Goal: Task Accomplishment & Management: Use online tool/utility

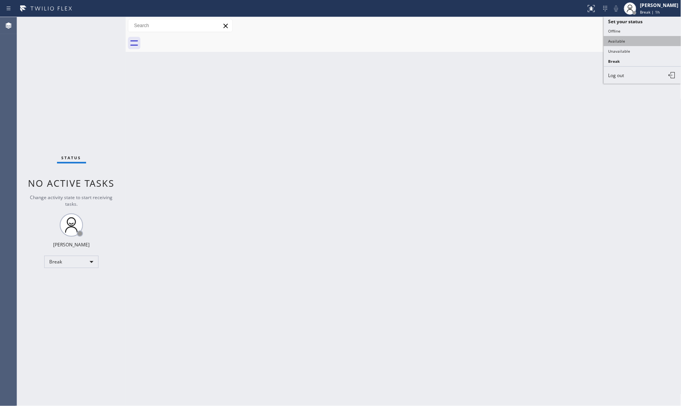
click at [631, 39] on button "Available" at bounding box center [643, 41] width 78 height 10
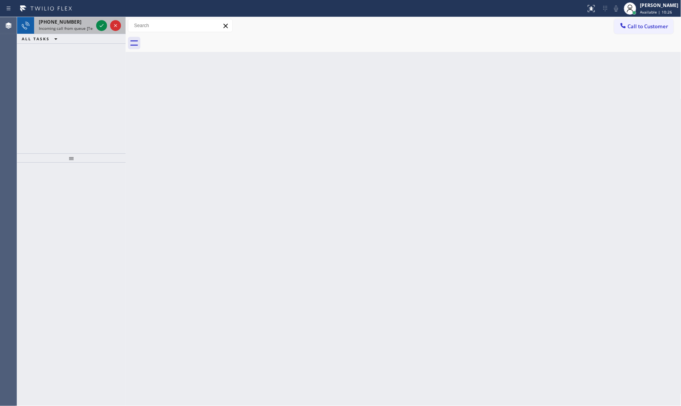
click at [58, 20] on span "[PHONE_NUMBER]" at bounding box center [60, 22] width 43 height 7
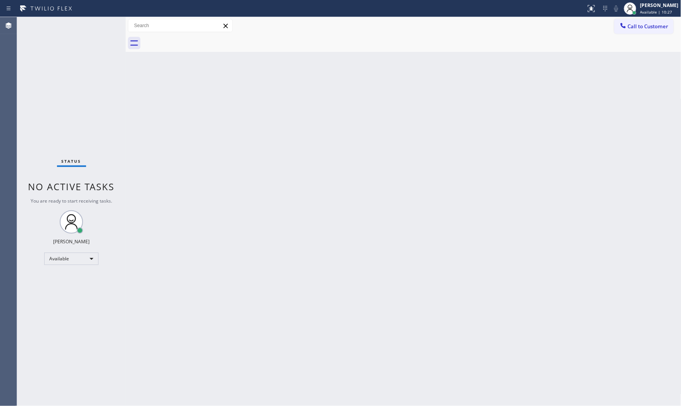
click at [59, 24] on div "Status No active tasks You are ready to start receiving tasks. [PERSON_NAME] Av…" at bounding box center [71, 211] width 109 height 389
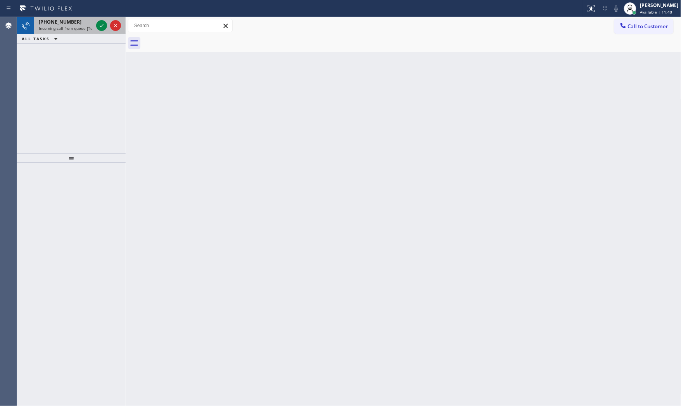
click at [78, 26] on span "Incoming call from queue [Test] All" at bounding box center [71, 28] width 64 height 5
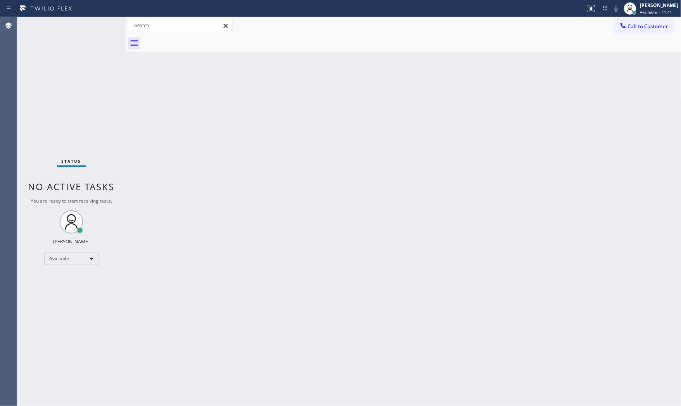
click at [102, 28] on div "Status No active tasks You are ready to start receiving tasks. [PERSON_NAME] Av…" at bounding box center [71, 211] width 109 height 389
click at [82, 26] on div "Status No active tasks You are ready to start receiving tasks. [PERSON_NAME] Av…" at bounding box center [71, 211] width 109 height 389
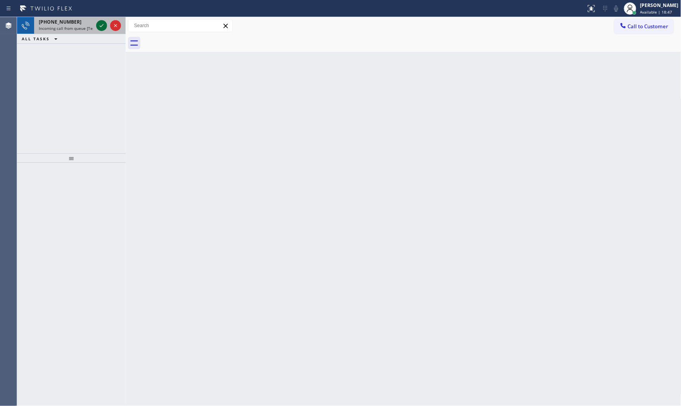
click at [96, 24] on div at bounding box center [109, 25] width 28 height 17
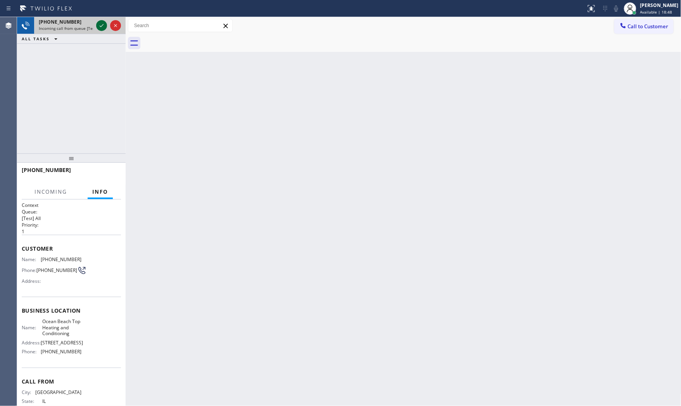
click at [97, 24] on div at bounding box center [101, 25] width 11 height 9
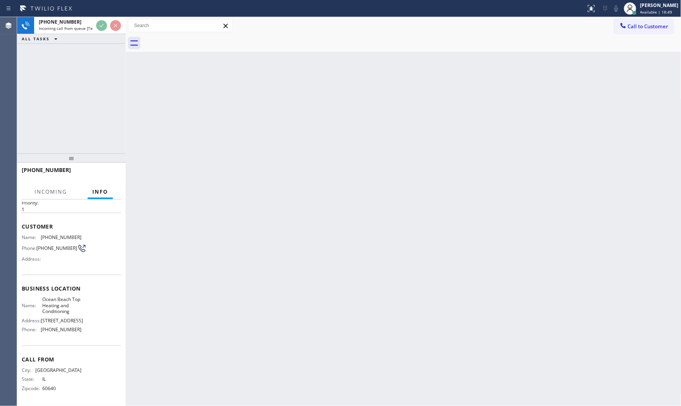
scroll to position [24, 0]
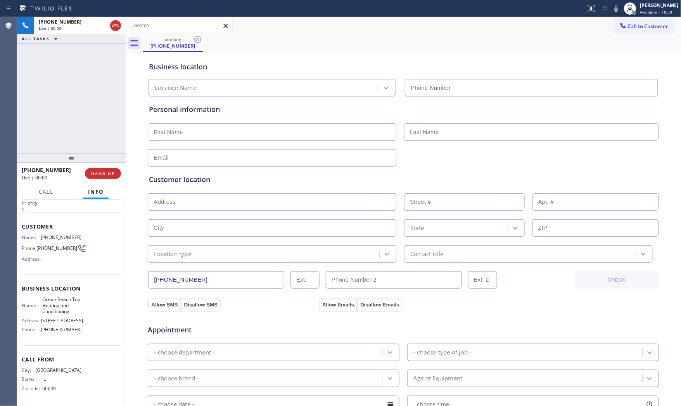
type input "[PHONE_NUMBER]"
click at [614, 9] on icon at bounding box center [616, 8] width 4 height 6
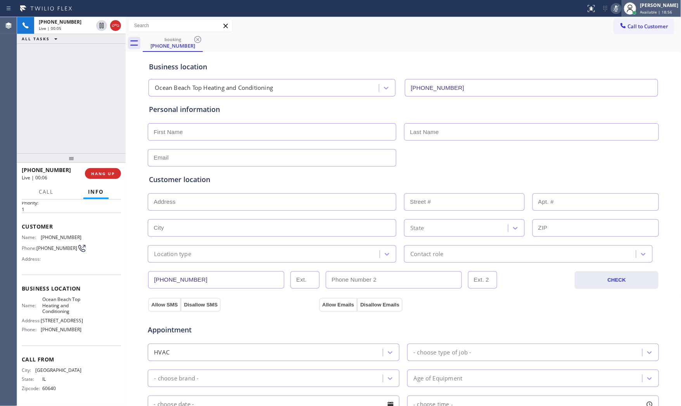
click at [622, 10] on div at bounding box center [630, 8] width 17 height 17
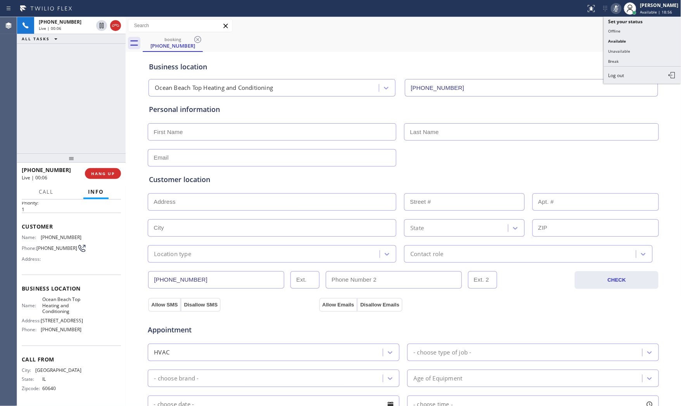
click at [615, 9] on icon at bounding box center [616, 8] width 9 height 9
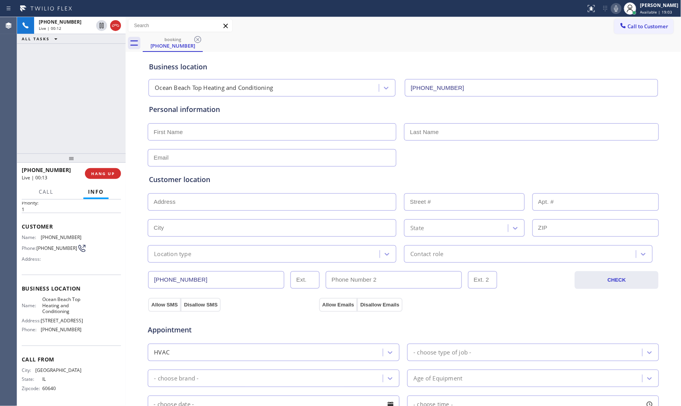
click at [614, 9] on icon at bounding box center [616, 8] width 4 height 6
click at [142, 183] on div "Business location [GEOGRAPHIC_DATA] Top Heating and Conditioning [PHONE_NUMBER]…" at bounding box center [404, 319] width 552 height 530
click at [87, 169] on button "COMPLETE" at bounding box center [101, 173] width 39 height 11
click at [32, 156] on div at bounding box center [71, 158] width 109 height 9
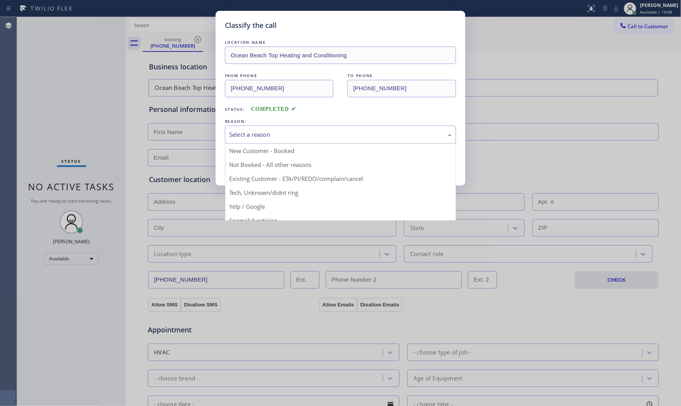
click at [283, 137] on div "Select a reason" at bounding box center [340, 134] width 223 height 9
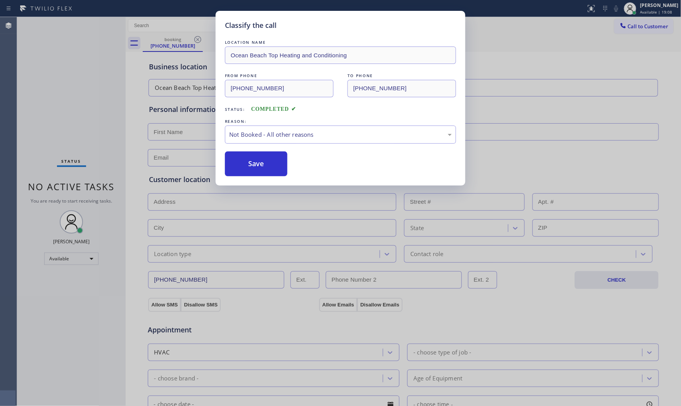
click at [272, 165] on button "Save" at bounding box center [256, 164] width 62 height 25
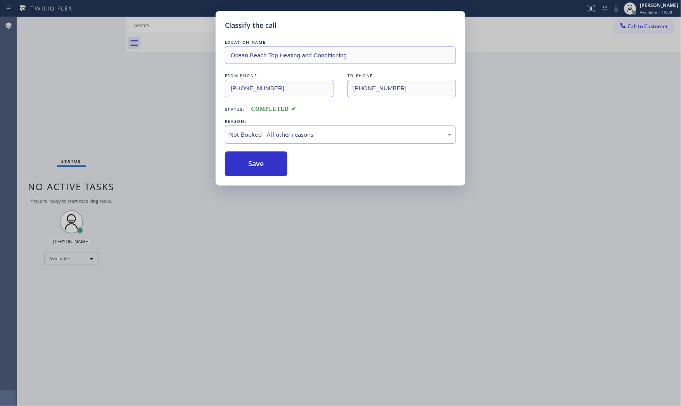
click at [272, 165] on button "Save" at bounding box center [256, 164] width 62 height 25
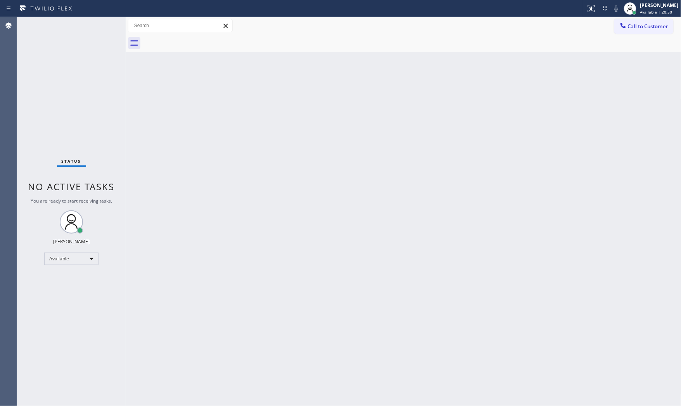
click at [99, 26] on div "Status No active tasks You are ready to start receiving tasks. [PERSON_NAME] Av…" at bounding box center [71, 211] width 109 height 389
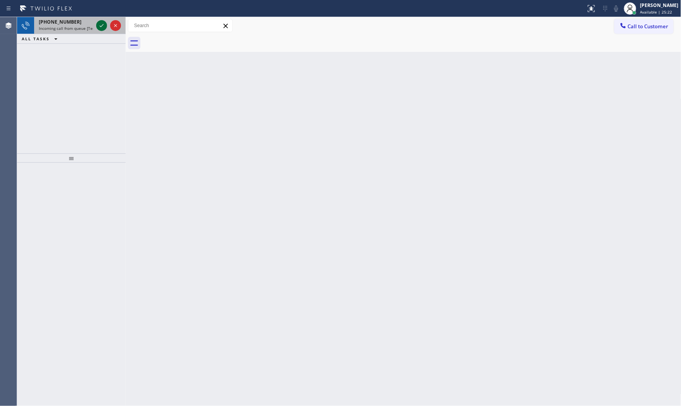
click at [99, 26] on icon at bounding box center [101, 25] width 9 height 9
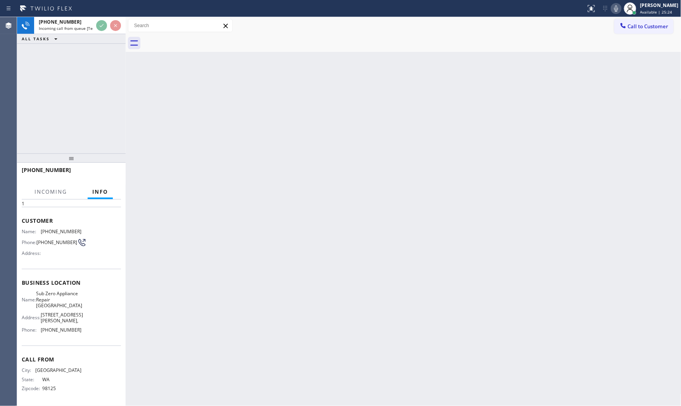
scroll to position [30, 0]
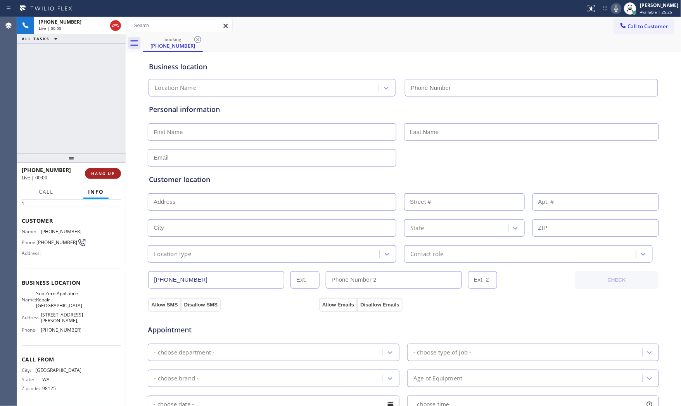
type input "[PHONE_NUMBER]"
click at [107, 173] on span "HANG UP" at bounding box center [103, 173] width 24 height 5
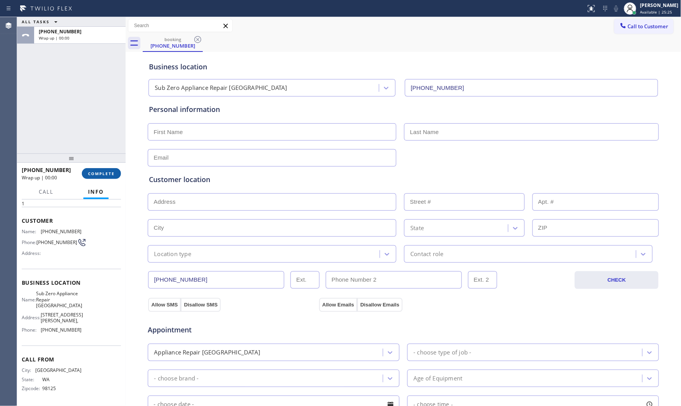
click at [111, 171] on span "COMPLETE" at bounding box center [101, 173] width 27 height 5
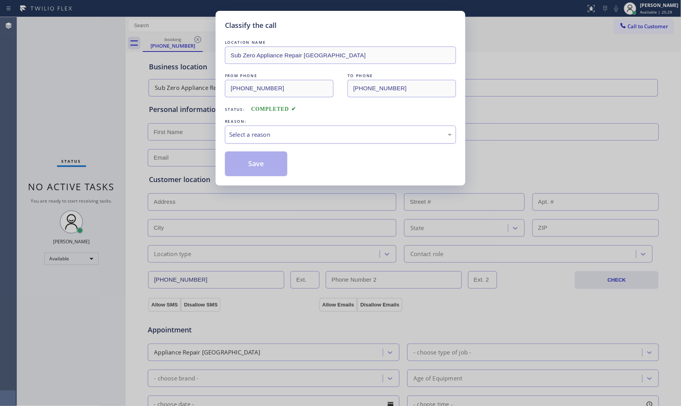
click at [275, 136] on div "Select a reason" at bounding box center [340, 134] width 223 height 9
click at [257, 168] on button "Save" at bounding box center [256, 164] width 62 height 25
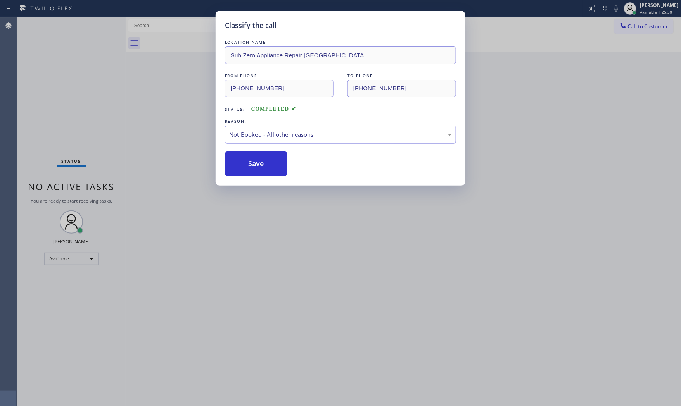
click at [257, 168] on button "Save" at bounding box center [256, 164] width 62 height 25
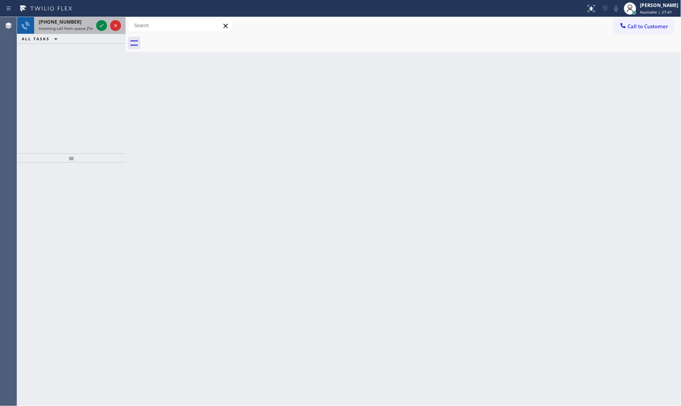
click at [95, 23] on div at bounding box center [109, 25] width 28 height 17
click at [98, 23] on icon at bounding box center [101, 25] width 9 height 9
click at [95, 28] on div at bounding box center [109, 25] width 28 height 17
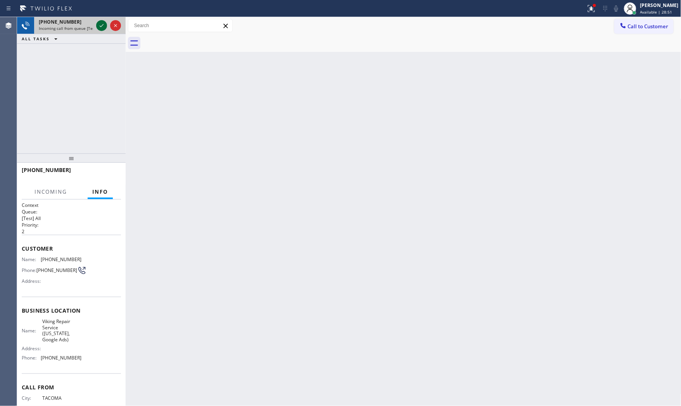
click at [98, 25] on icon at bounding box center [101, 25] width 9 height 9
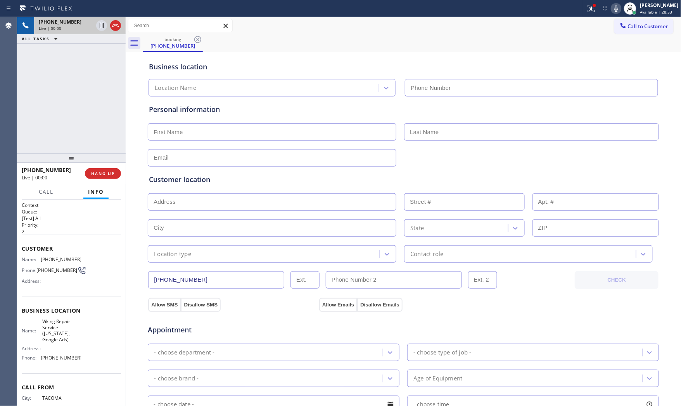
scroll to position [30, 0]
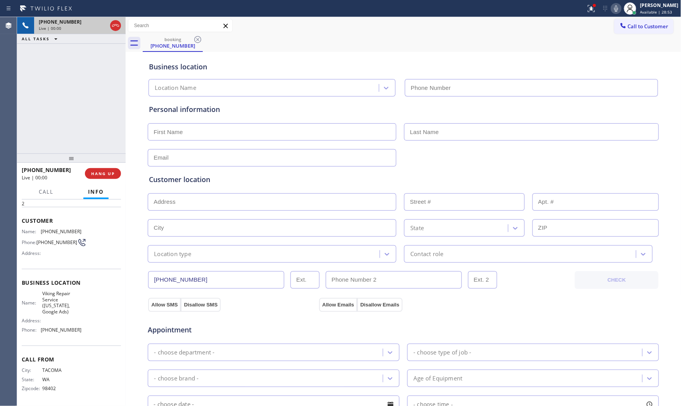
type input "[PHONE_NUMBER]"
click at [612, 8] on icon at bounding box center [616, 8] width 9 height 9
click at [577, 10] on div at bounding box center [293, 8] width 580 height 12
click at [587, 10] on icon at bounding box center [591, 8] width 9 height 9
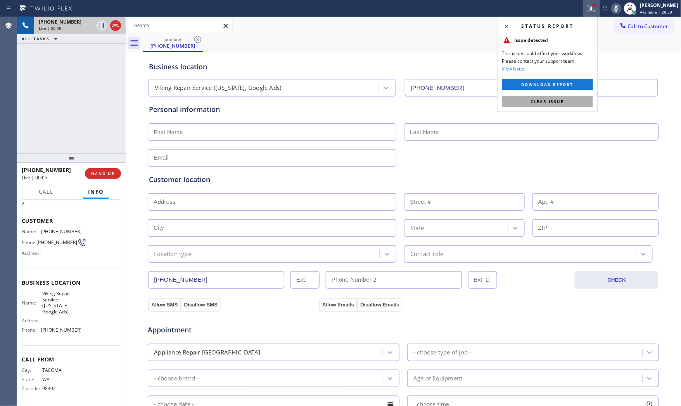
click at [564, 104] on button "Clear issue" at bounding box center [547, 101] width 91 height 11
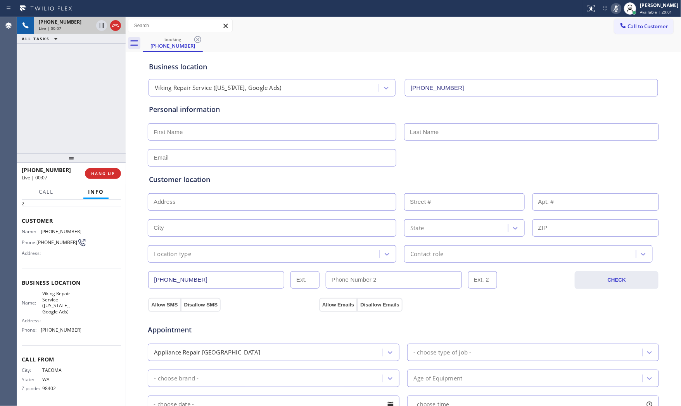
click at [615, 10] on icon at bounding box center [616, 8] width 9 height 9
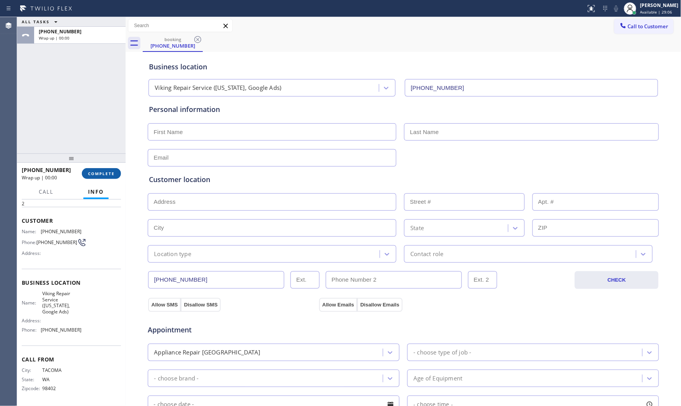
click at [107, 174] on span "COMPLETE" at bounding box center [101, 173] width 27 height 5
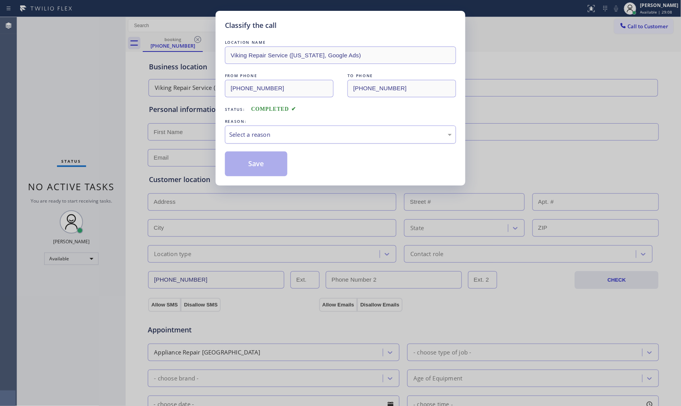
click at [303, 133] on div "Select a reason" at bounding box center [340, 134] width 223 height 9
click at [250, 165] on button "Save" at bounding box center [256, 164] width 62 height 25
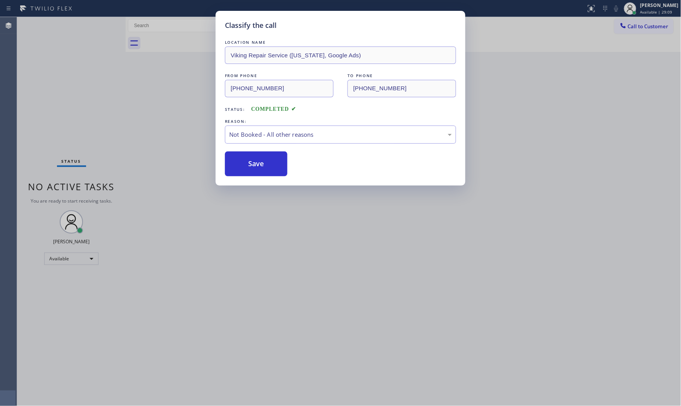
click at [250, 165] on button "Save" at bounding box center [256, 164] width 62 height 25
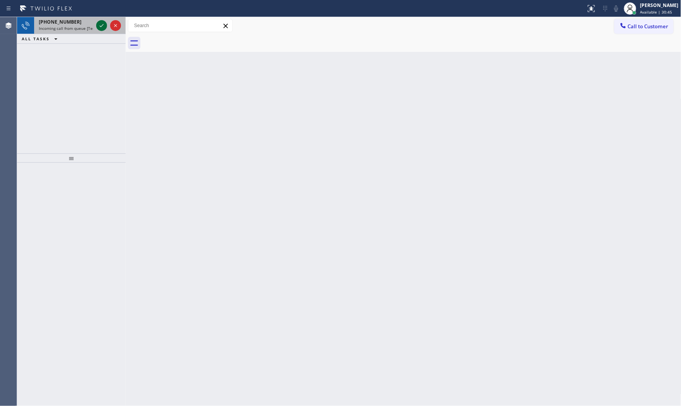
click at [102, 24] on icon at bounding box center [101, 25] width 9 height 9
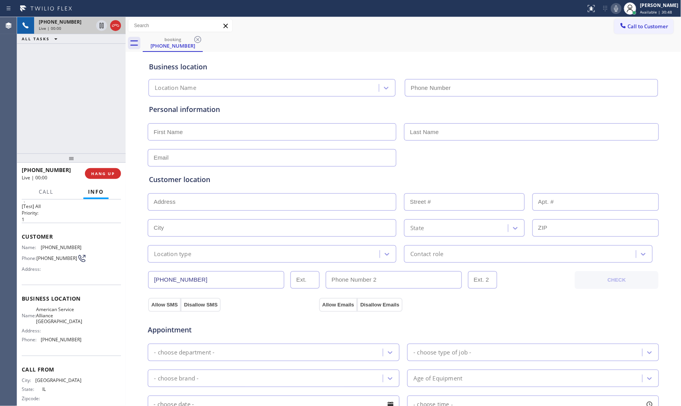
scroll to position [24, 0]
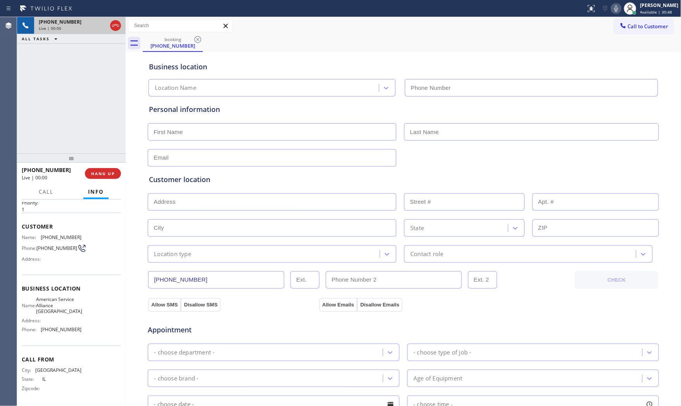
type input "[PHONE_NUMBER]"
click at [614, 10] on icon at bounding box center [616, 8] width 9 height 9
click at [614, 9] on icon at bounding box center [616, 8] width 4 height 6
click at [234, 131] on input "text" at bounding box center [272, 131] width 249 height 17
type input "[PERSON_NAME]"
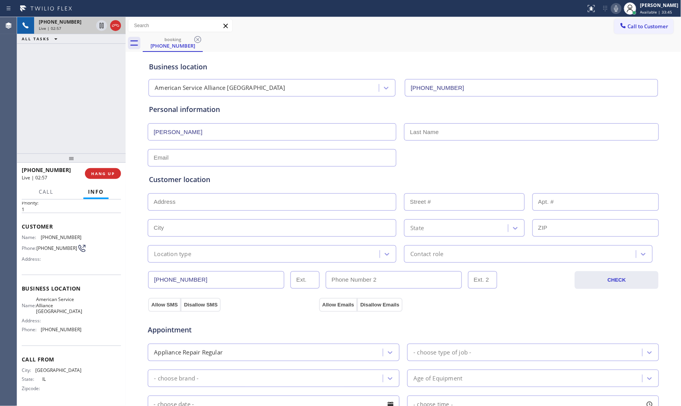
click at [237, 128] on input "[PERSON_NAME]" at bounding box center [272, 131] width 249 height 17
click at [436, 133] on input "text" at bounding box center [531, 131] width 255 height 17
paste input "[PERSON_NAME]"
type input "[PERSON_NAME]"
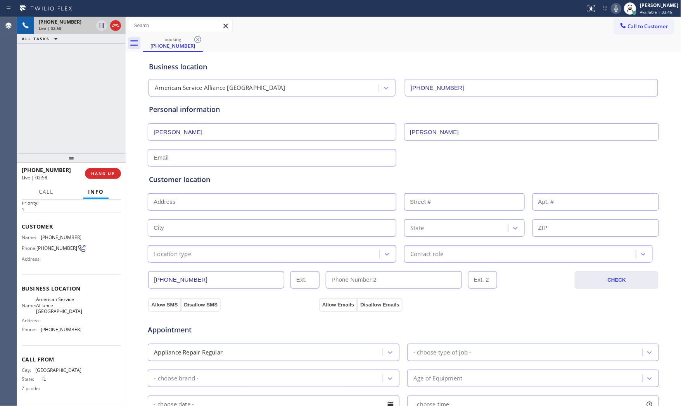
click at [289, 129] on input "[PERSON_NAME]" at bounding box center [272, 131] width 249 height 17
type input "Ms"
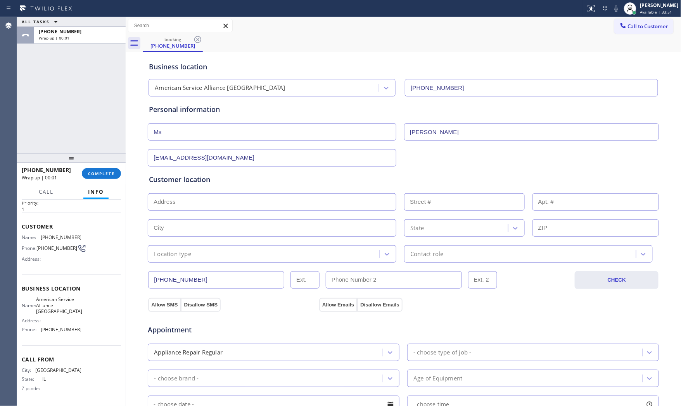
type input "[EMAIL_ADDRESS][DOMAIN_NAME]"
paste input "[GEOGRAPHIC_DATA], IL 60653"
type input "[GEOGRAPHIC_DATA], IL 60653, [GEOGRAPHIC_DATA]"
type input "[GEOGRAPHIC_DATA]"
type input "60653"
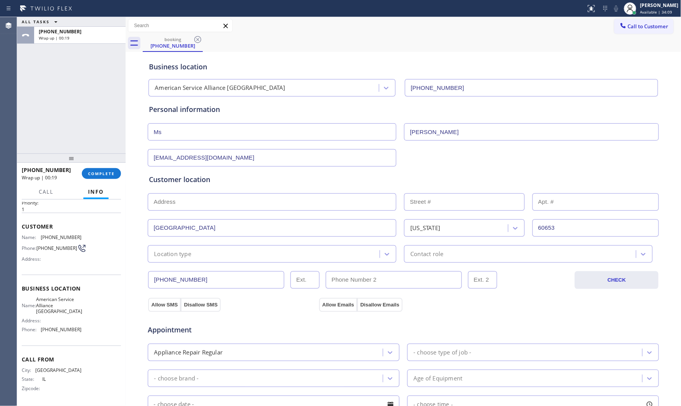
click at [179, 255] on div "Location type" at bounding box center [172, 254] width 37 height 9
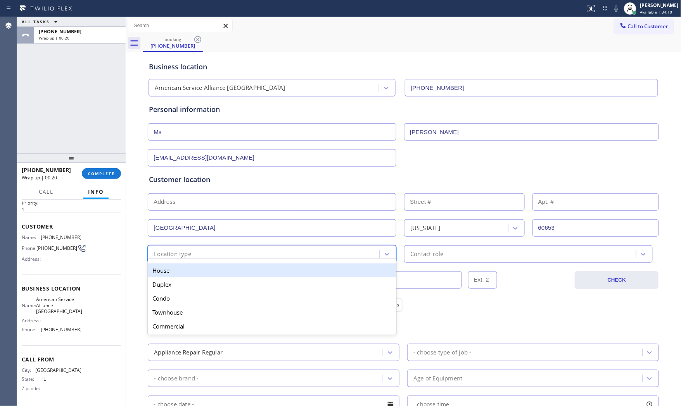
click at [177, 270] on div "House" at bounding box center [272, 271] width 249 height 14
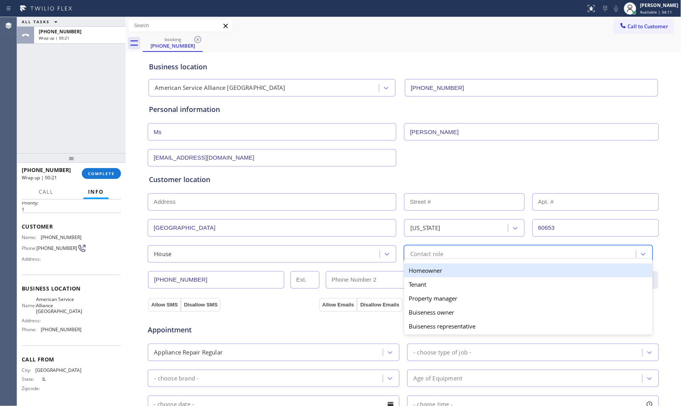
click at [414, 252] on div "Contact role" at bounding box center [426, 254] width 33 height 9
click at [416, 270] on div "Homeowner" at bounding box center [528, 271] width 249 height 14
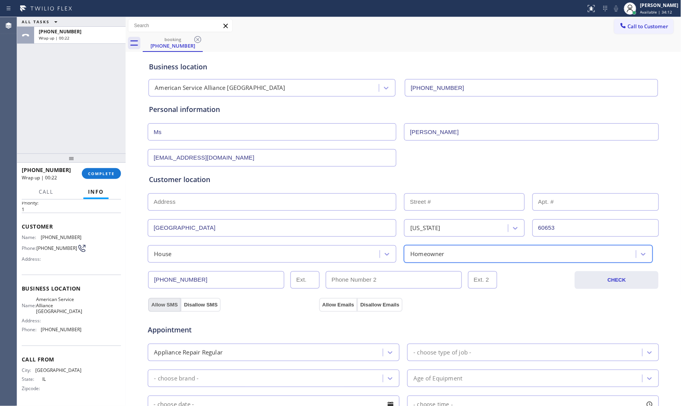
click at [168, 299] on button "Allow SMS" at bounding box center [164, 305] width 33 height 14
click at [327, 313] on div "Appointment Appliance Repair Regular - choose type of job - - choose brand - Ag…" at bounding box center [403, 386] width 512 height 149
click at [332, 302] on button "Allow Emails" at bounding box center [338, 305] width 38 height 14
click at [428, 356] on div "- choose type of job -" at bounding box center [442, 352] width 58 height 9
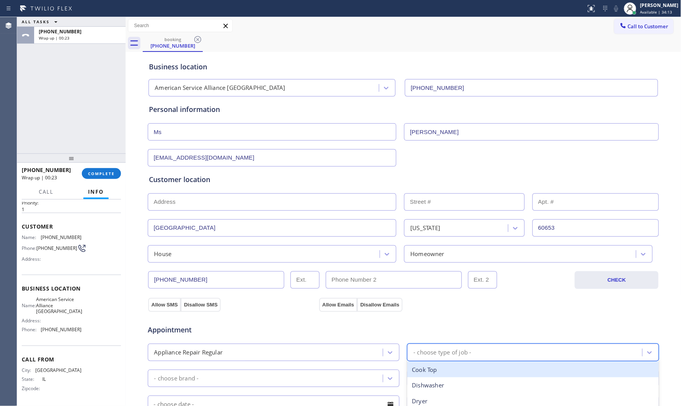
type input "f"
type input "ove"
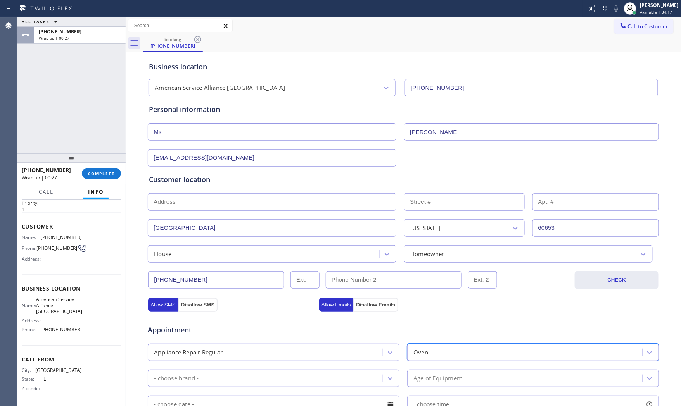
click at [289, 379] on div "- choose brand -" at bounding box center [266, 379] width 233 height 14
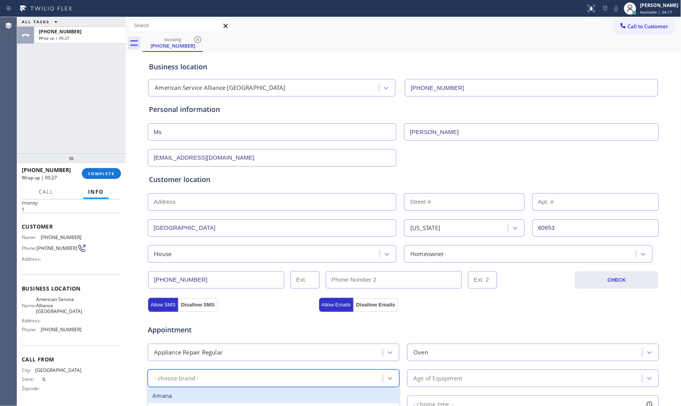
type input "f"
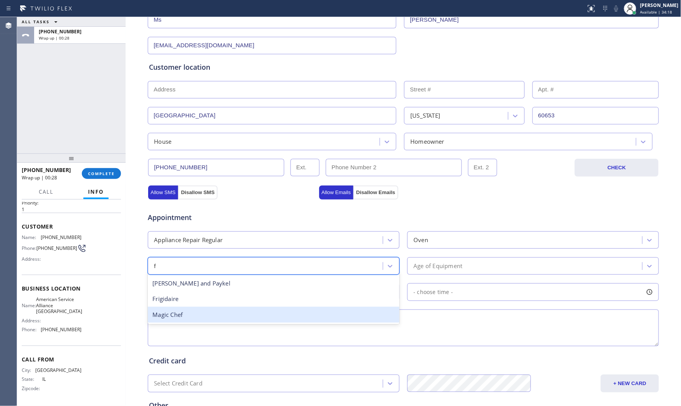
scroll to position [129, 0]
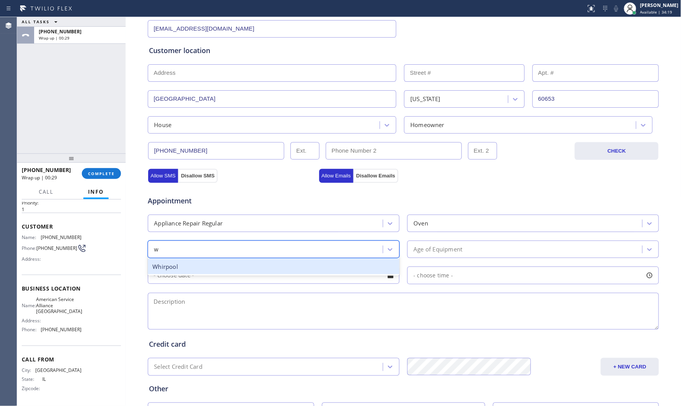
type input "wh"
click at [241, 265] on div "Whirpool" at bounding box center [274, 267] width 252 height 16
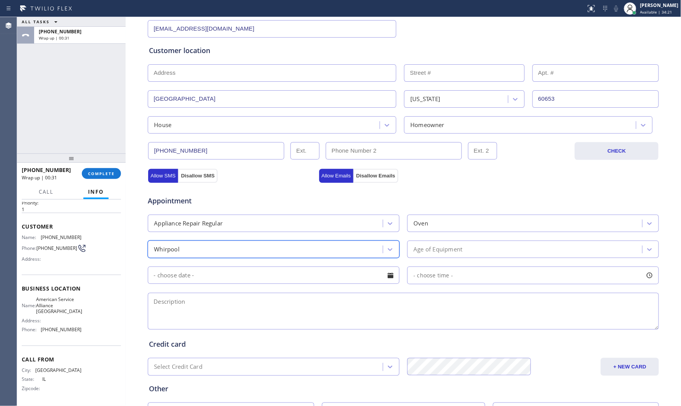
click at [458, 261] on div "Appointment Appliance Repair Regular Oven option Whirpool, selected. 18 results…" at bounding box center [403, 259] width 509 height 145
click at [459, 250] on div "Age of Equipment" at bounding box center [437, 249] width 49 height 9
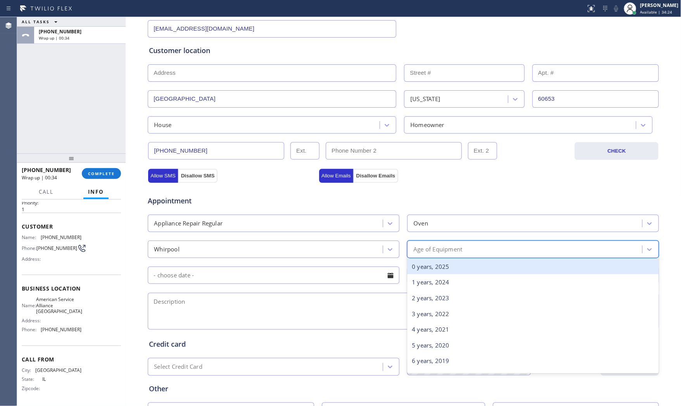
click at [450, 266] on div "0 years, 2025" at bounding box center [533, 267] width 252 height 16
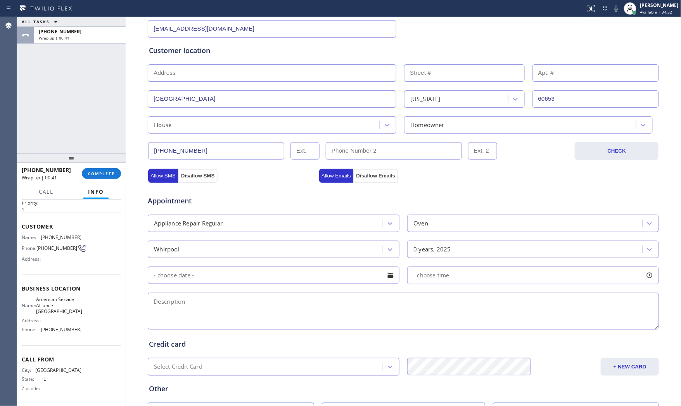
click at [239, 297] on textarea at bounding box center [403, 311] width 511 height 37
paste textarea "Whirpool | oven | completely detached | no idea how old | apt - ho | [GEOGRAPHI…"
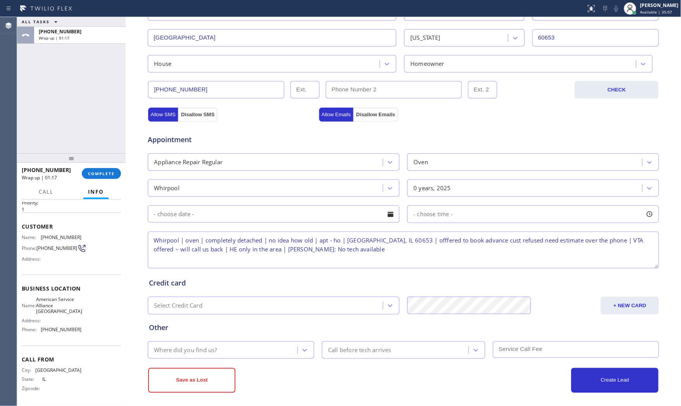
scroll to position [194, 0]
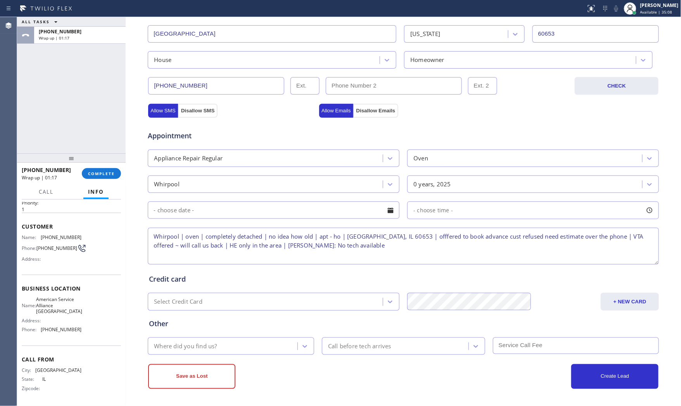
type textarea "Whirpool | oven | completely detached | no idea how old | apt - ho | [GEOGRAPHI…"
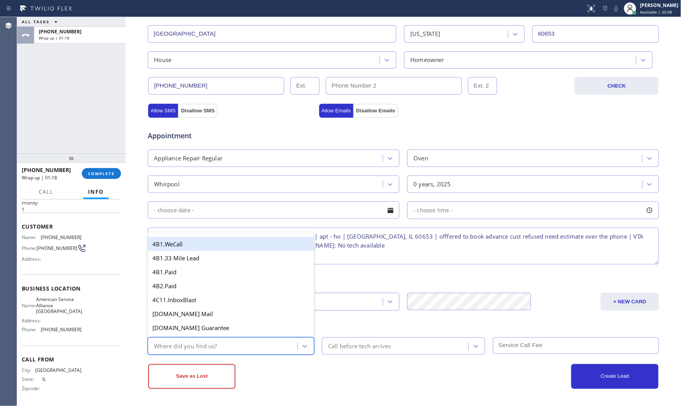
click at [223, 348] on div "Where did you find us?" at bounding box center [223, 347] width 147 height 14
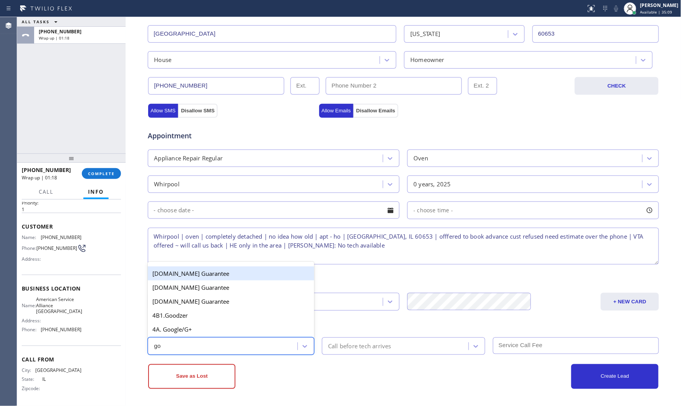
type input "goo"
click at [233, 340] on div "goo" at bounding box center [223, 347] width 147 height 14
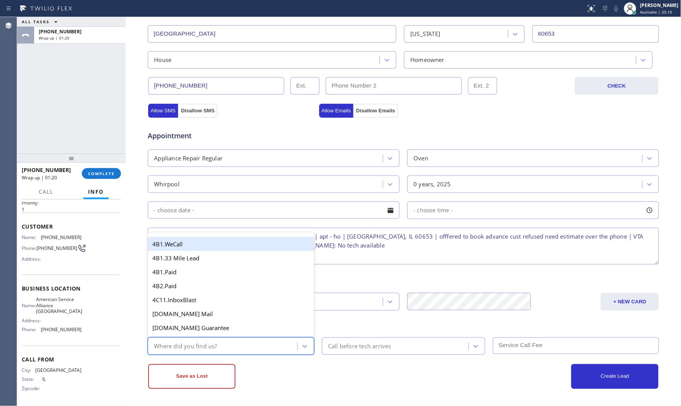
click at [232, 344] on div "Where did you find us?" at bounding box center [223, 347] width 147 height 14
type input "goo"
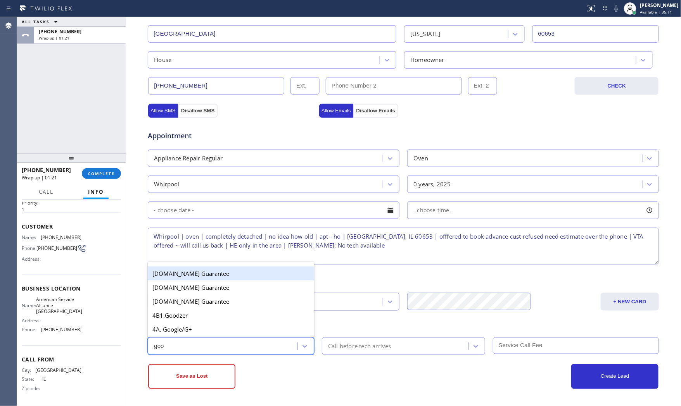
drag, startPoint x: 224, startPoint y: 332, endPoint x: 228, endPoint y: 339, distance: 7.8
click at [224, 332] on div "4A. Google/G+" at bounding box center [231, 330] width 166 height 14
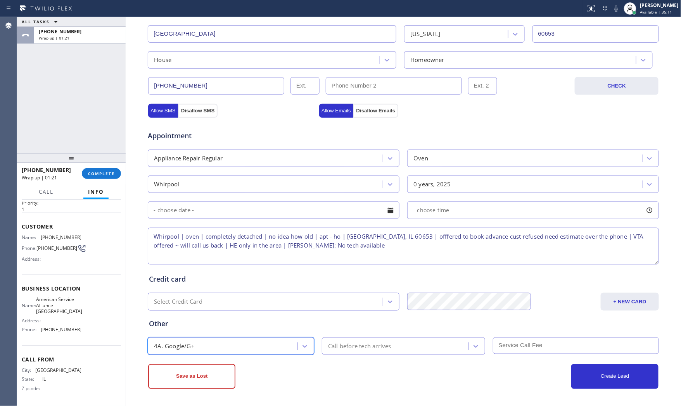
click at [280, 382] on div "Save as Lost" at bounding box center [275, 377] width 255 height 25
click at [409, 237] on textarea "Whirpool | oven | completely detached | no idea how old | apt - ho | [GEOGRAPHI…" at bounding box center [403, 246] width 511 height 37
type textarea "Whirpool | oven | completely detached | no idea how old | apt - ho | [GEOGRAPHI…"
click at [388, 378] on div "Save as Lost" at bounding box center [275, 377] width 255 height 25
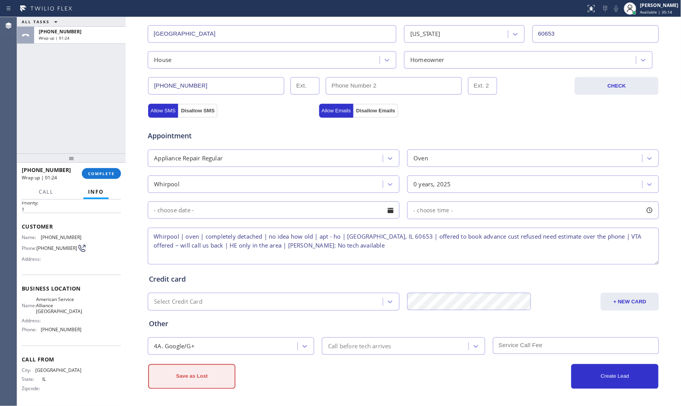
click at [227, 379] on button "Save as Lost" at bounding box center [191, 377] width 87 height 25
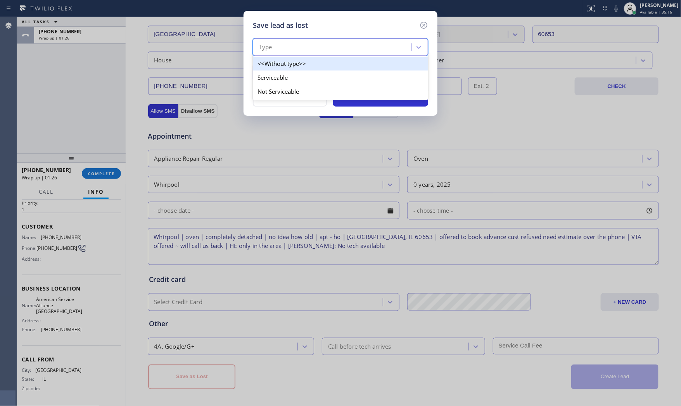
click at [296, 52] on div "Type" at bounding box center [333, 48] width 156 height 14
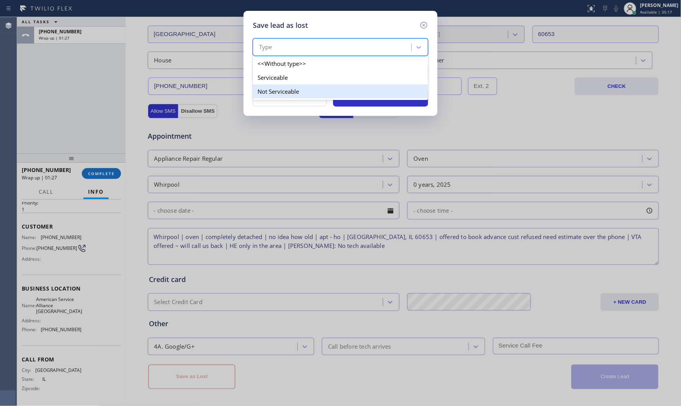
click at [292, 80] on div "Serviceable" at bounding box center [340, 78] width 175 height 14
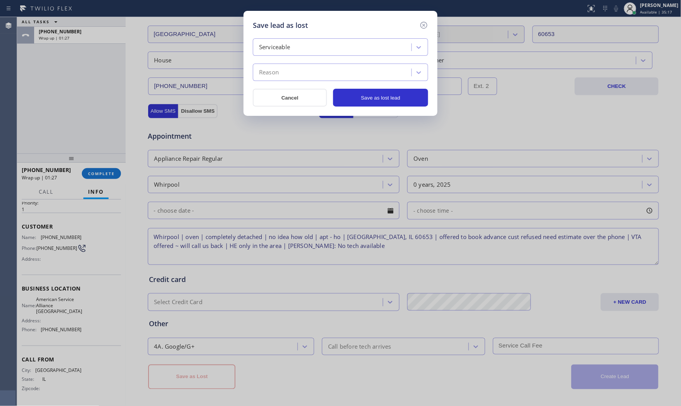
click at [292, 80] on div "Reason" at bounding box center [340, 72] width 175 height 17
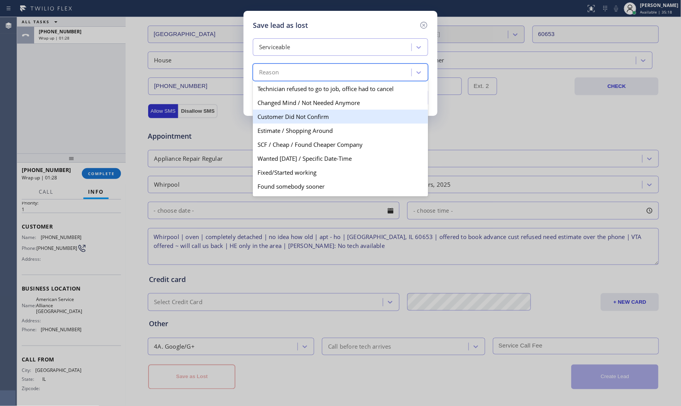
scroll to position [40, 0]
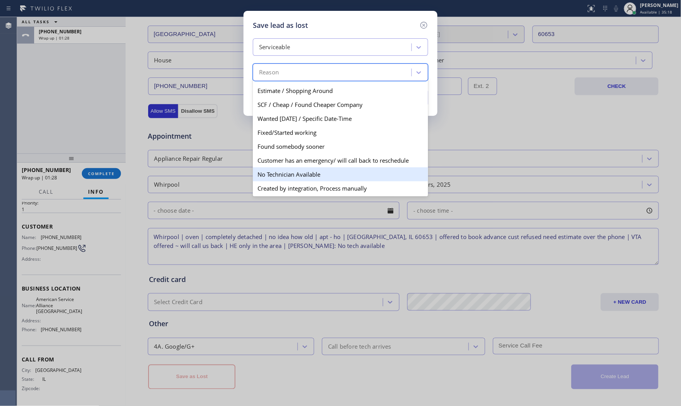
click at [293, 175] on div "No Technician Available" at bounding box center [340, 175] width 175 height 14
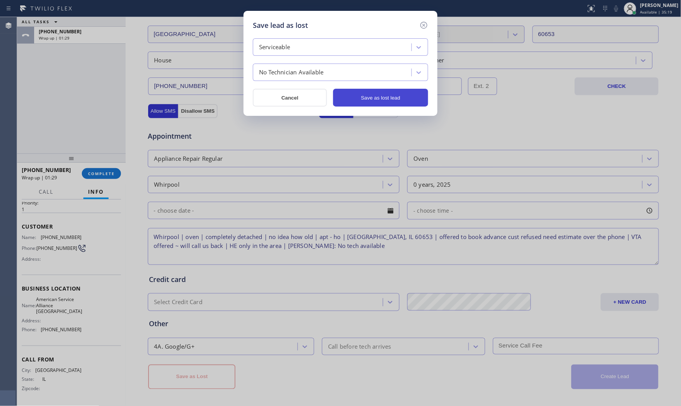
click at [391, 96] on button "Save as lost lead" at bounding box center [380, 98] width 95 height 18
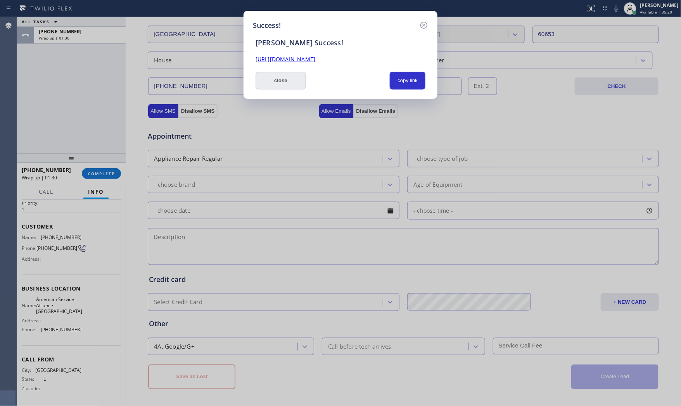
click at [270, 83] on button "close" at bounding box center [281, 81] width 50 height 18
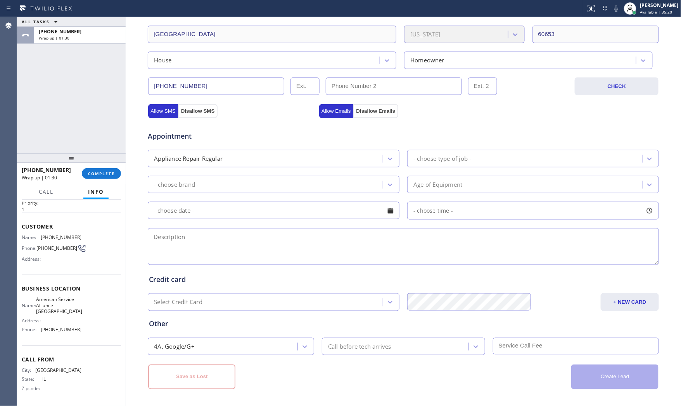
drag, startPoint x: 105, startPoint y: 152, endPoint x: 103, endPoint y: 164, distance: 12.2
click at [105, 154] on div "ALL TASKS ALL TASKS ACTIVE TASKS TASKS IN WRAP UP [PHONE_NUMBER] Wrap up | 01:3…" at bounding box center [71, 211] width 109 height 389
click at [102, 171] on span "COMPLETE" at bounding box center [101, 173] width 27 height 5
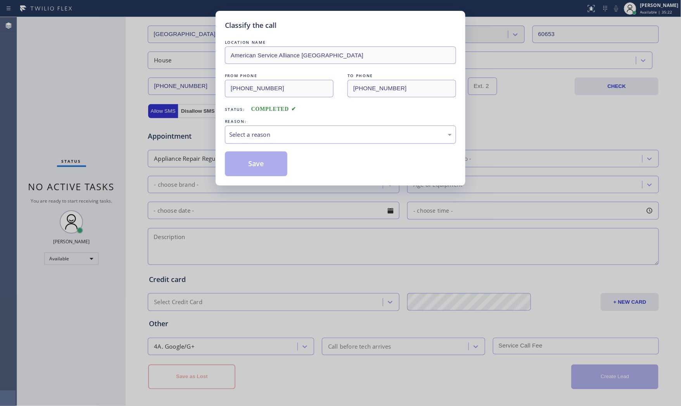
drag, startPoint x: 326, startPoint y: 136, endPoint x: 320, endPoint y: 141, distance: 7.4
click at [324, 138] on div "Select a reason" at bounding box center [340, 134] width 223 height 9
click at [265, 164] on button "Save" at bounding box center [256, 164] width 62 height 25
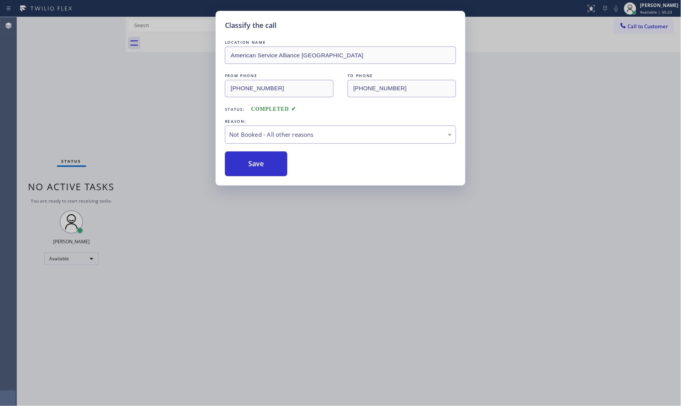
click at [265, 164] on button "Save" at bounding box center [256, 164] width 62 height 25
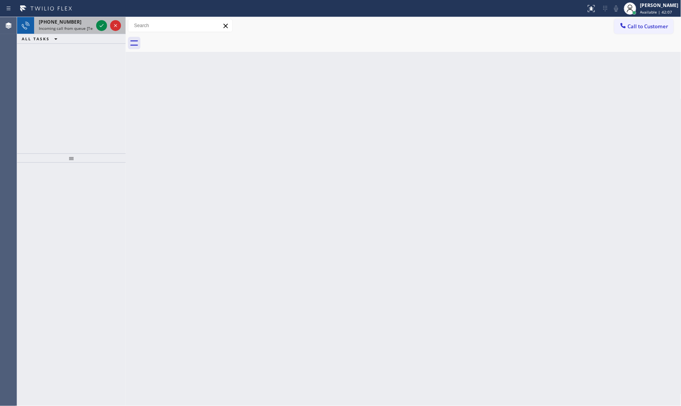
click at [85, 30] on span "Incoming call from queue [Test] All" at bounding box center [71, 28] width 64 height 5
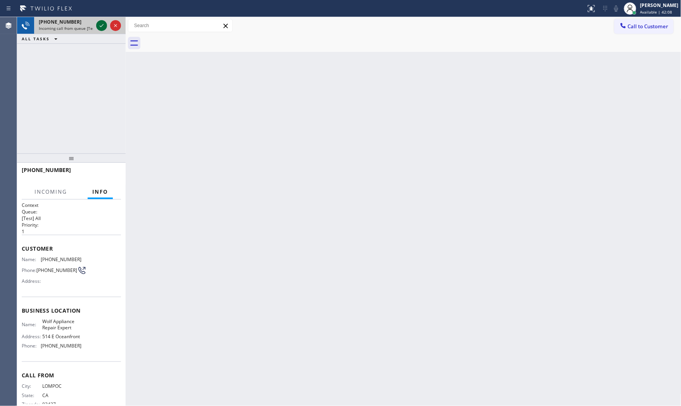
click at [102, 24] on icon at bounding box center [101, 25] width 9 height 9
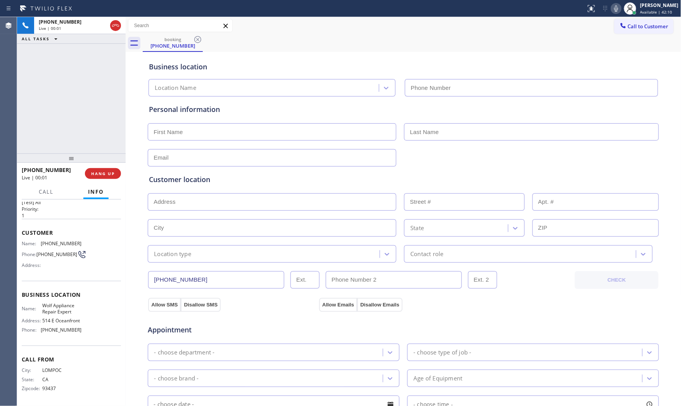
type input "[PHONE_NUMBER]"
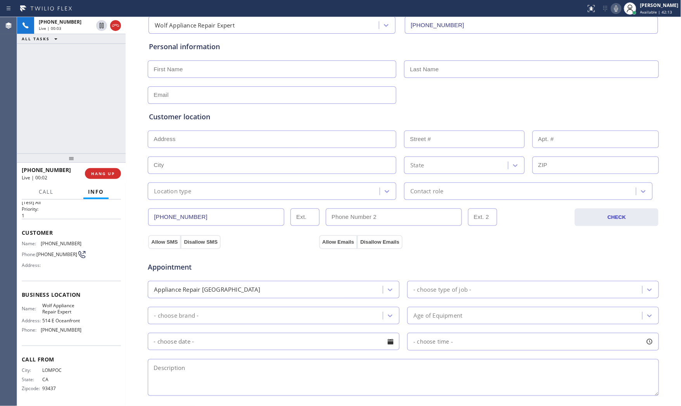
scroll to position [22, 0]
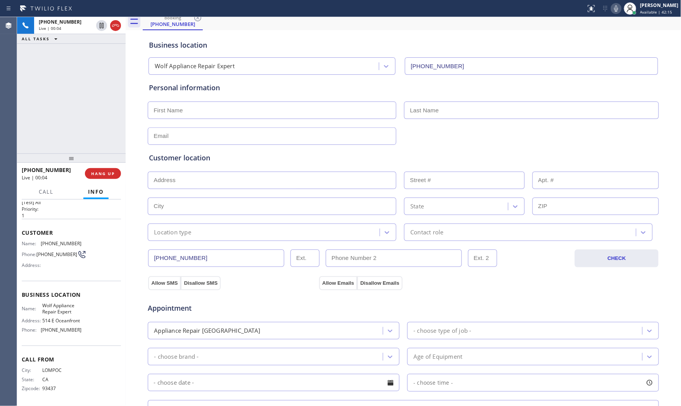
click at [617, 14] on div "Status report No issues detected If you experience an issue, please download th…" at bounding box center [632, 8] width 98 height 17
click at [614, 13] on button at bounding box center [616, 8] width 11 height 11
drag, startPoint x: 118, startPoint y: 177, endPoint x: 499, endPoint y: 63, distance: 397.1
click at [326, 152] on div "[PHONE_NUMBER] Live | 00:08 ALL TASKS ALL TASKS ACTIVE TASKS TASKS IN WRAP UP […" at bounding box center [349, 211] width 664 height 389
click at [617, 14] on div "Status report No issues detected If you experience an issue, please download th…" at bounding box center [632, 8] width 98 height 17
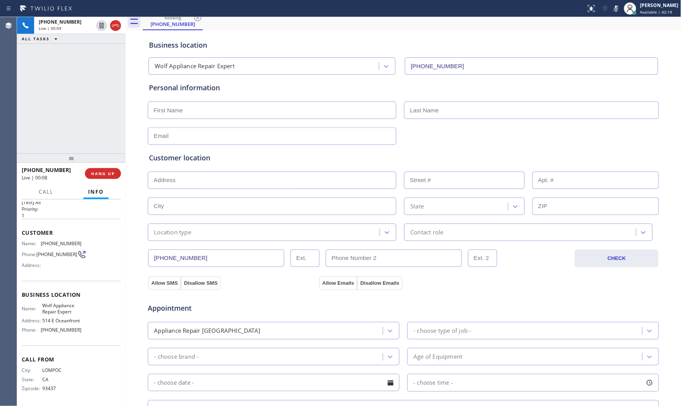
click at [617, 13] on icon at bounding box center [616, 8] width 9 height 9
click at [92, 169] on button "COMPLETE" at bounding box center [101, 173] width 39 height 11
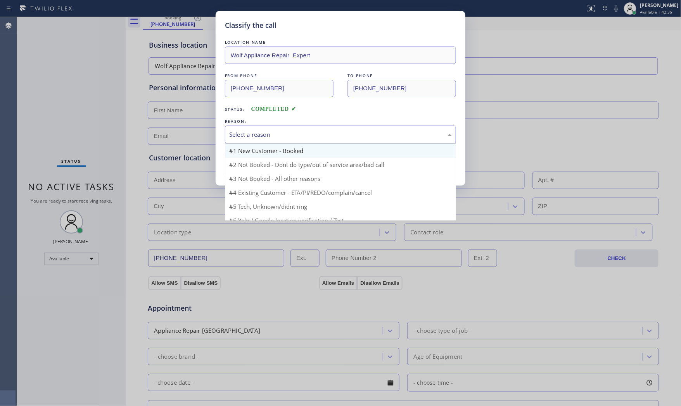
drag, startPoint x: 316, startPoint y: 134, endPoint x: 293, endPoint y: 152, distance: 28.7
click at [311, 140] on div "Select a reason" at bounding box center [340, 135] width 231 height 18
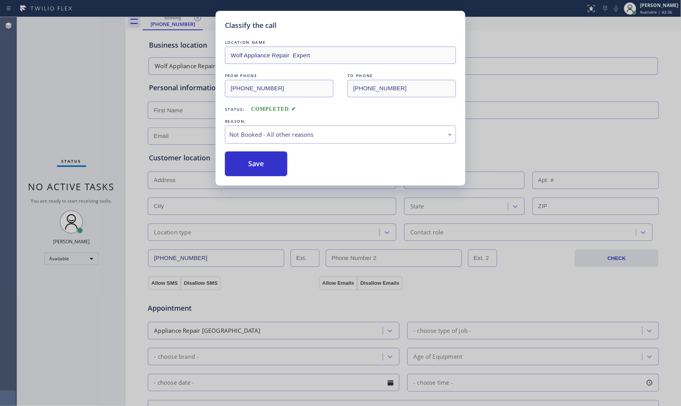
click at [258, 162] on button "Save" at bounding box center [256, 164] width 62 height 25
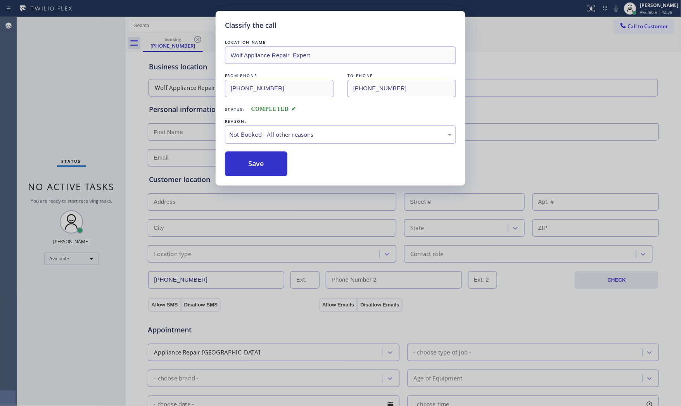
click at [258, 162] on button "Save" at bounding box center [256, 164] width 62 height 25
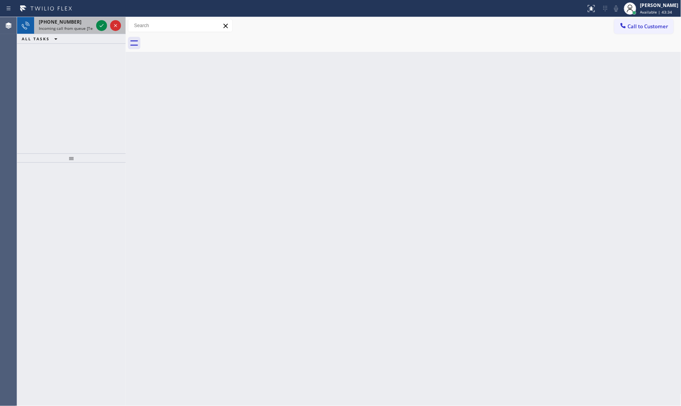
click at [67, 26] on span "Incoming call from queue [Test] All" at bounding box center [71, 28] width 64 height 5
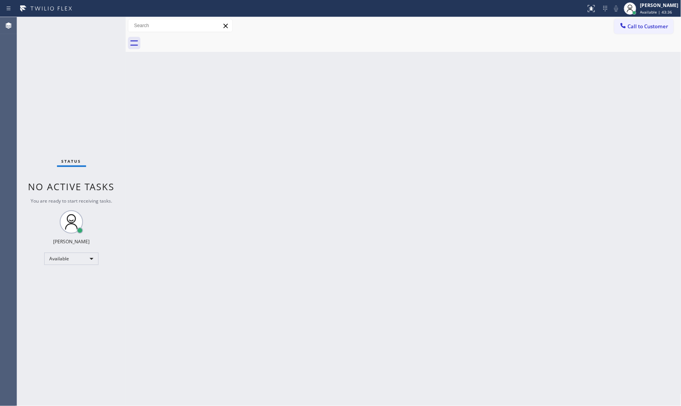
click at [83, 24] on div "Status No active tasks You are ready to start receiving tasks. [PERSON_NAME] Av…" at bounding box center [71, 211] width 109 height 389
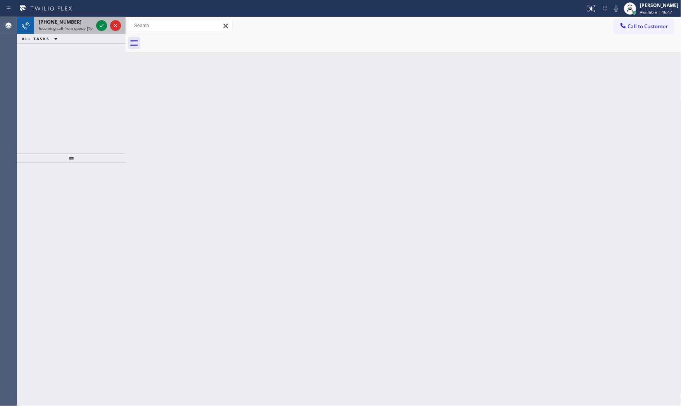
click at [75, 20] on div "[PHONE_NUMBER]" at bounding box center [66, 22] width 54 height 7
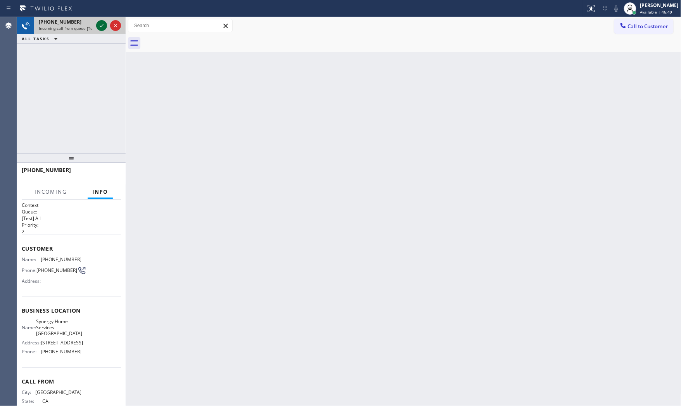
click at [100, 29] on icon at bounding box center [101, 25] width 9 height 9
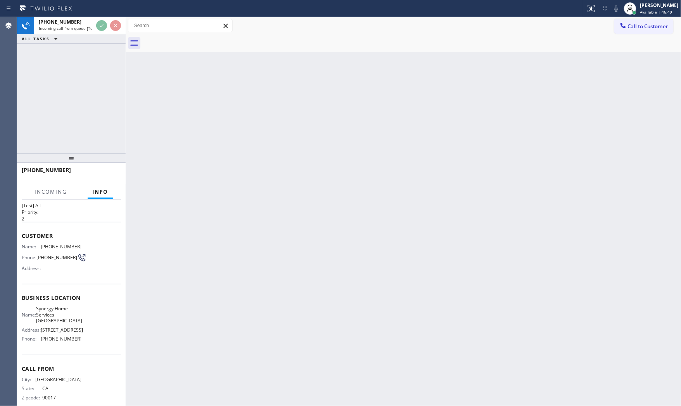
scroll to position [24, 0]
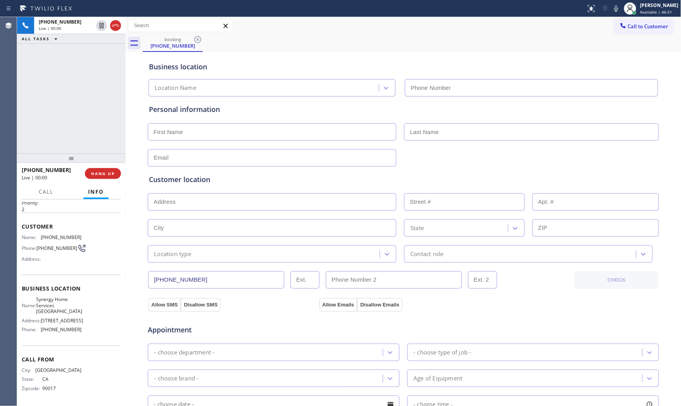
type input "[PHONE_NUMBER]"
drag, startPoint x: 41, startPoint y: 320, endPoint x: 76, endPoint y: 321, distance: 35.7
click at [76, 321] on span "[STREET_ADDRESS]" at bounding box center [62, 321] width 42 height 6
copy span "[STREET_ADDRESS]"
click at [108, 169] on button "HANG UP" at bounding box center [103, 173] width 36 height 11
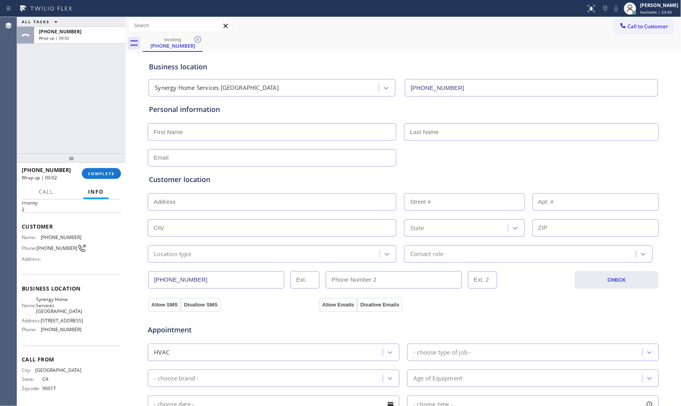
click at [366, 129] on input "text" at bounding box center [272, 131] width 249 height 17
paste input "[DEMOGRAPHIC_DATA]"
type input "[DEMOGRAPHIC_DATA]"
click at [437, 129] on input "text" at bounding box center [531, 131] width 255 height 17
paste input "[PERSON_NAME]"
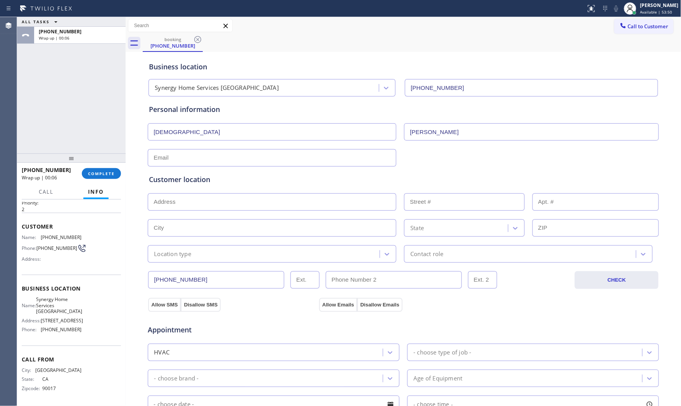
type input "[PERSON_NAME]"
click at [214, 161] on input "text" at bounding box center [272, 157] width 249 height 17
paste input "[EMAIL_ADDRESS][DOMAIN_NAME]"
type input "[EMAIL_ADDRESS][DOMAIN_NAME]"
click at [203, 204] on input "text" at bounding box center [272, 202] width 249 height 17
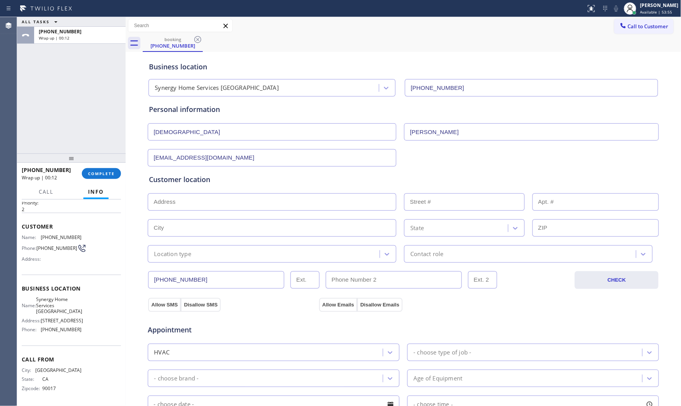
paste input "[STREET_ADDRESS]"
type input "[STREET_ADDRESS]"
type input "129"
type input "[GEOGRAPHIC_DATA]"
type input "90026"
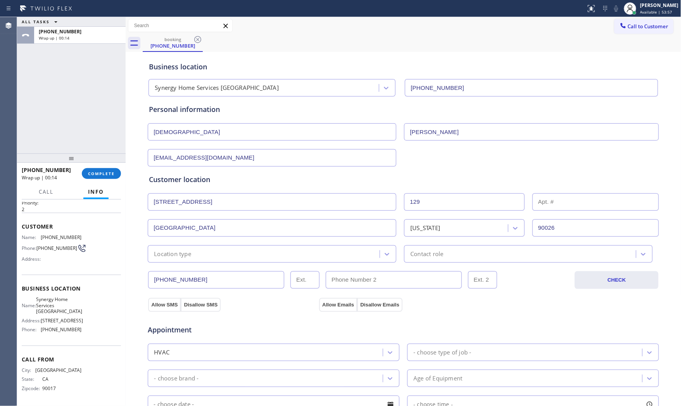
click at [543, 199] on input "text" at bounding box center [595, 202] width 127 height 17
type input "2"
click at [230, 254] on div "Location type" at bounding box center [265, 254] width 230 height 14
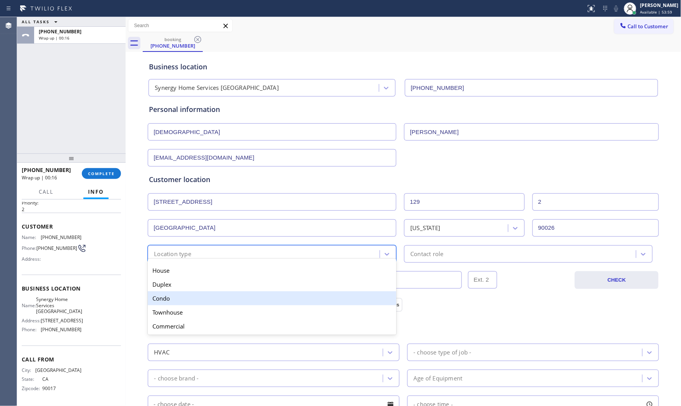
click at [178, 287] on div "Duplex" at bounding box center [272, 285] width 249 height 14
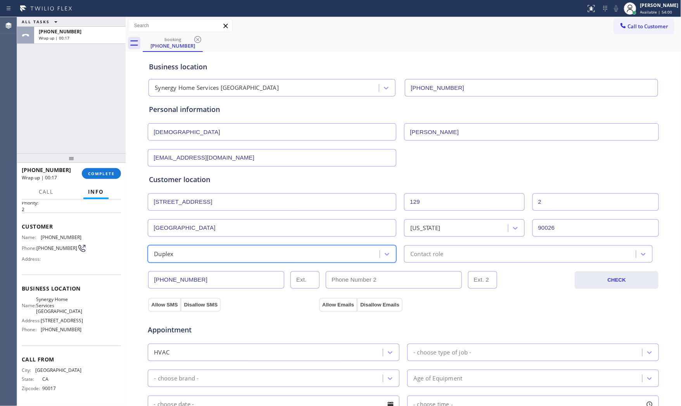
click at [441, 249] on div "Contact role" at bounding box center [521, 254] width 230 height 14
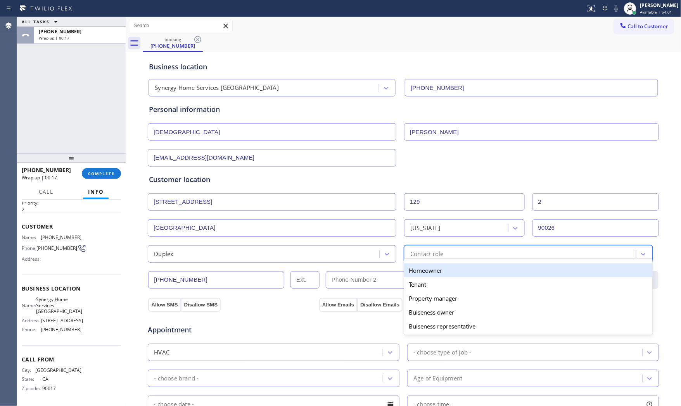
click at [428, 275] on div "Homeowner" at bounding box center [528, 271] width 249 height 14
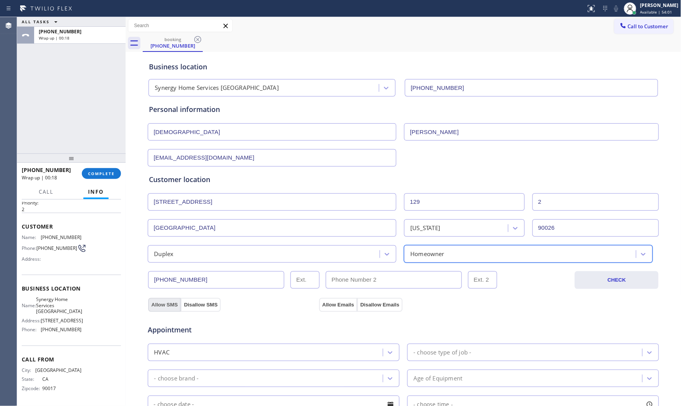
click at [166, 301] on button "Allow SMS" at bounding box center [164, 305] width 33 height 14
drag, startPoint x: 319, startPoint y: 302, endPoint x: 285, endPoint y: 336, distance: 48.0
click at [319, 303] on button "Allow Emails" at bounding box center [338, 305] width 38 height 14
drag, startPoint x: 270, startPoint y: 342, endPoint x: 264, endPoint y: 344, distance: 5.6
click at [270, 343] on div "Appointment HVAC - choose type of job - - choose brand - Age of Equipment - cho…" at bounding box center [403, 388] width 509 height 145
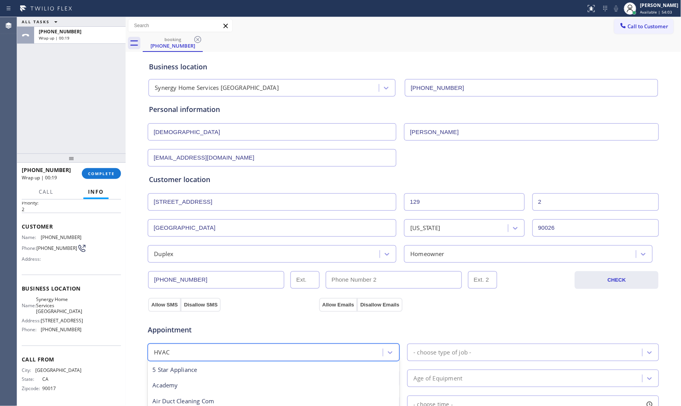
click at [257, 355] on div "HVAC" at bounding box center [266, 353] width 233 height 14
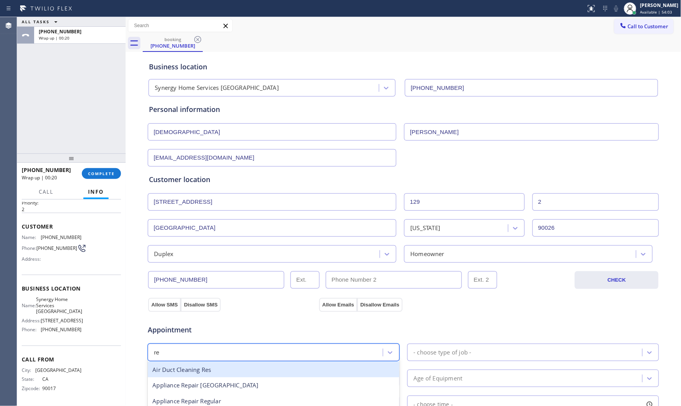
scroll to position [0, 0]
type input "reg"
click at [220, 371] on div "Appliance Repair Regular" at bounding box center [274, 370] width 252 height 16
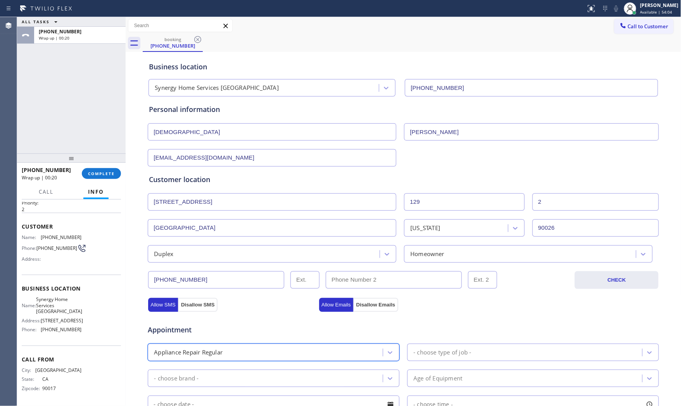
click at [448, 347] on div "- choose type of job -" at bounding box center [526, 353] width 233 height 14
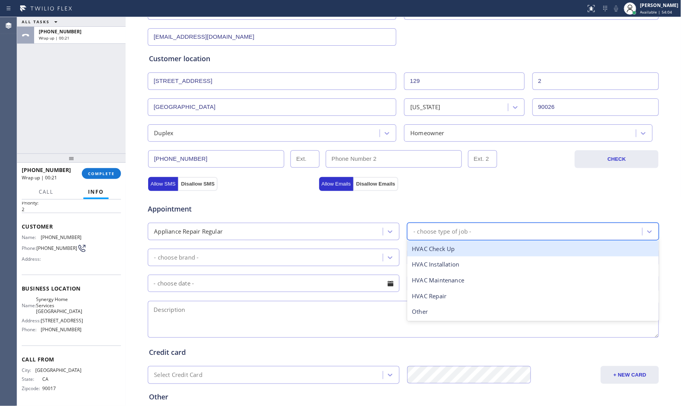
scroll to position [129, 0]
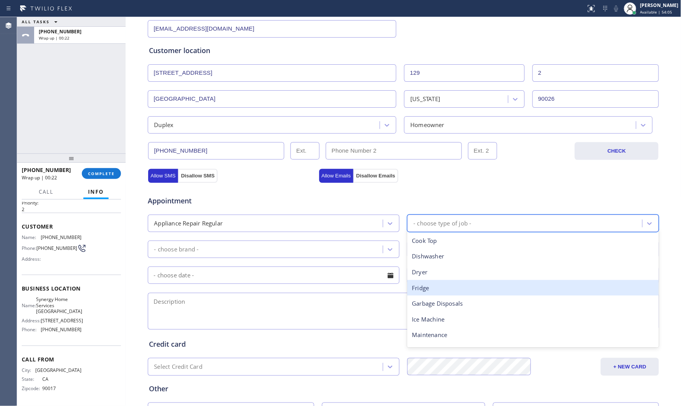
click at [444, 287] on div "Fridge" at bounding box center [533, 288] width 252 height 16
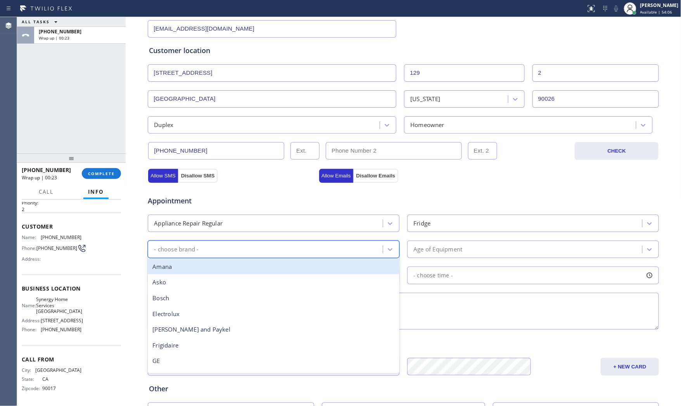
click at [257, 254] on div "- choose brand -" at bounding box center [266, 250] width 233 height 14
type input "GE"
click at [203, 265] on div "GE" at bounding box center [274, 267] width 252 height 16
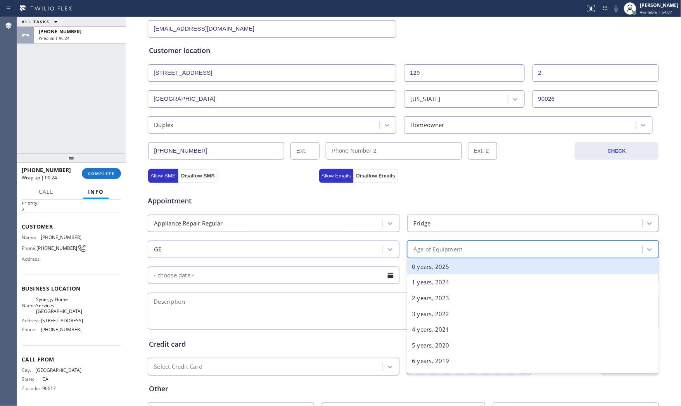
click at [458, 244] on div "Age of Equipment" at bounding box center [526, 250] width 233 height 14
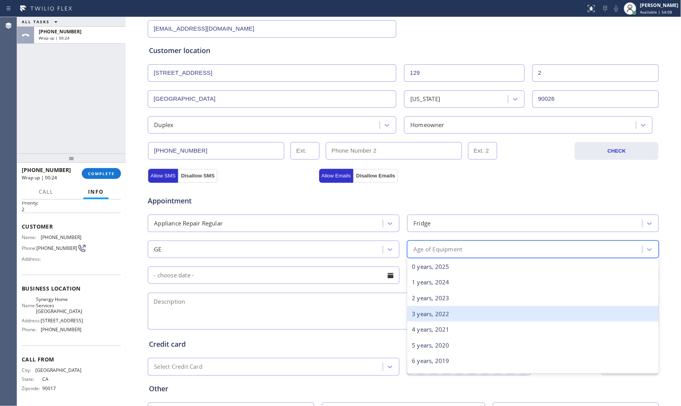
click at [436, 312] on div "3 years, 2022" at bounding box center [533, 314] width 252 height 16
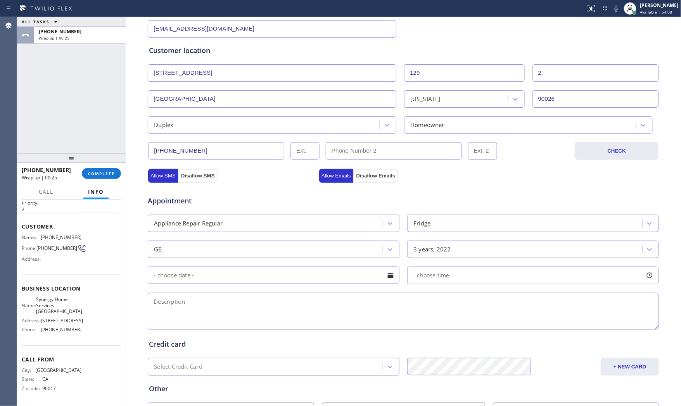
click at [258, 282] on input "text" at bounding box center [274, 275] width 252 height 17
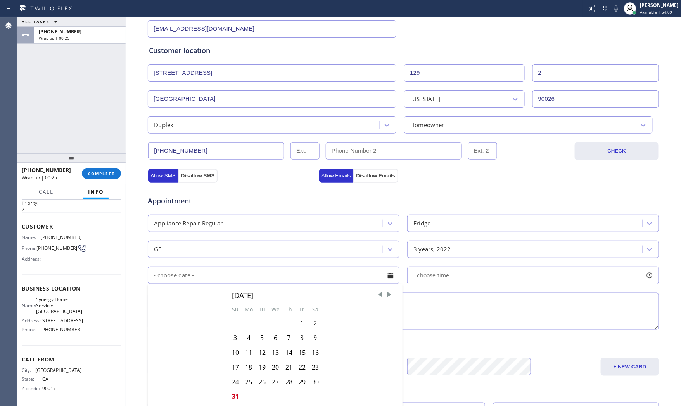
scroll to position [172, 0]
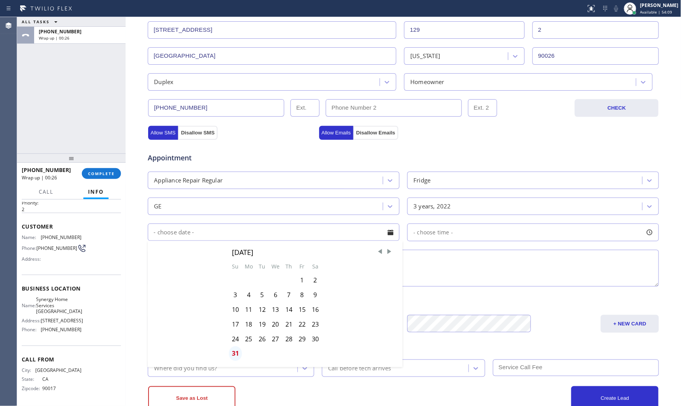
click at [232, 349] on div "31" at bounding box center [235, 354] width 13 height 15
type input "[DATE]"
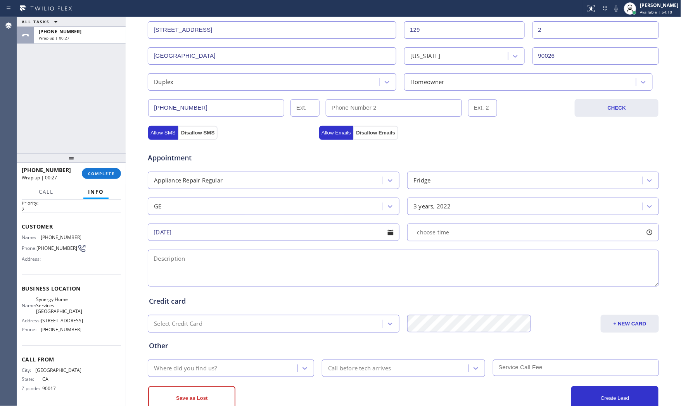
click at [477, 233] on div "- choose time -" at bounding box center [533, 233] width 252 height 18
drag, startPoint x: 437, startPoint y: 282, endPoint x: 544, endPoint y: 278, distance: 107.1
click at [544, 278] on div at bounding box center [544, 280] width 9 height 16
drag, startPoint x: 413, startPoint y: 278, endPoint x: 485, endPoint y: 280, distance: 72.5
click at [485, 280] on div at bounding box center [489, 280] width 9 height 16
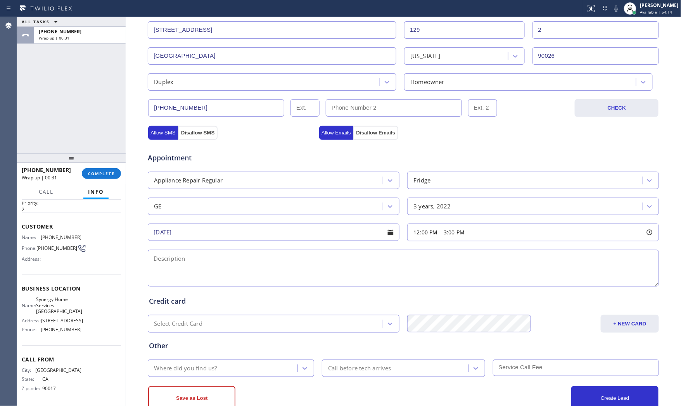
click at [321, 263] on textarea at bounding box center [403, 268] width 511 height 37
click at [54, 306] on span "Synergy Home Services [GEOGRAPHIC_DATA]" at bounding box center [59, 306] width 46 height 18
copy span "Synergy Home Services [GEOGRAPHIC_DATA]"
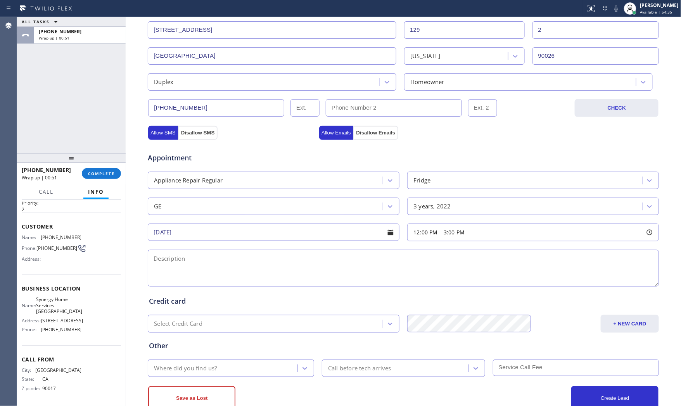
click at [238, 268] on textarea at bounding box center [403, 268] width 511 height 37
paste textarea "12-3 $69 GE | fridgeFS | the fridge stop cooling | [DEMOGRAPHIC_DATA] | apt - h…"
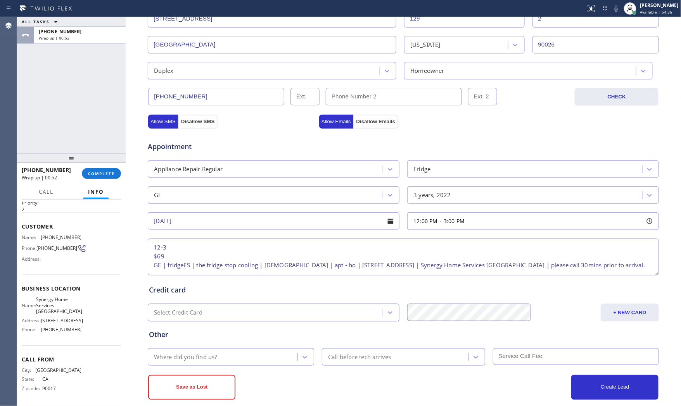
scroll to position [194, 0]
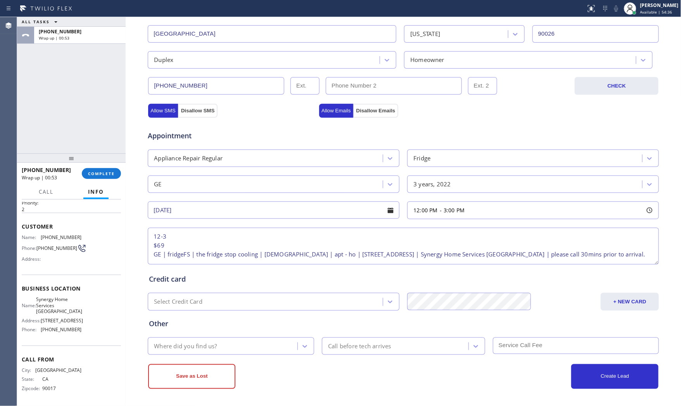
type textarea "12-3 $69 GE | fridgeFS | the fridge stop cooling | [DEMOGRAPHIC_DATA] | apt - h…"
click at [218, 344] on div "Where did you find us?" at bounding box center [223, 347] width 147 height 14
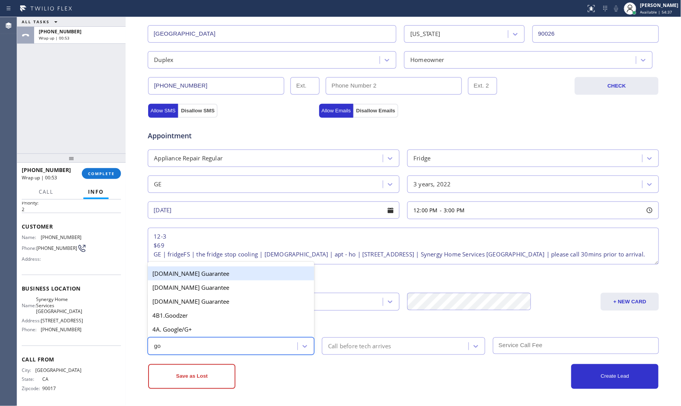
type input "goo"
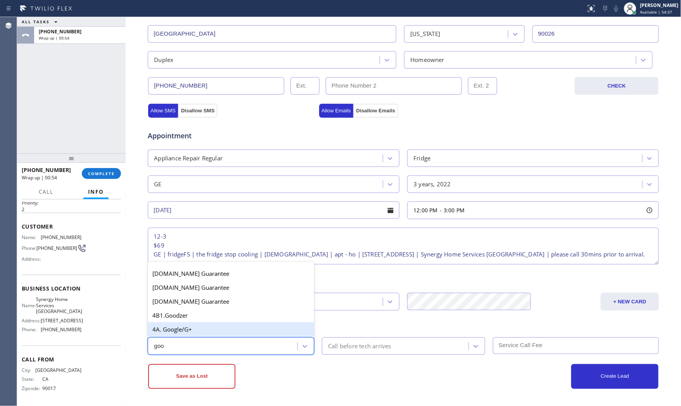
click at [216, 328] on div "4A. Google/G+" at bounding box center [231, 330] width 166 height 14
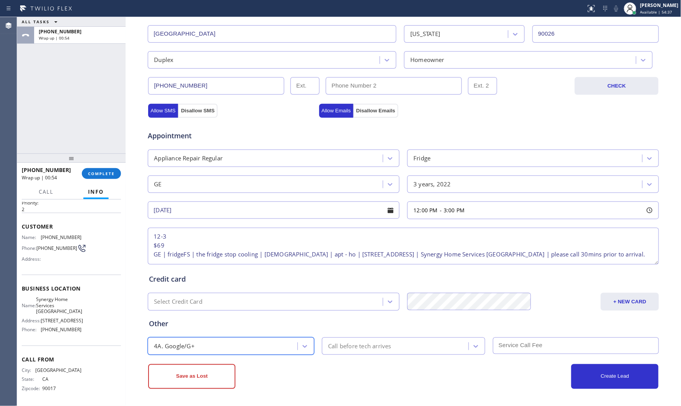
click at [340, 344] on div "Call before tech arrives" at bounding box center [359, 346] width 63 height 9
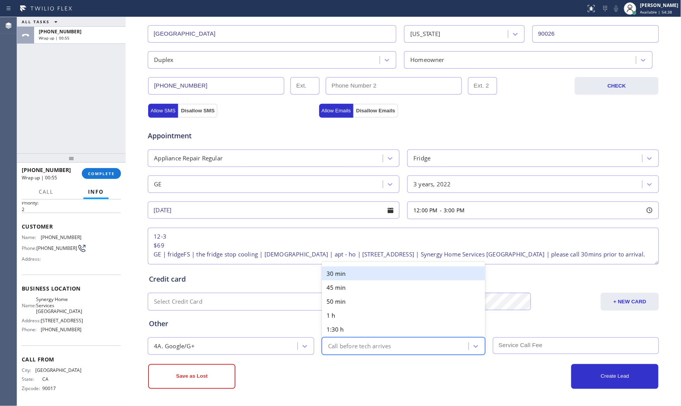
click at [347, 273] on div "30 min" at bounding box center [403, 274] width 163 height 14
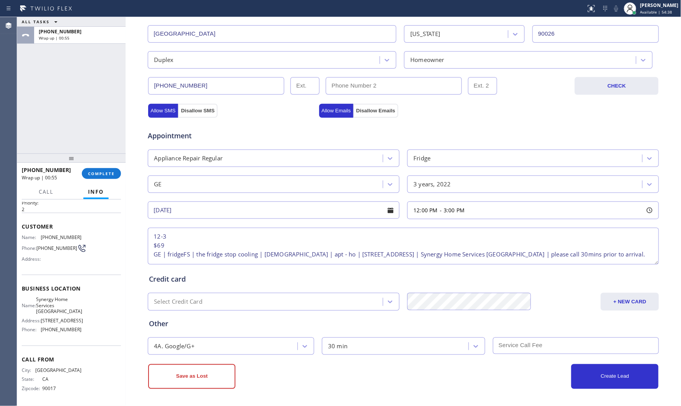
click at [537, 350] on input "text" at bounding box center [576, 346] width 166 height 17
type input "69"
click at [432, 378] on div "Create Lead" at bounding box center [530, 377] width 255 height 25
click at [578, 380] on button "Create Lead" at bounding box center [614, 377] width 87 height 25
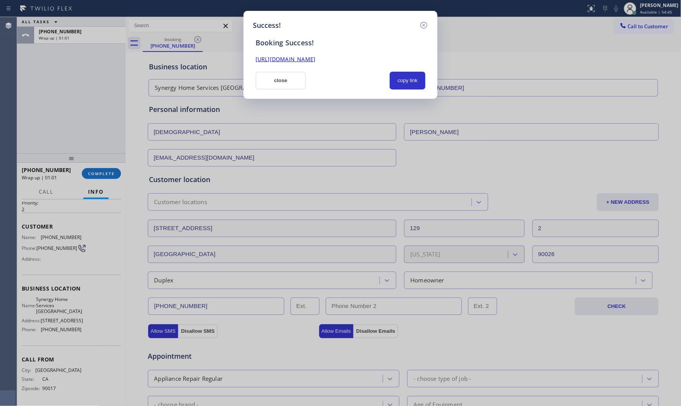
scroll to position [0, 0]
click at [422, 79] on button "copy link" at bounding box center [408, 81] width 36 height 18
click at [257, 87] on button "close" at bounding box center [281, 81] width 50 height 18
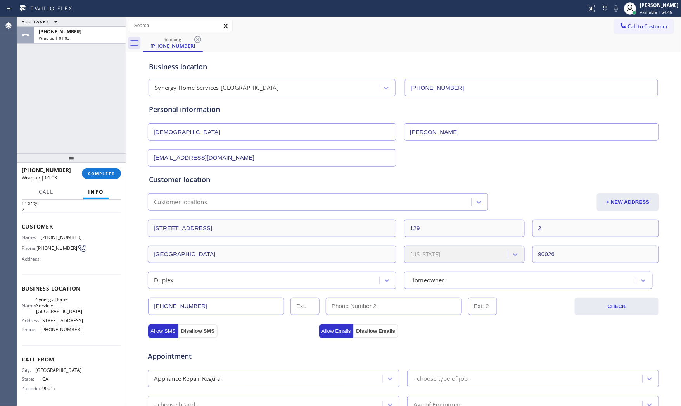
click at [279, 84] on div "Synergy Home Services [GEOGRAPHIC_DATA]" at bounding box center [265, 88] width 228 height 14
click at [107, 171] on span "COMPLETE" at bounding box center [101, 173] width 27 height 5
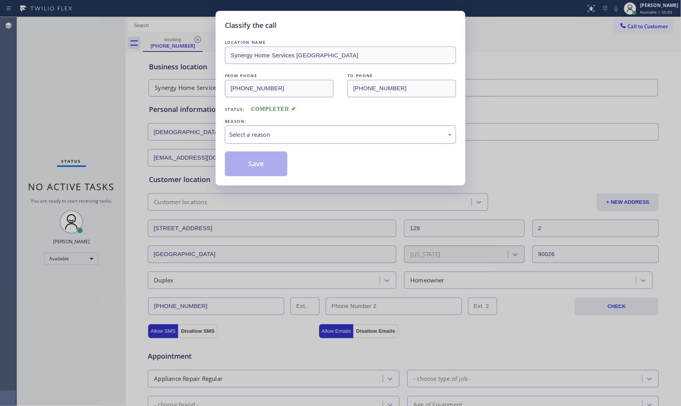
click at [274, 128] on div "Select a reason" at bounding box center [340, 135] width 231 height 18
click at [255, 157] on button "Save" at bounding box center [256, 164] width 62 height 25
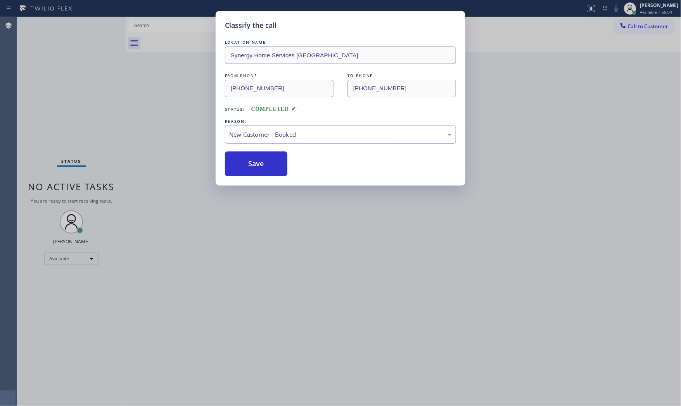
drag, startPoint x: 255, startPoint y: 157, endPoint x: 327, endPoint y: 205, distance: 85.8
click at [256, 157] on button "Save" at bounding box center [256, 164] width 62 height 25
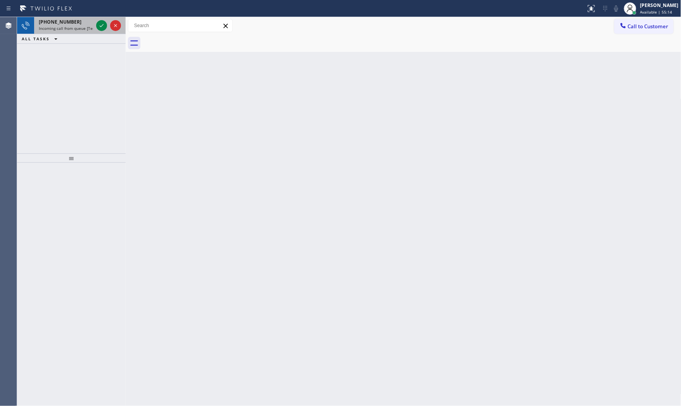
drag, startPoint x: 80, startPoint y: 22, endPoint x: 90, endPoint y: 23, distance: 10.2
click at [80, 22] on div "[PHONE_NUMBER]" at bounding box center [66, 22] width 54 height 7
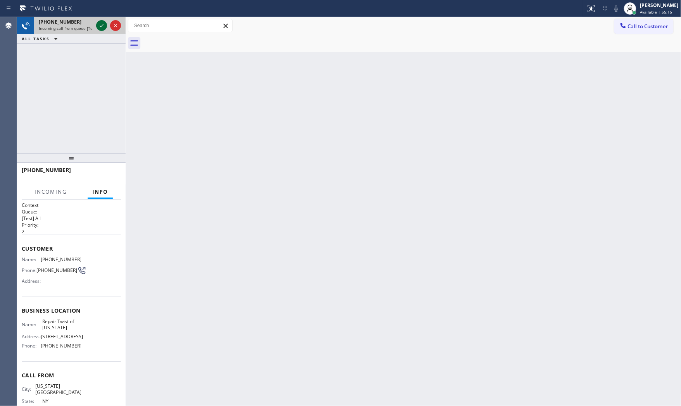
click at [99, 24] on icon at bounding box center [101, 25] width 9 height 9
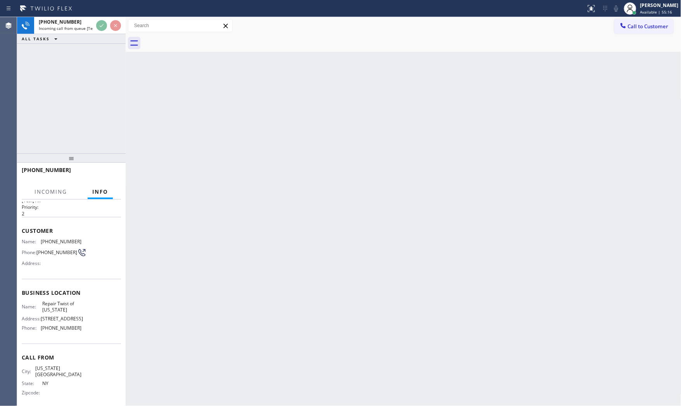
scroll to position [30, 0]
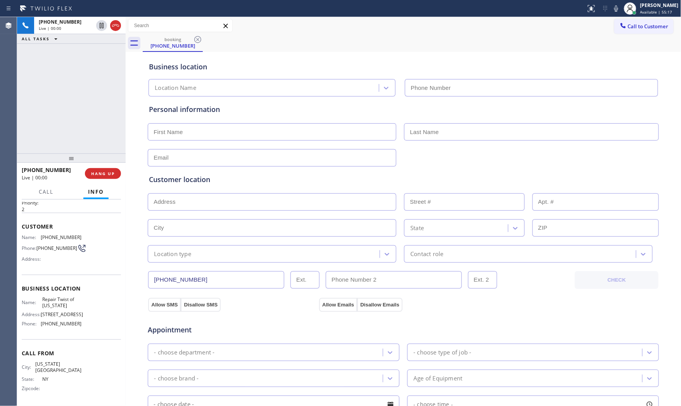
type input "[PHONE_NUMBER]"
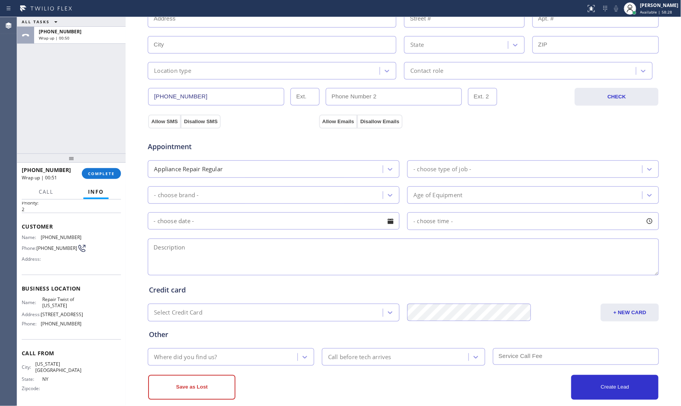
scroll to position [194, 0]
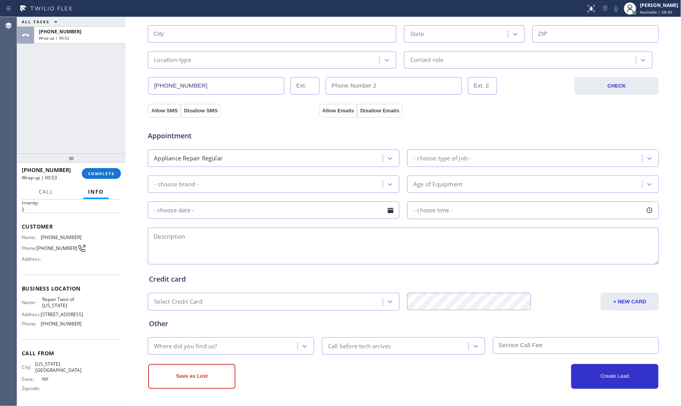
click at [224, 244] on textarea at bounding box center [403, 246] width 511 height 37
paste textarea "Samsung | fridge | The filter need to be changed | 10month says not underwarran…"
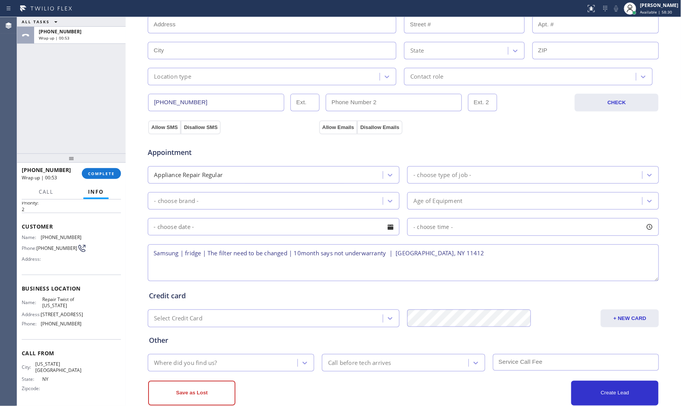
scroll to position [22, 0]
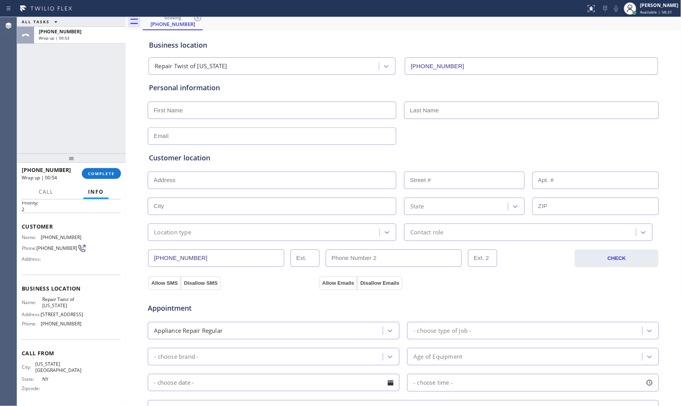
type textarea "Samsung | fridge | The filter need to be changed | 10month says not underwarran…"
click at [195, 118] on input "text" at bounding box center [272, 110] width 249 height 17
type input "Ms"
type input "[US_STATE]"
type input "[EMAIL_ADDRESS][DOMAIN_NAME]"
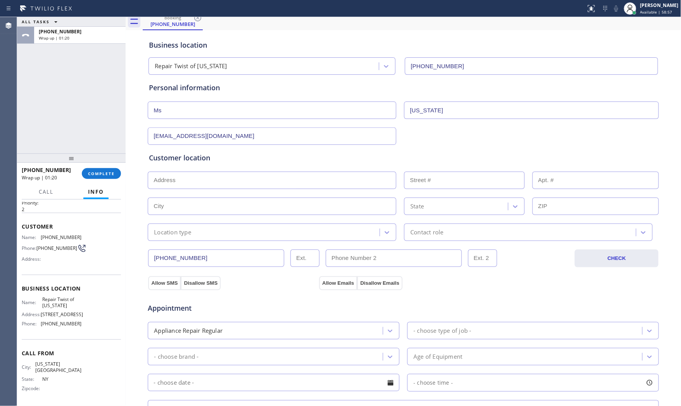
click at [227, 25] on div "booking [PHONE_NUMBER]" at bounding box center [412, 21] width 539 height 17
click at [202, 237] on div "Location type" at bounding box center [265, 233] width 230 height 14
click at [206, 228] on div "Location type" at bounding box center [265, 233] width 230 height 14
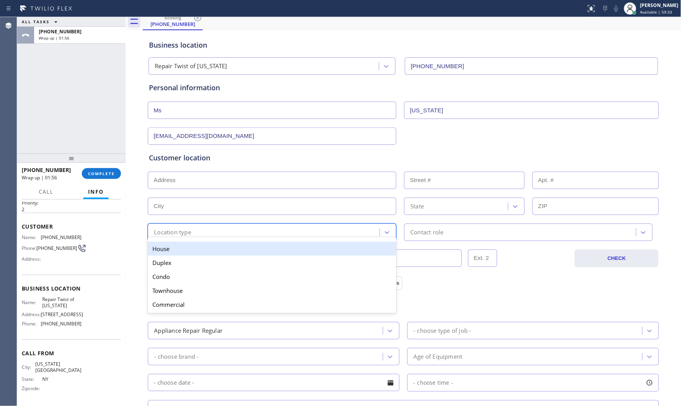
click at [183, 246] on div "House" at bounding box center [272, 249] width 249 height 14
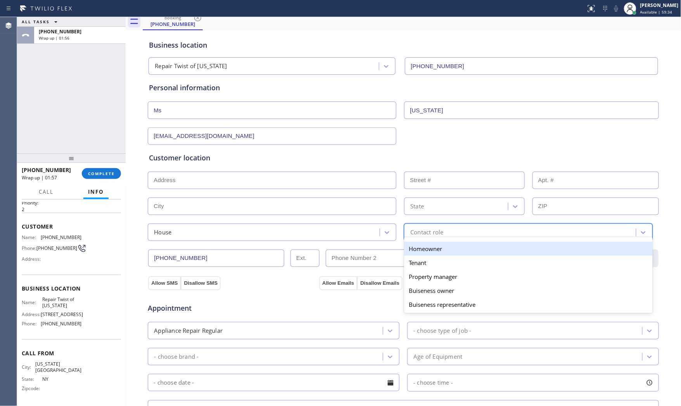
click at [414, 231] on div "Contact role" at bounding box center [426, 232] width 33 height 9
drag, startPoint x: 418, startPoint y: 249, endPoint x: 351, endPoint y: 256, distance: 67.5
click at [417, 249] on div "Homeowner" at bounding box center [528, 249] width 249 height 14
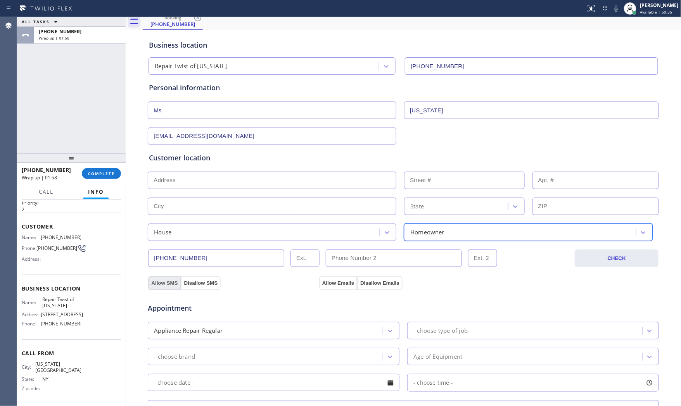
click at [171, 278] on button "Allow SMS" at bounding box center [164, 284] width 33 height 14
click at [320, 280] on button "Allow Emails" at bounding box center [338, 284] width 38 height 14
click at [451, 332] on div "- choose type of job -" at bounding box center [442, 331] width 58 height 9
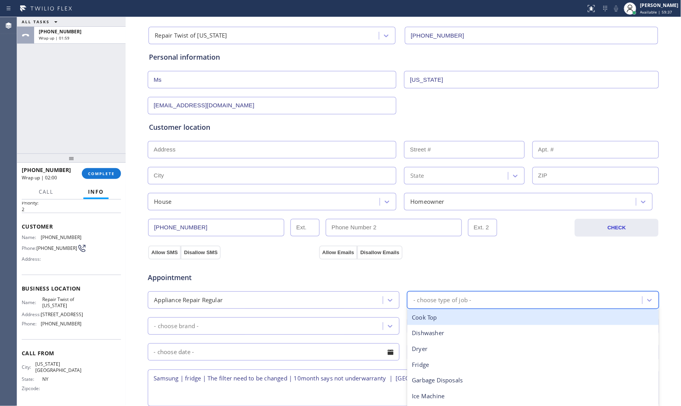
scroll to position [108, 0]
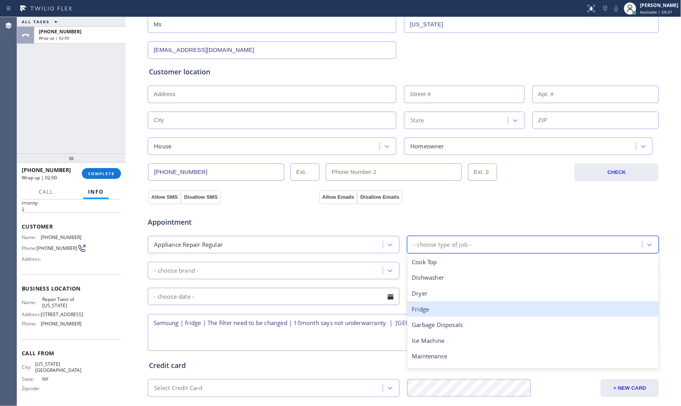
drag, startPoint x: 448, startPoint y: 307, endPoint x: 360, endPoint y: 293, distance: 89.1
click at [448, 307] on div "Fridge" at bounding box center [533, 310] width 252 height 16
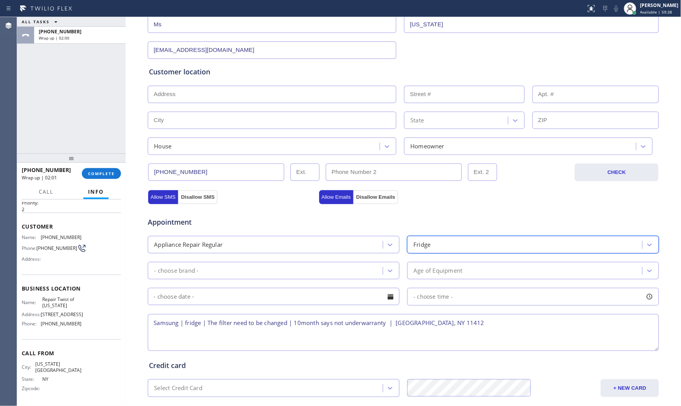
click at [283, 279] on div "- choose brand -" at bounding box center [274, 270] width 252 height 17
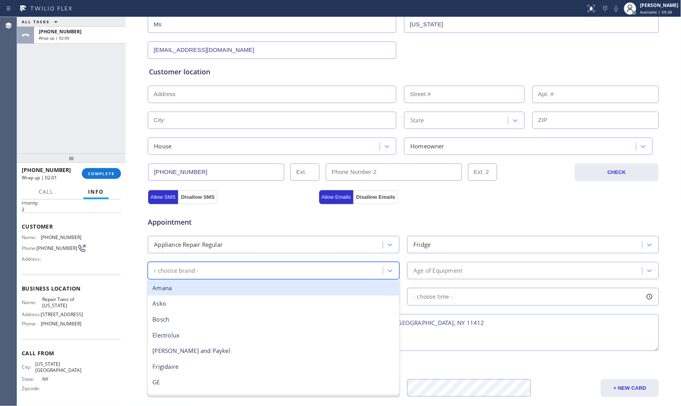
type input "sa"
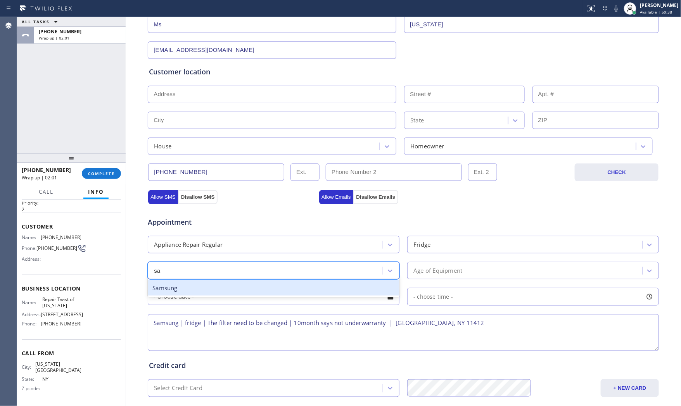
click at [208, 289] on div "Samsung" at bounding box center [274, 288] width 252 height 16
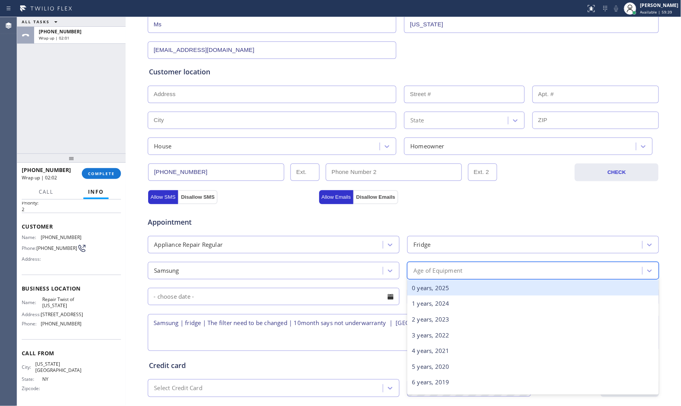
click at [418, 267] on div "Age of Equipment" at bounding box center [437, 270] width 49 height 9
click at [433, 290] on div "0 years, 2025" at bounding box center [533, 288] width 252 height 16
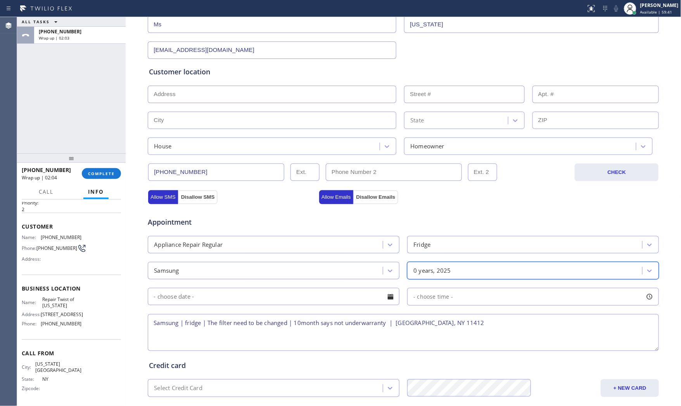
click at [468, 321] on textarea "Samsung | fridge | The filter need to be changed | 10month says not underwarran…" at bounding box center [403, 333] width 511 height 37
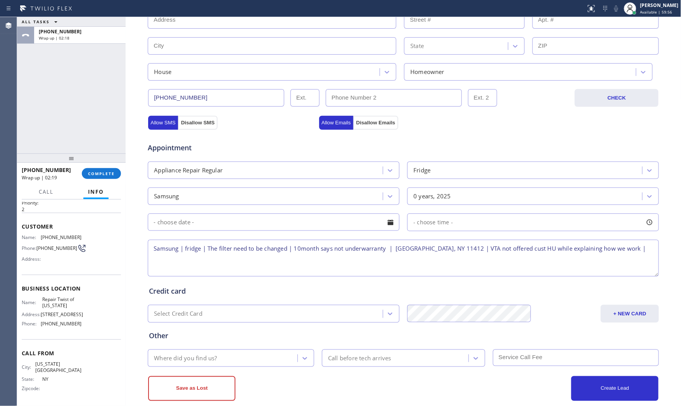
scroll to position [194, 0]
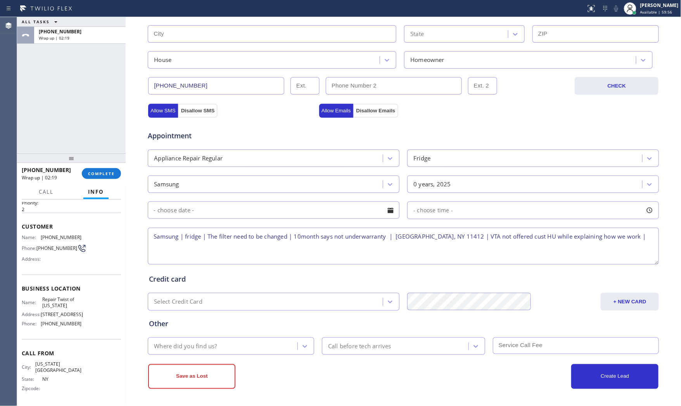
type textarea "Samsung | fridge | The filter need to be changed | 10month says not underwarran…"
click at [228, 347] on div "Where did you find us?" at bounding box center [223, 347] width 147 height 14
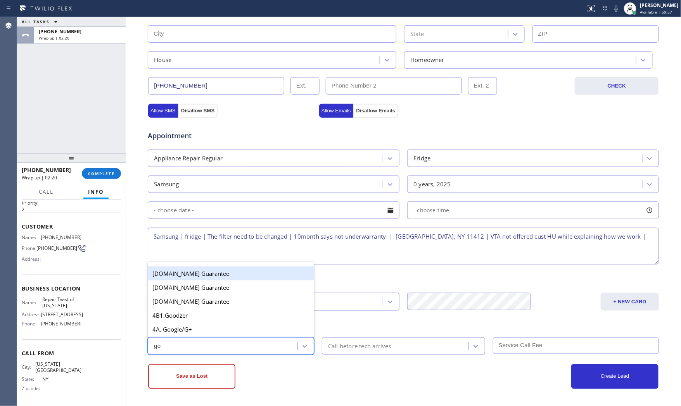
type input "goo"
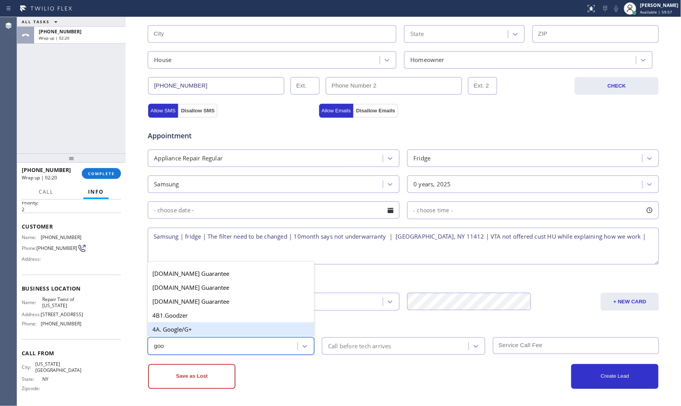
click at [225, 329] on div "4A. Google/G+" at bounding box center [231, 330] width 166 height 14
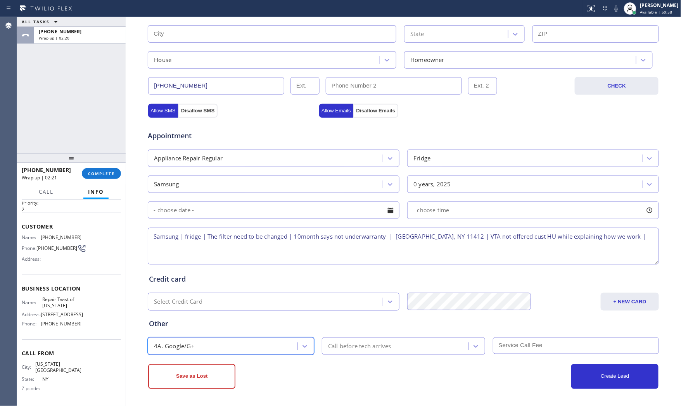
click at [356, 343] on div "Call before tech arrives" at bounding box center [359, 346] width 63 height 9
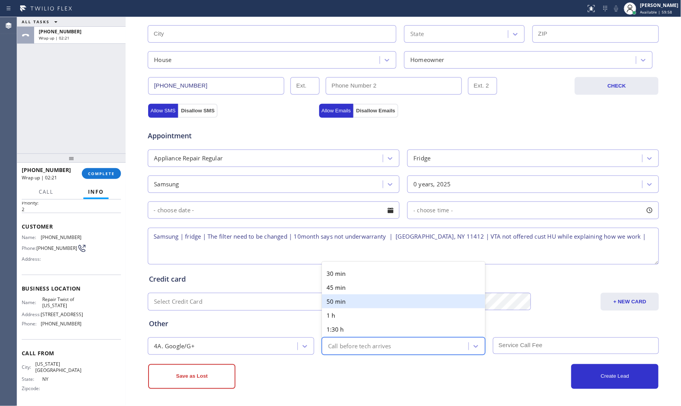
click at [342, 276] on div "30 min" at bounding box center [403, 274] width 163 height 14
click at [366, 379] on div "Save as Lost" at bounding box center [275, 377] width 255 height 25
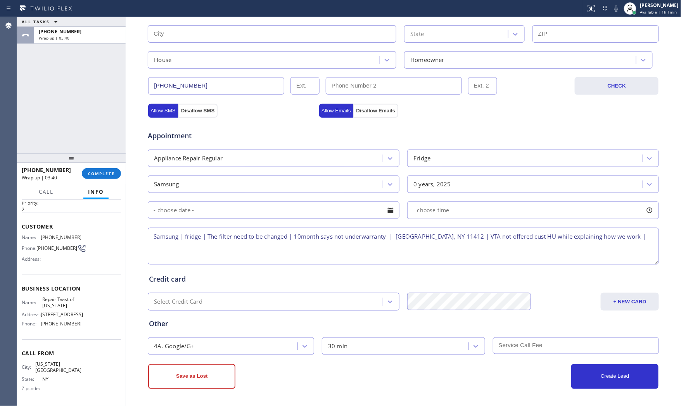
drag, startPoint x: 331, startPoint y: 363, endPoint x: 278, endPoint y: 368, distance: 53.1
click at [331, 363] on div "Save as Lost Create Lead" at bounding box center [403, 376] width 512 height 26
click at [198, 373] on button "Save as Lost" at bounding box center [191, 377] width 87 height 25
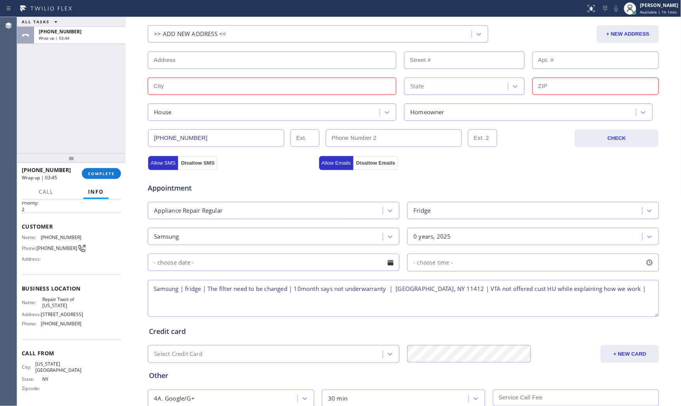
scroll to position [48, 0]
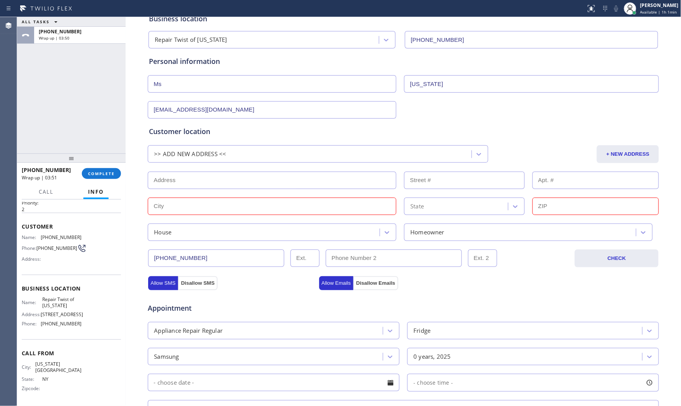
click at [199, 177] on input "text" at bounding box center [272, 180] width 249 height 17
paste input "[GEOGRAPHIC_DATA], NY 11412"
type input "[GEOGRAPHIC_DATA], NY 11412, [GEOGRAPHIC_DATA]"
type input "Queens"
type input "11412"
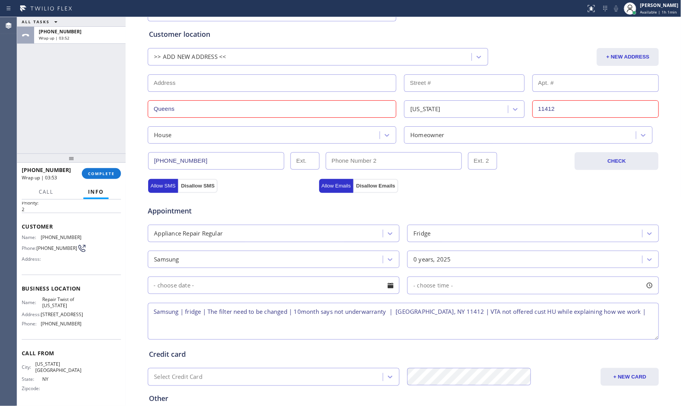
scroll to position [221, 0]
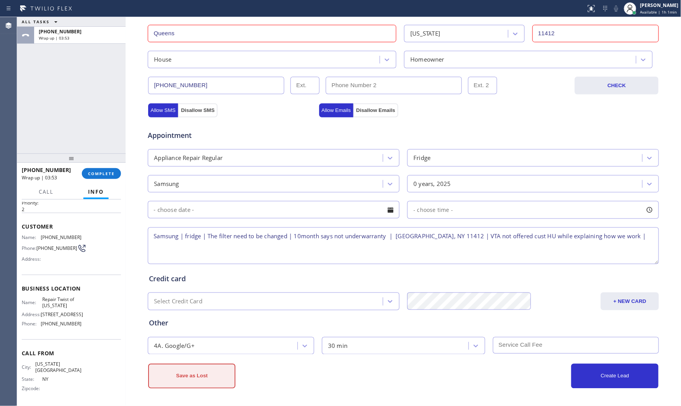
click at [201, 377] on button "Save as Lost" at bounding box center [191, 376] width 87 height 25
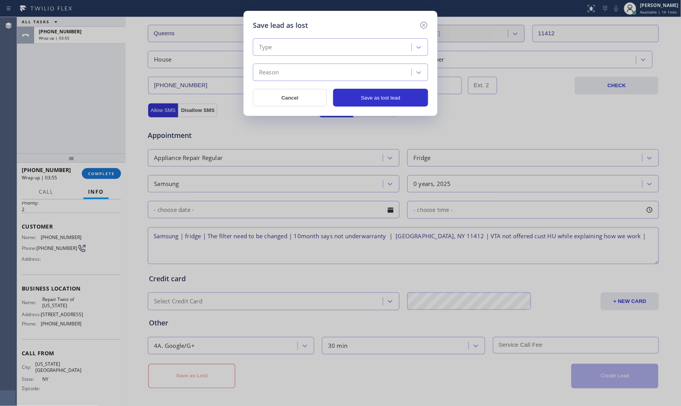
click at [358, 56] on div "Type Reason" at bounding box center [340, 59] width 175 height 43
click at [344, 47] on div "Type" at bounding box center [333, 48] width 156 height 14
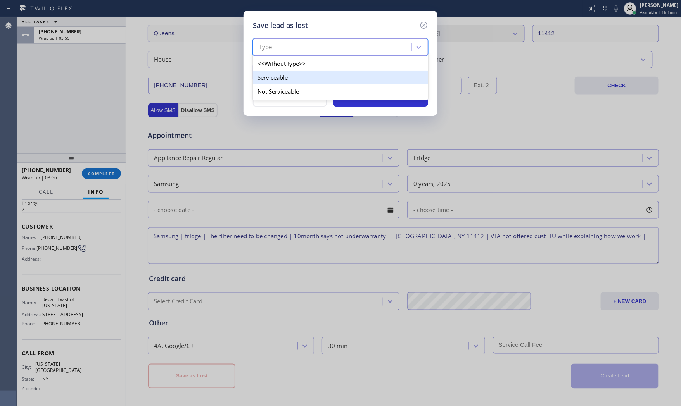
click at [298, 80] on div "Serviceable" at bounding box center [340, 78] width 175 height 14
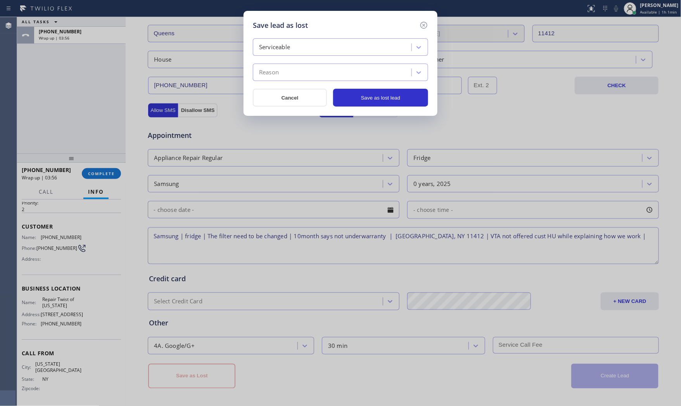
click at [299, 71] on div "Reason" at bounding box center [333, 73] width 156 height 14
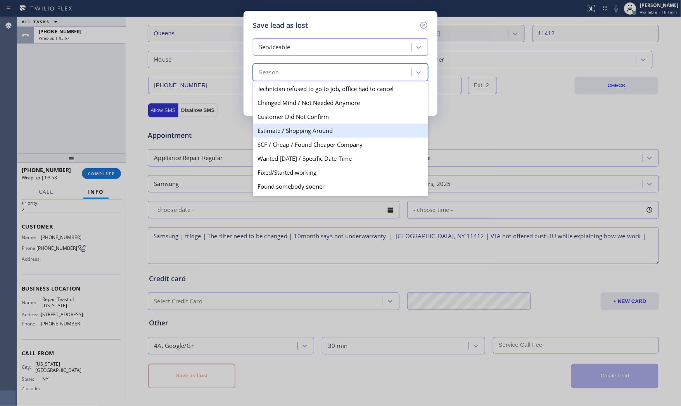
click at [287, 130] on div "Estimate / Shopping Around" at bounding box center [340, 131] width 175 height 14
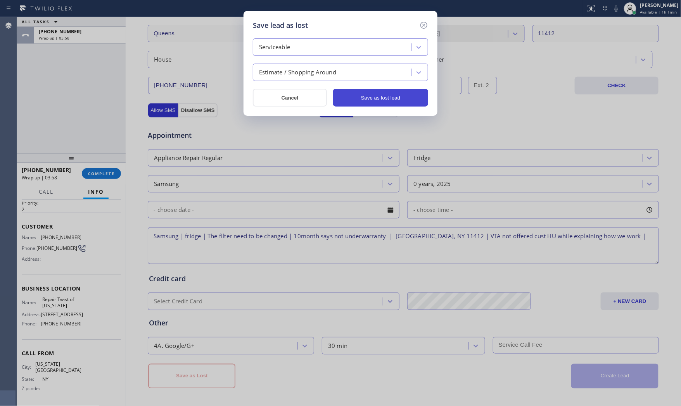
click at [383, 91] on button "Save as lost lead" at bounding box center [380, 98] width 95 height 18
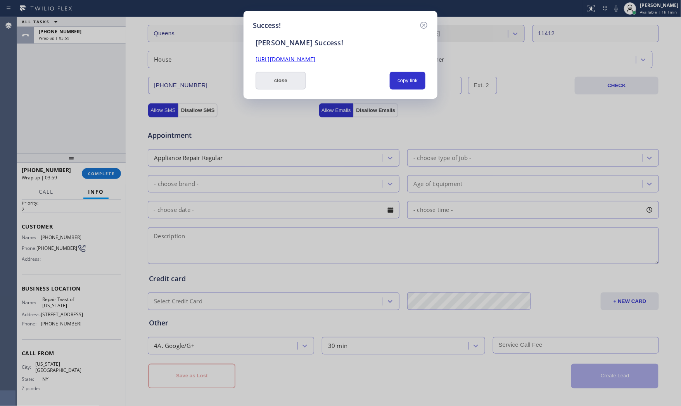
click at [285, 85] on button "close" at bounding box center [281, 81] width 50 height 18
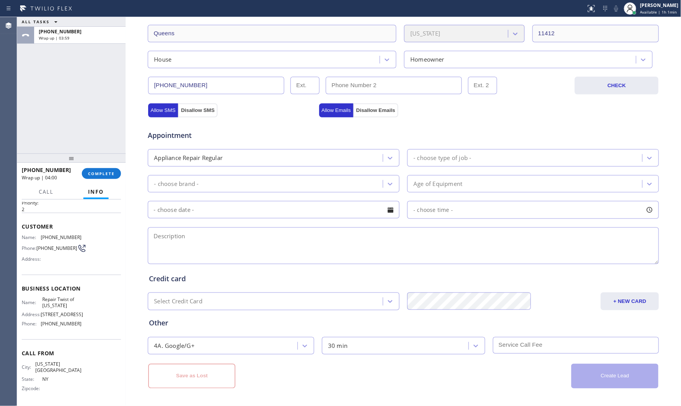
click at [108, 163] on div at bounding box center [71, 158] width 109 height 9
click at [107, 175] on span "COMPLETE" at bounding box center [101, 173] width 27 height 5
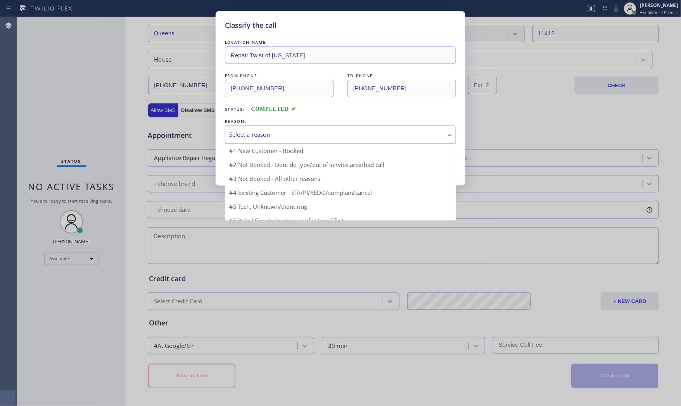
click at [286, 139] on div "Select a reason" at bounding box center [340, 134] width 223 height 9
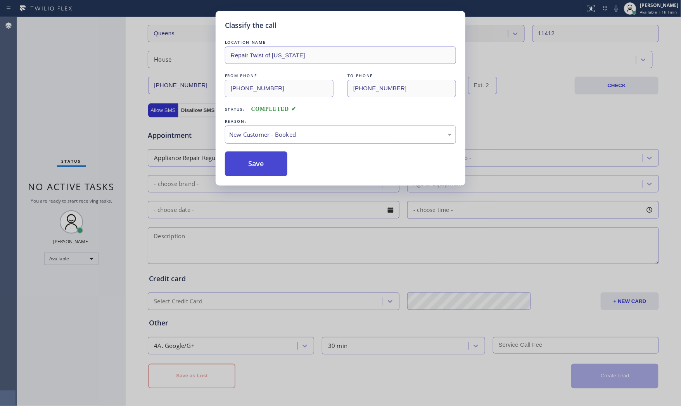
click at [249, 164] on button "Save" at bounding box center [256, 164] width 62 height 25
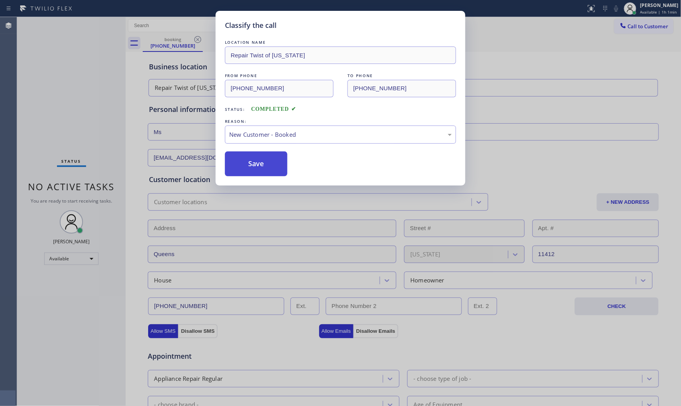
click at [249, 164] on button "Save" at bounding box center [256, 164] width 62 height 25
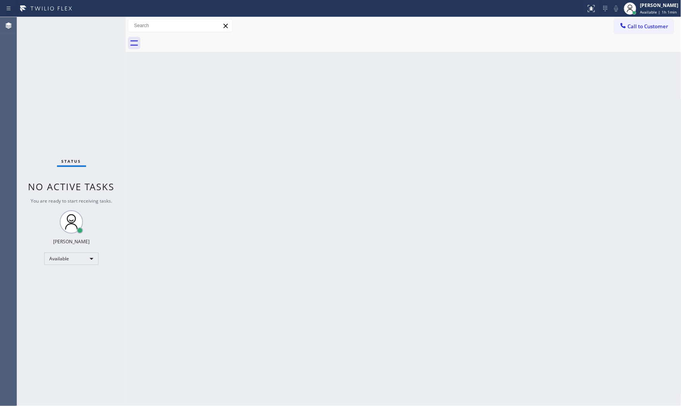
click at [99, 21] on div "Status No active tasks You are ready to start receiving tasks. [PERSON_NAME] Av…" at bounding box center [71, 211] width 109 height 389
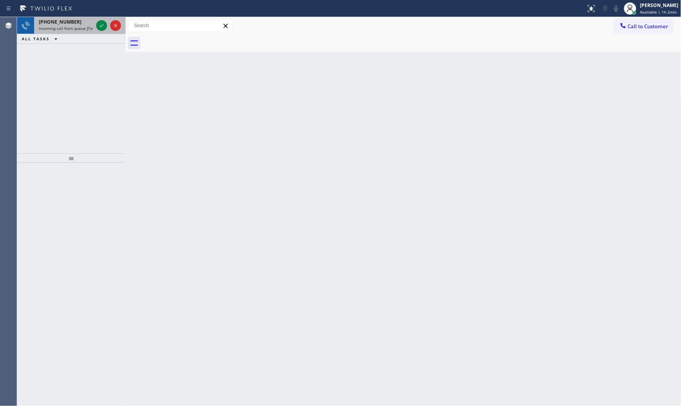
click at [82, 29] on span "Incoming call from queue [Test] All" at bounding box center [71, 28] width 64 height 5
click at [81, 26] on span "Incoming call from queue [Test] All" at bounding box center [71, 28] width 64 height 5
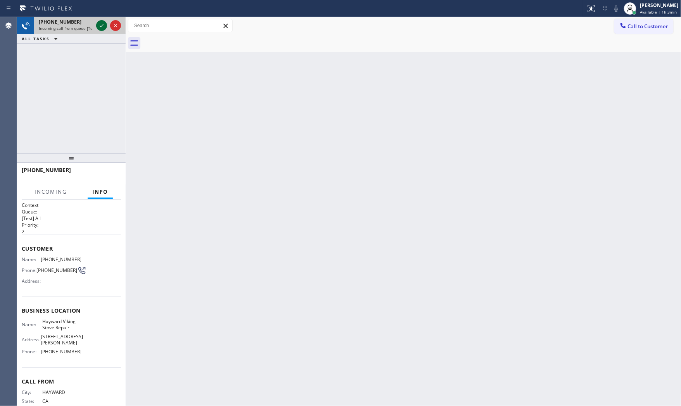
click at [98, 28] on icon at bounding box center [101, 25] width 9 height 9
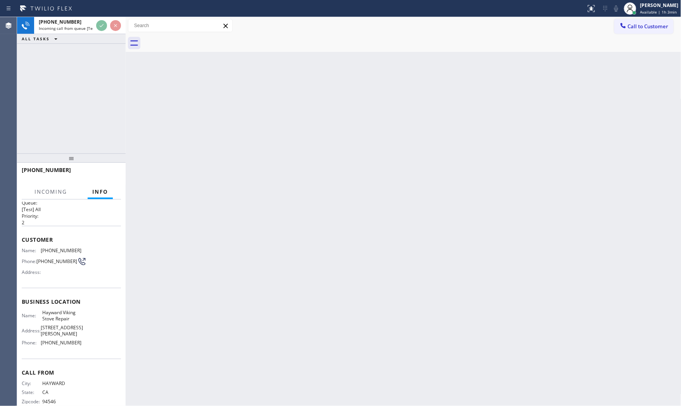
scroll to position [18, 0]
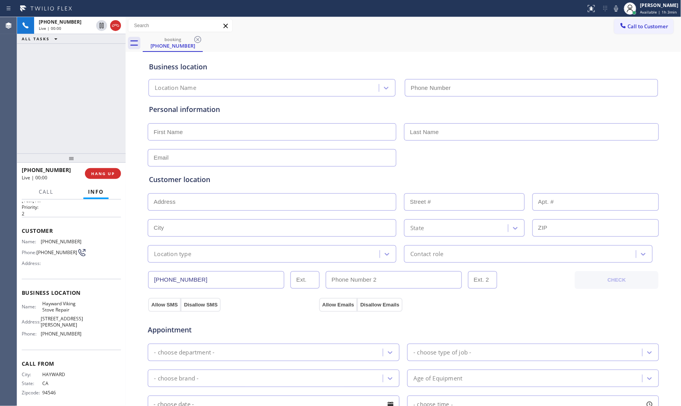
type input "[PHONE_NUMBER]"
click at [114, 178] on button "HANG UP" at bounding box center [103, 173] width 36 height 11
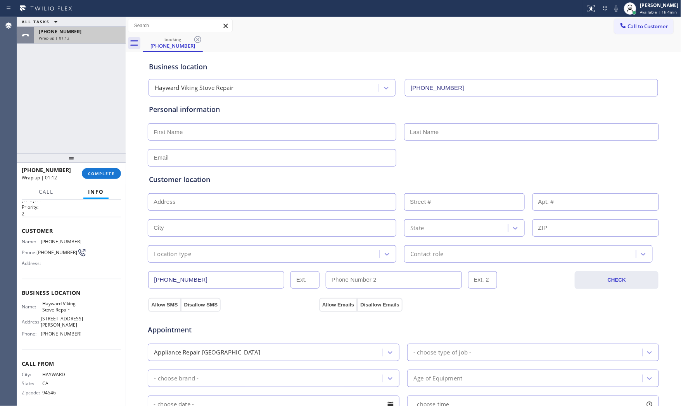
click at [86, 29] on div "[PHONE_NUMBER]" at bounding box center [80, 31] width 82 height 7
click at [92, 172] on span "COMPLETE" at bounding box center [101, 173] width 27 height 5
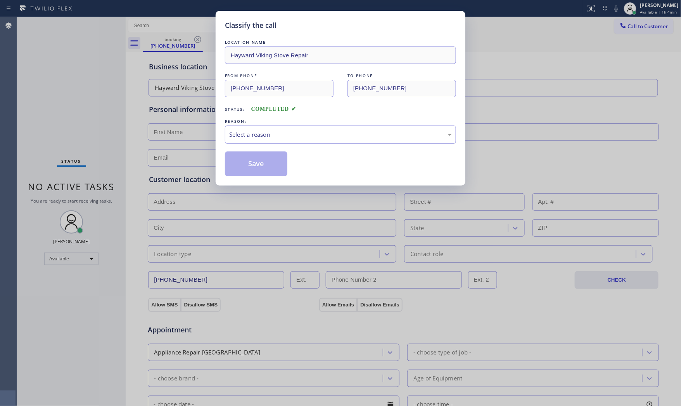
drag, startPoint x: 243, startPoint y: 145, endPoint x: 247, endPoint y: 140, distance: 6.7
click at [243, 145] on div "LOCATION NAME Hayward Viking Stove Repair FROM PHONE [PHONE_NUMBER] TO PHONE [P…" at bounding box center [340, 107] width 231 height 138
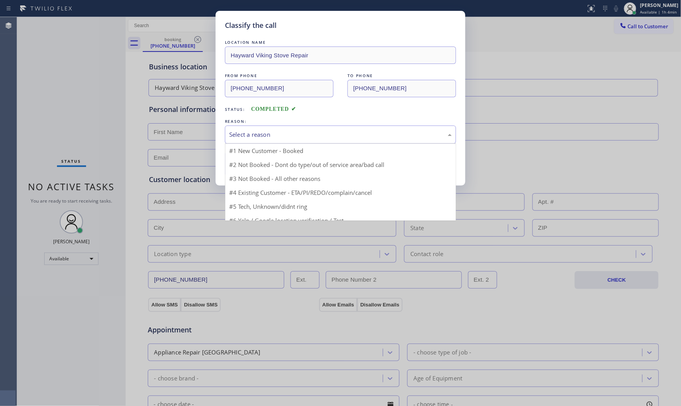
drag, startPoint x: 247, startPoint y: 140, endPoint x: 245, endPoint y: 164, distance: 24.1
click at [247, 140] on div "Select a reason" at bounding box center [340, 135] width 231 height 18
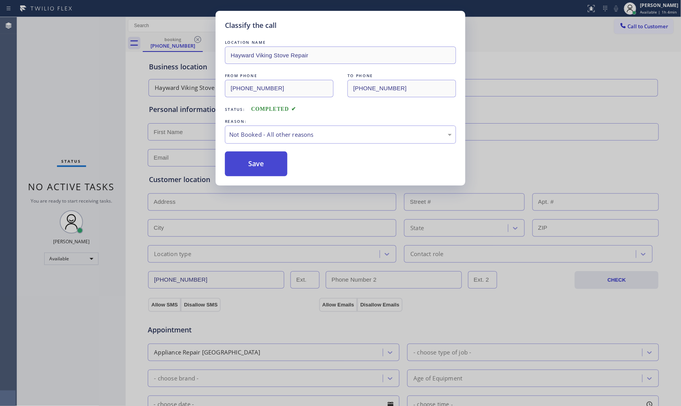
click at [245, 164] on button "Save" at bounding box center [256, 164] width 62 height 25
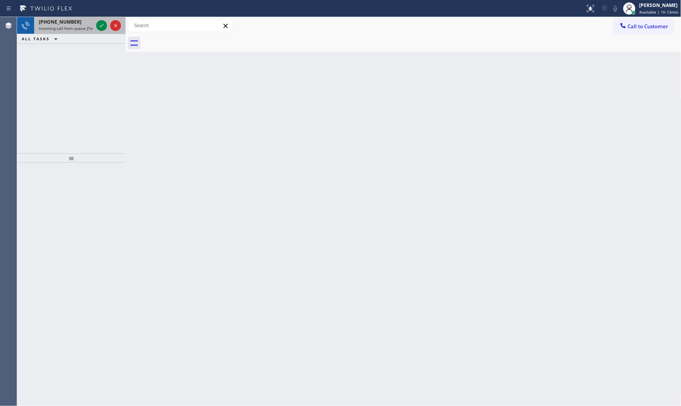
click at [89, 29] on span "Incoming call from queue [Test] All" at bounding box center [71, 28] width 64 height 5
click at [51, 20] on span "[PHONE_NUMBER]" at bounding box center [60, 22] width 43 height 7
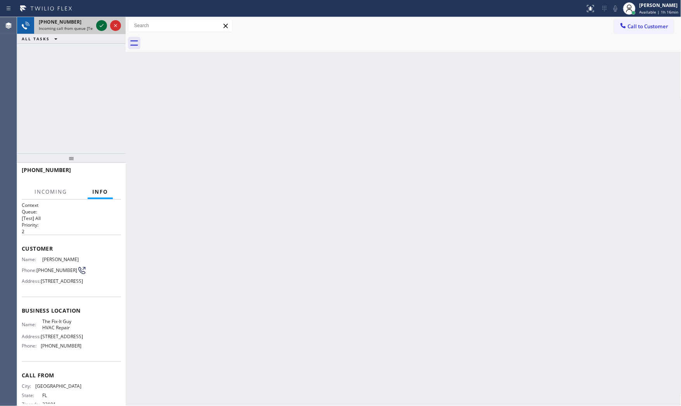
click at [99, 29] on icon at bounding box center [101, 25] width 9 height 9
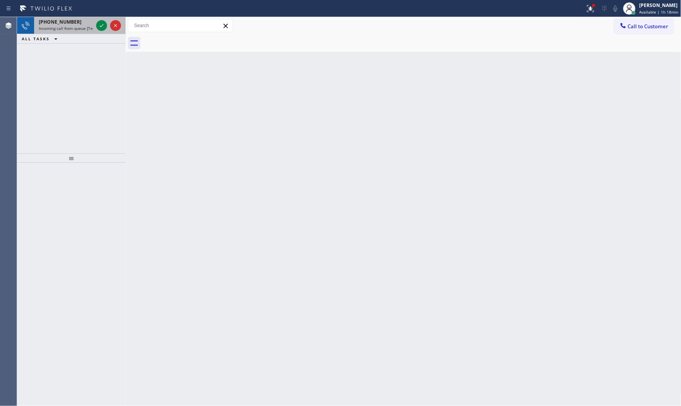
click at [68, 18] on div "[PHONE_NUMBER] Incoming call from queue [Test] All" at bounding box center [64, 25] width 61 height 17
click at [89, 26] on span "Incoming call from queue [Test] All" at bounding box center [71, 28] width 64 height 5
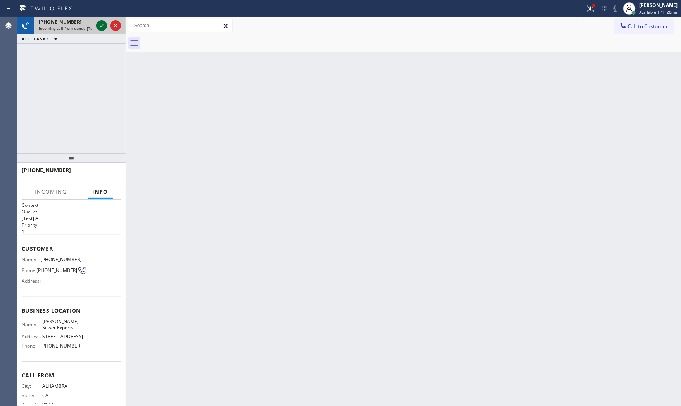
click at [100, 24] on icon at bounding box center [101, 25] width 9 height 9
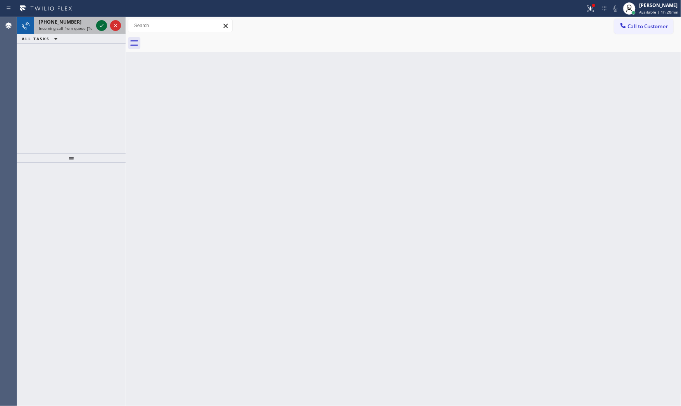
click at [100, 26] on icon at bounding box center [102, 25] width 4 height 3
click at [76, 24] on div "[PHONE_NUMBER]" at bounding box center [66, 22] width 54 height 7
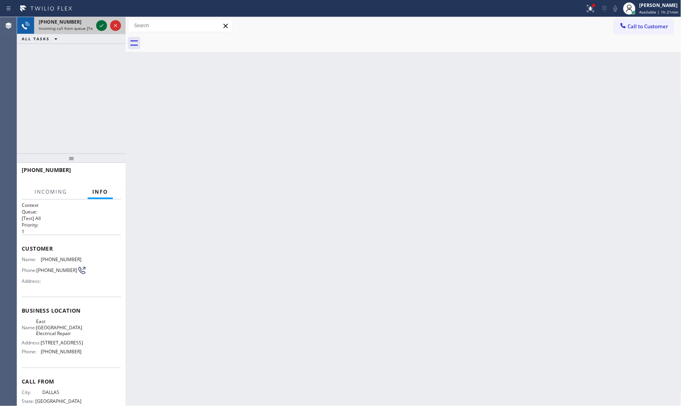
click at [100, 22] on icon at bounding box center [101, 25] width 9 height 9
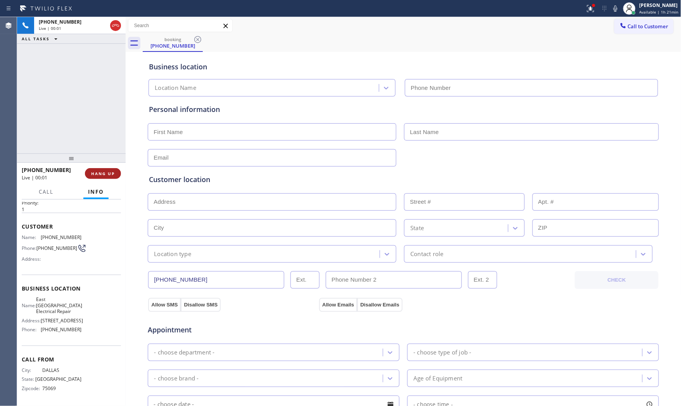
type input "[PHONE_NUMBER]"
click at [112, 168] on button "HANG UP" at bounding box center [103, 173] width 36 height 11
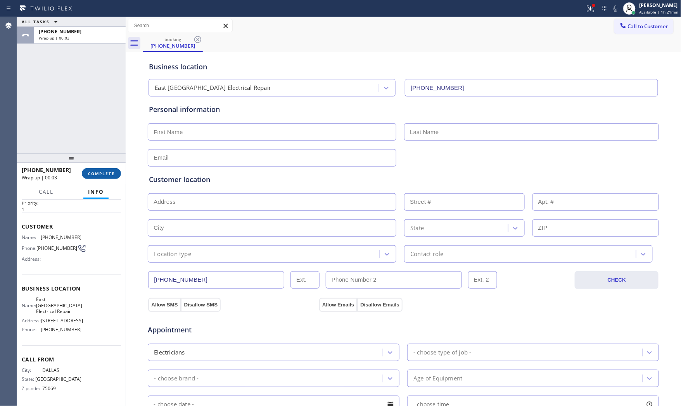
click at [105, 171] on span "COMPLETE" at bounding box center [101, 173] width 27 height 5
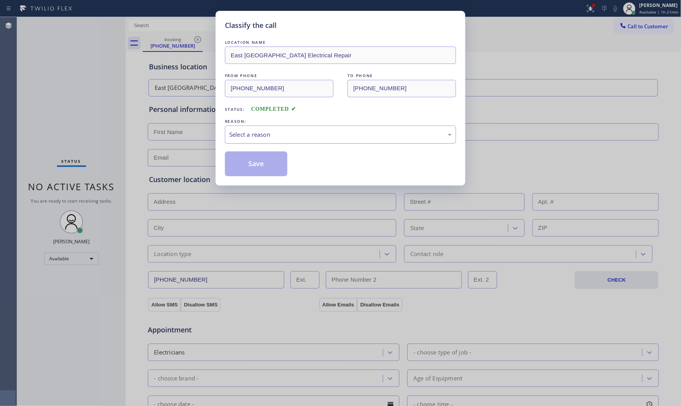
drag, startPoint x: 292, startPoint y: 130, endPoint x: 291, endPoint y: 140, distance: 10.1
click at [292, 130] on div "Select a reason" at bounding box center [340, 135] width 231 height 18
click at [266, 168] on button "Save" at bounding box center [256, 164] width 62 height 25
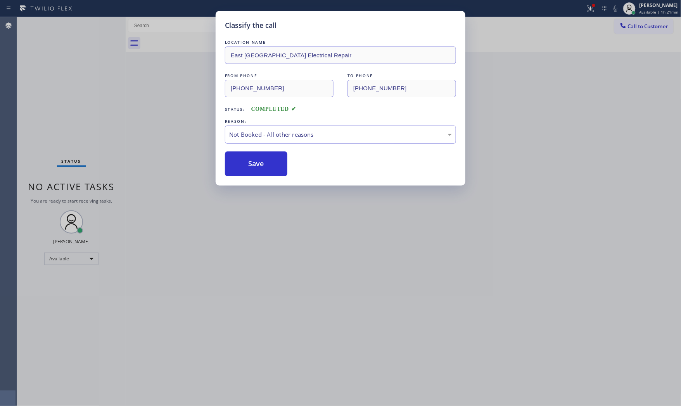
click at [266, 168] on button "Save" at bounding box center [256, 164] width 62 height 25
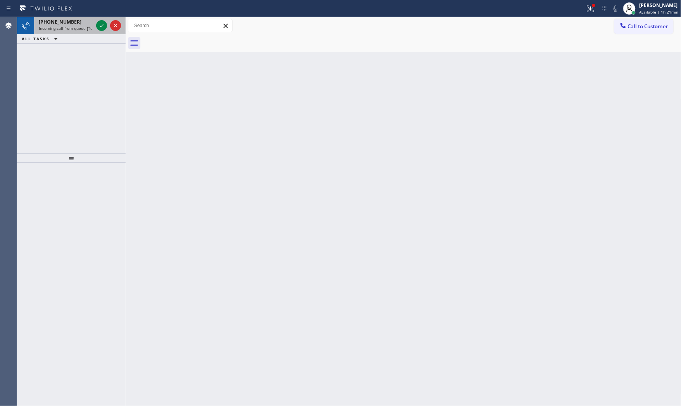
click at [73, 29] on span "Incoming call from queue [Test] All" at bounding box center [71, 28] width 64 height 5
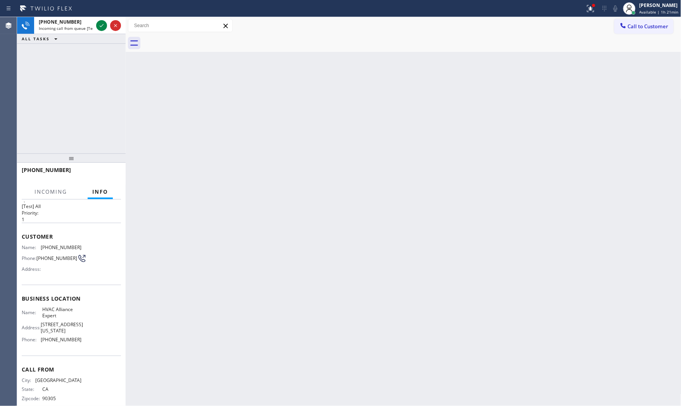
scroll to position [24, 0]
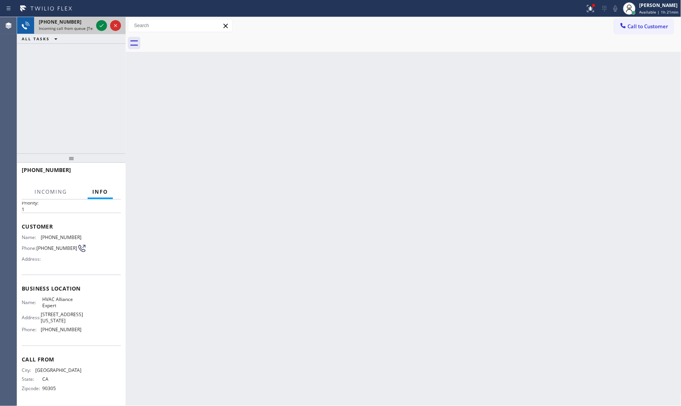
click at [86, 33] on div "[PHONE_NUMBER] Incoming call from queue [Test] All" at bounding box center [64, 25] width 61 height 17
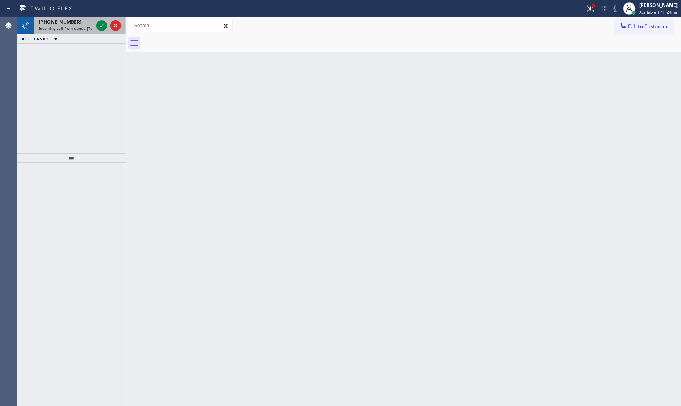
click at [70, 22] on span "[PHONE_NUMBER]" at bounding box center [60, 22] width 43 height 7
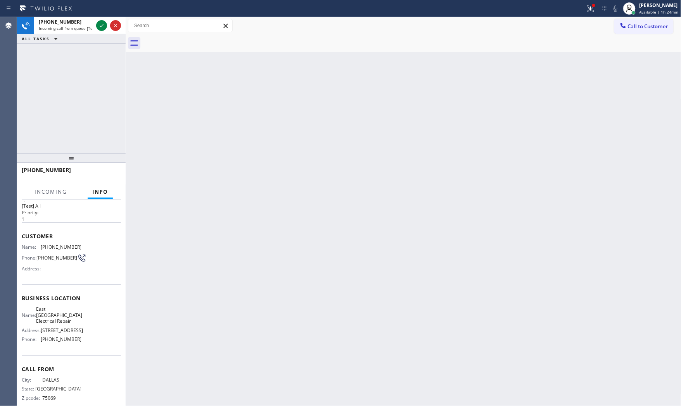
scroll to position [30, 0]
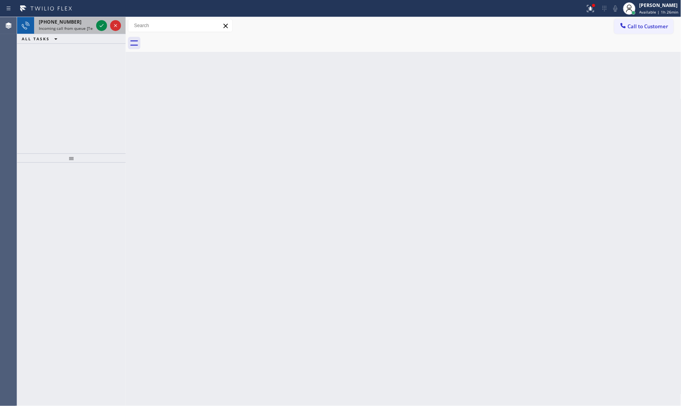
click at [89, 28] on span "Incoming call from queue [Test] All" at bounding box center [71, 28] width 64 height 5
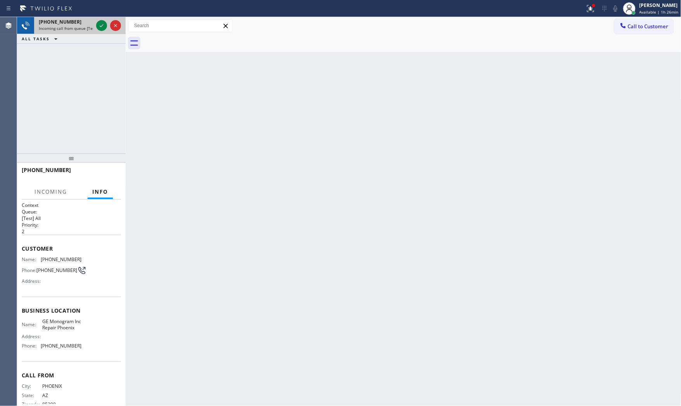
click at [94, 26] on div "[PHONE_NUMBER] Incoming call from queue [Test] All" at bounding box center [64, 25] width 61 height 17
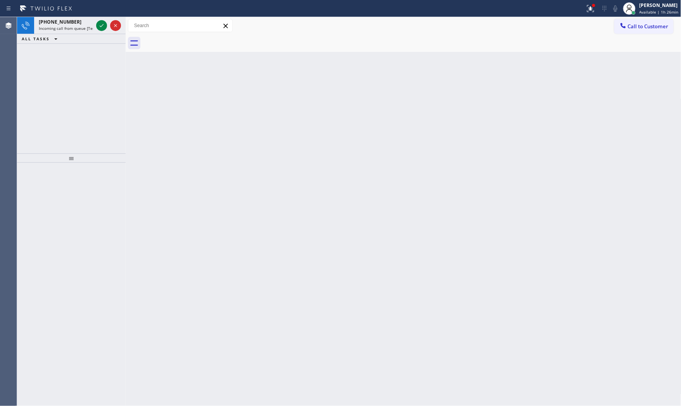
click at [101, 26] on icon at bounding box center [101, 25] width 9 height 9
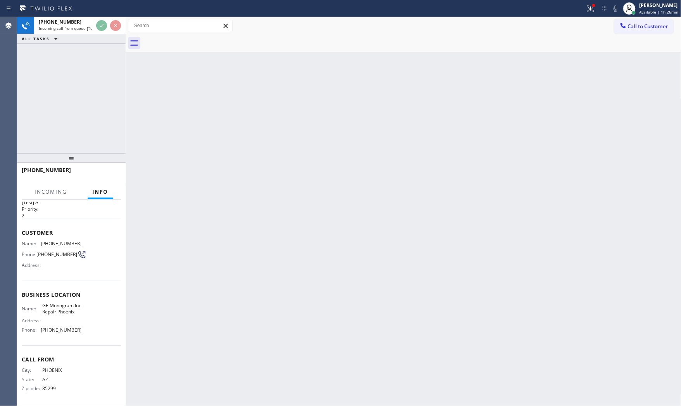
scroll to position [24, 0]
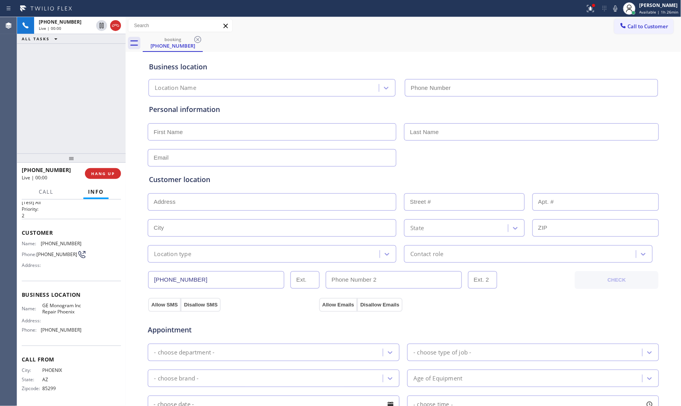
type input "[PHONE_NUMBER]"
click at [586, 7] on icon at bounding box center [590, 8] width 9 height 9
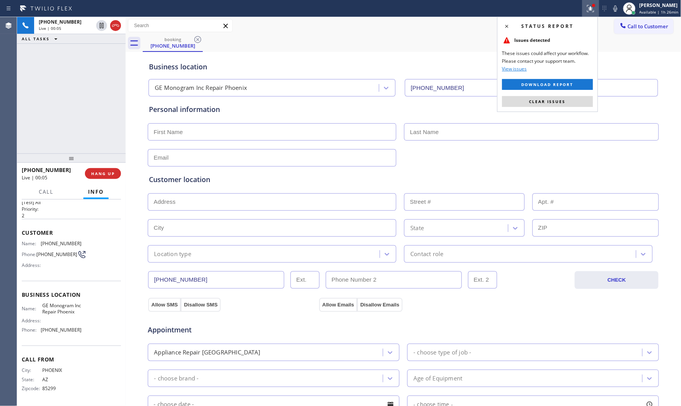
click at [569, 94] on div "Status report Issues detected These issues could affect your workflow. Please c…" at bounding box center [547, 64] width 101 height 95
click at [569, 96] on button "Clear issues" at bounding box center [547, 101] width 91 height 11
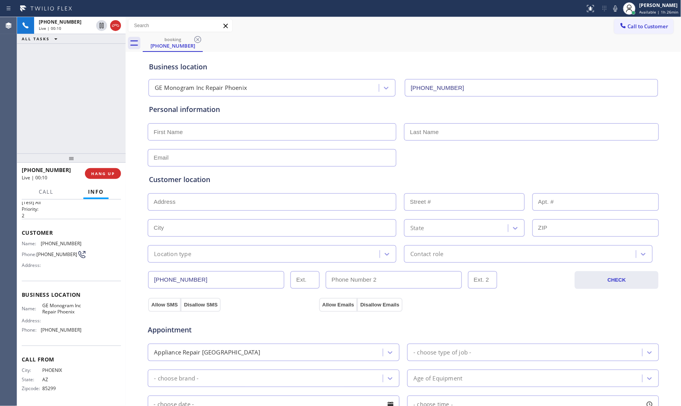
click at [611, 5] on icon at bounding box center [615, 8] width 9 height 9
drag, startPoint x: 100, startPoint y: 24, endPoint x: 101, endPoint y: 19, distance: 4.8
click at [99, 24] on icon at bounding box center [101, 25] width 9 height 9
click at [53, 34] on icon at bounding box center [55, 38] width 9 height 9
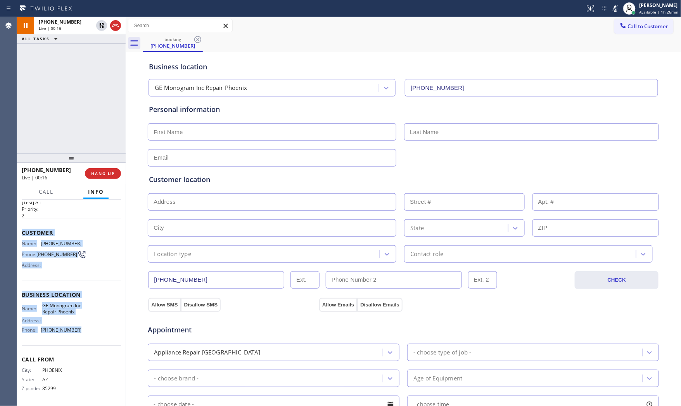
drag, startPoint x: 20, startPoint y: 222, endPoint x: 87, endPoint y: 326, distance: 123.7
click at [87, 327] on div "Context Queue: [Test] All Priority: 2 Customer Name: [PHONE_NUMBER] Phone: [PHO…" at bounding box center [71, 303] width 109 height 207
copy div "Customer Name: [PHONE_NUMBER] Phone: [PHONE_NUMBER] Address: Business location …"
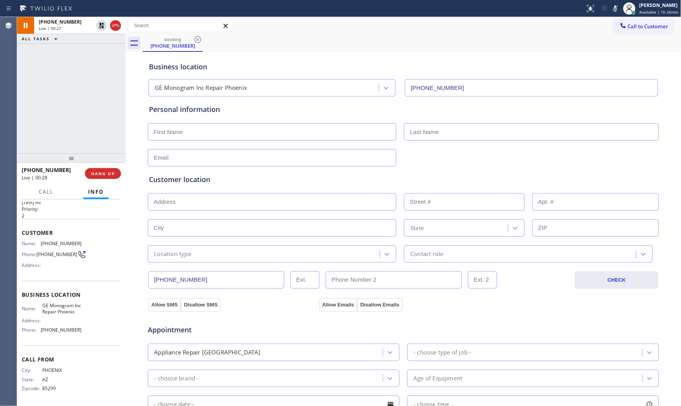
click at [66, 133] on div "[PHONE_NUMBER] Live | 00:27 ALL TASKS ALL TASKS ACTIVE TASKS TASKS IN WRAP UP" at bounding box center [71, 85] width 109 height 137
click at [48, 192] on span "Call" at bounding box center [46, 191] width 15 height 7
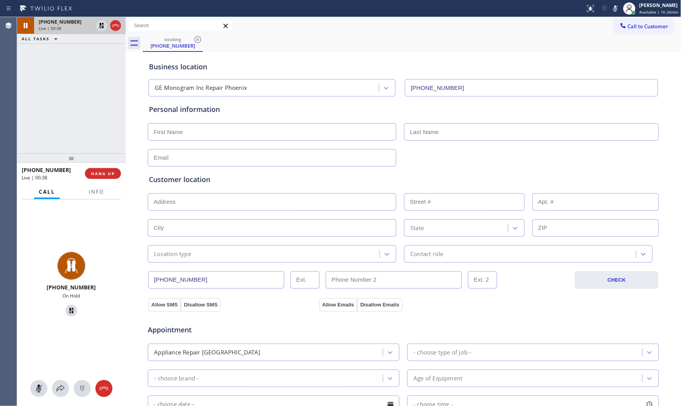
click at [45, 30] on span "Live | 00:38" at bounding box center [50, 28] width 22 height 5
click at [92, 192] on span "Info" at bounding box center [96, 191] width 15 height 7
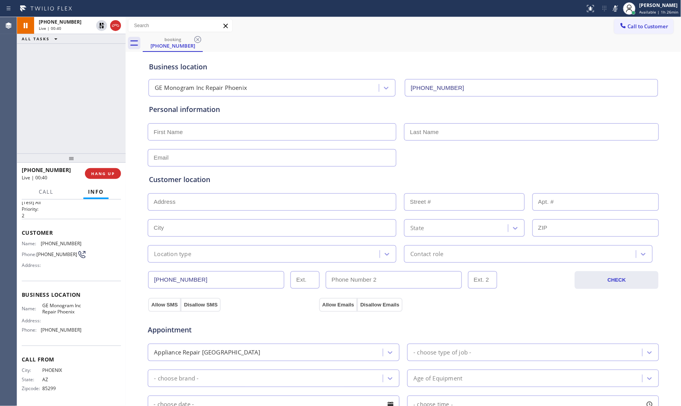
click at [60, 192] on div "Call Info" at bounding box center [71, 193] width 99 height 16
click at [51, 194] on span "Call" at bounding box center [46, 191] width 15 height 7
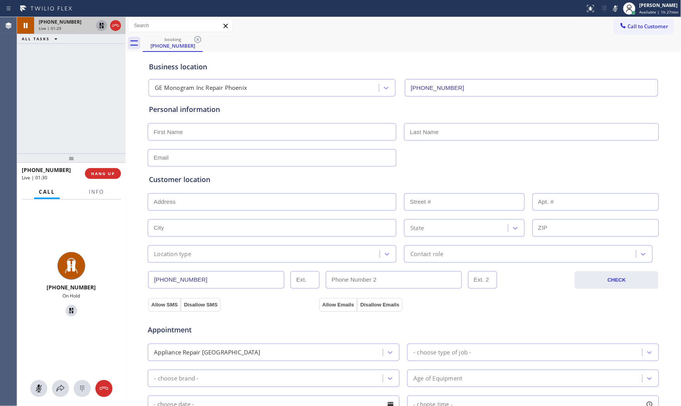
click at [95, 26] on div at bounding box center [109, 25] width 28 height 17
click at [99, 26] on icon at bounding box center [101, 25] width 9 height 9
click at [612, 7] on icon at bounding box center [615, 8] width 9 height 9
click at [69, 28] on div "Live | 02:07" at bounding box center [66, 28] width 54 height 5
click at [96, 192] on span "Info" at bounding box center [96, 191] width 15 height 7
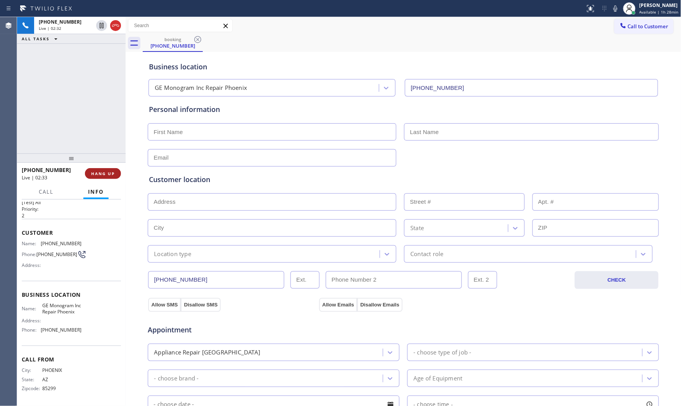
click at [110, 175] on span "HANG UP" at bounding box center [103, 173] width 24 height 5
click at [63, 25] on button "ALL TASKS" at bounding box center [41, 21] width 48 height 9
click at [62, 33] on button "ALL TASKS" at bounding box center [45, 31] width 56 height 10
click at [90, 34] on div "[PHONE_NUMBER]" at bounding box center [80, 31] width 82 height 7
drag, startPoint x: 89, startPoint y: 171, endPoint x: 93, endPoint y: 171, distance: 4.3
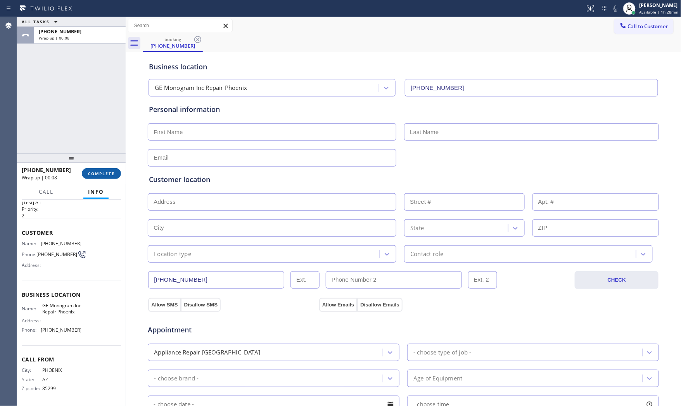
click at [90, 171] on span "COMPLETE" at bounding box center [101, 173] width 27 height 5
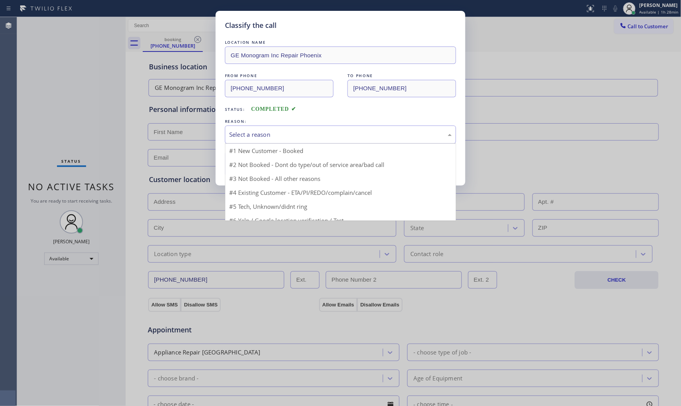
drag, startPoint x: 303, startPoint y: 133, endPoint x: 271, endPoint y: 156, distance: 39.3
click at [303, 133] on div "Select a reason" at bounding box center [340, 134] width 223 height 9
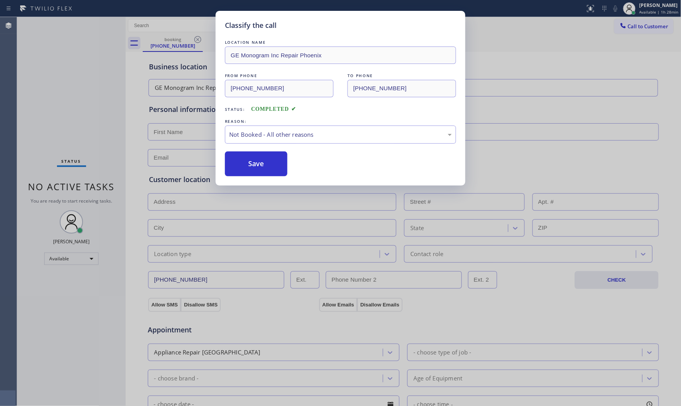
click at [263, 161] on button "Save" at bounding box center [256, 164] width 62 height 25
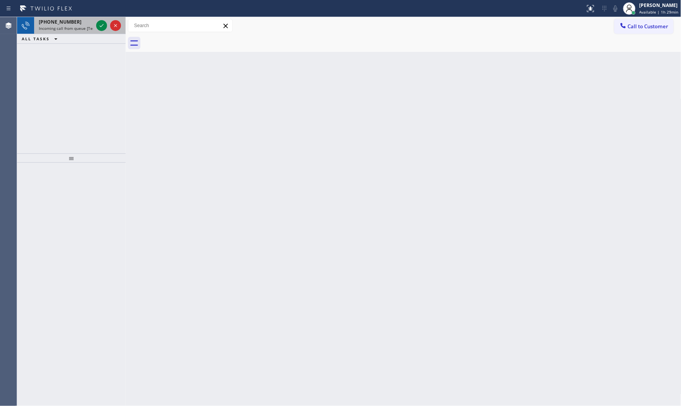
click at [76, 19] on div "[PHONE_NUMBER]" at bounding box center [66, 22] width 54 height 7
click at [75, 21] on div "[PHONE_NUMBER]" at bounding box center [66, 22] width 54 height 7
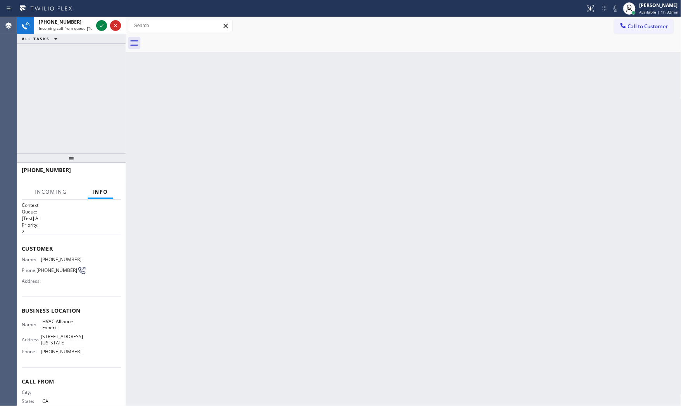
scroll to position [24, 0]
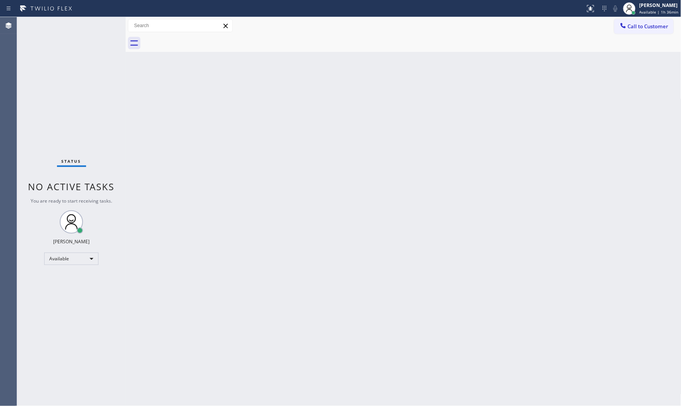
click at [82, 16] on div "Status report No issues detected If you experience an issue, please download th…" at bounding box center [340, 8] width 681 height 17
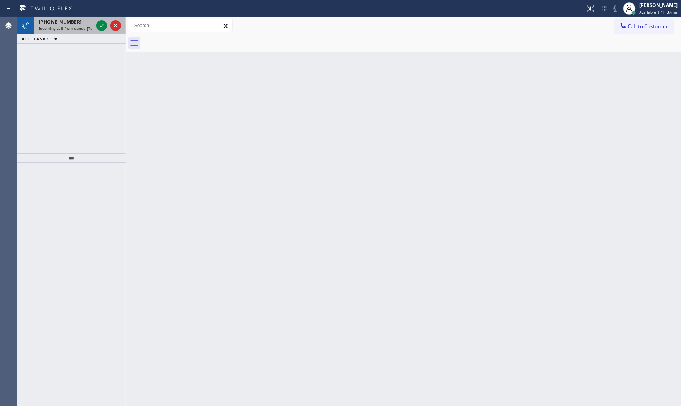
click at [76, 27] on span "Incoming call from queue [Test] All" at bounding box center [71, 28] width 64 height 5
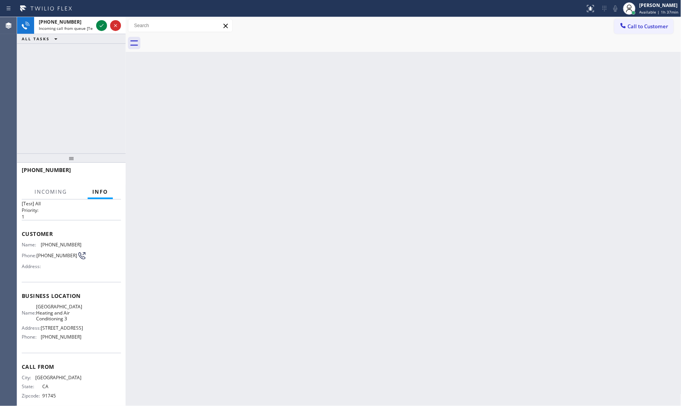
scroll to position [30, 0]
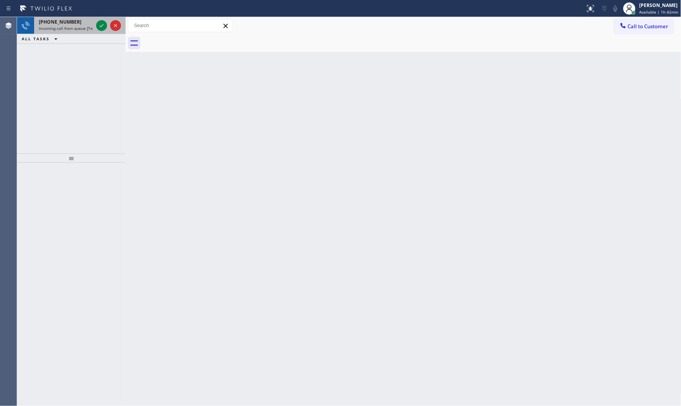
click at [72, 29] on span "Incoming call from queue [Test] All" at bounding box center [71, 28] width 64 height 5
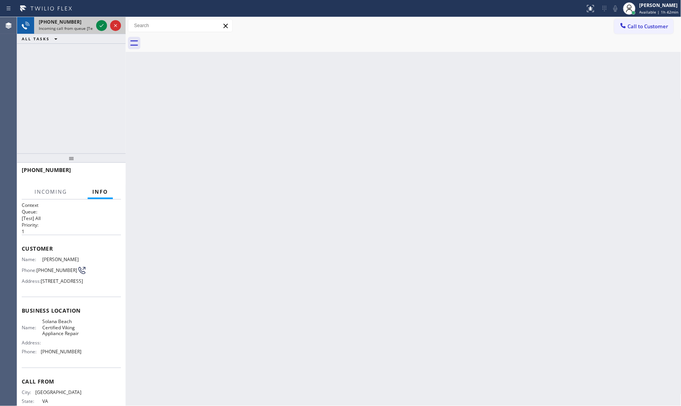
click at [78, 28] on span "Incoming call from queue [Test] All" at bounding box center [71, 28] width 64 height 5
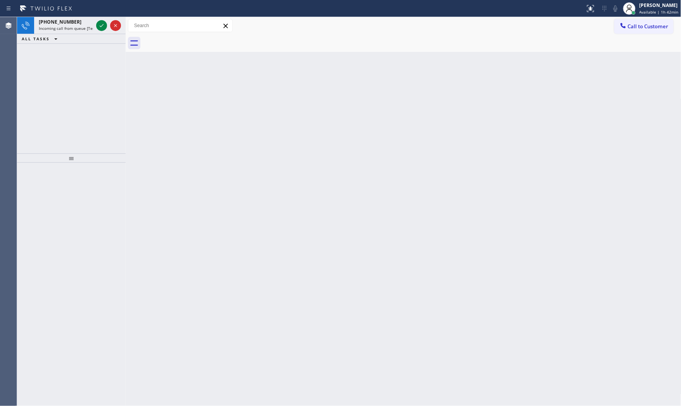
click at [95, 26] on div at bounding box center [109, 25] width 28 height 17
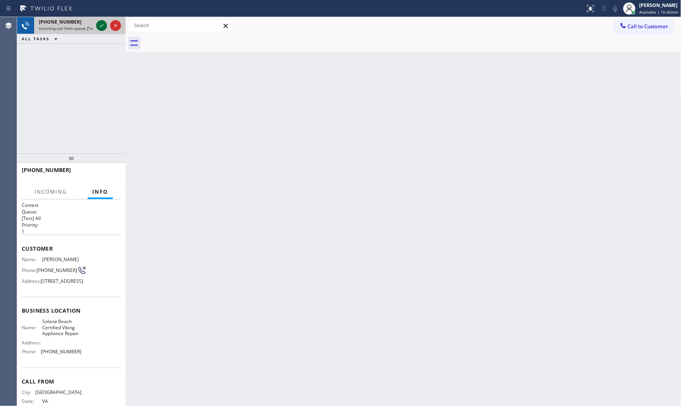
click at [100, 24] on icon at bounding box center [101, 25] width 9 height 9
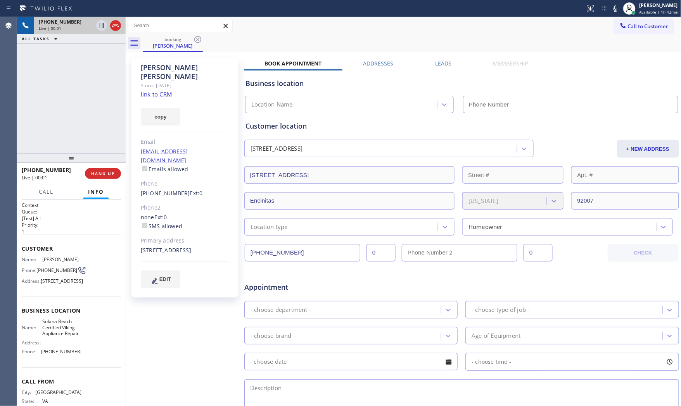
type input "[PHONE_NUMBER]"
click at [154, 90] on link "link to CRM" at bounding box center [156, 94] width 31 height 8
click at [615, 8] on icon at bounding box center [616, 8] width 4 height 6
click at [611, 5] on icon at bounding box center [615, 8] width 9 height 9
click at [617, 10] on icon at bounding box center [615, 8] width 9 height 9
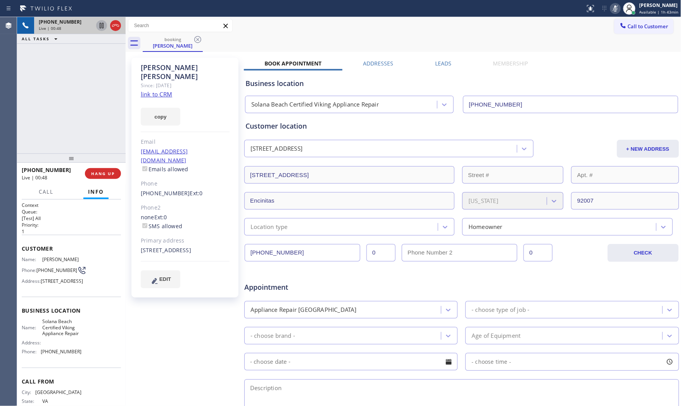
click at [101, 27] on icon at bounding box center [101, 25] width 9 height 9
click at [621, 12] on div at bounding box center [629, 8] width 17 height 17
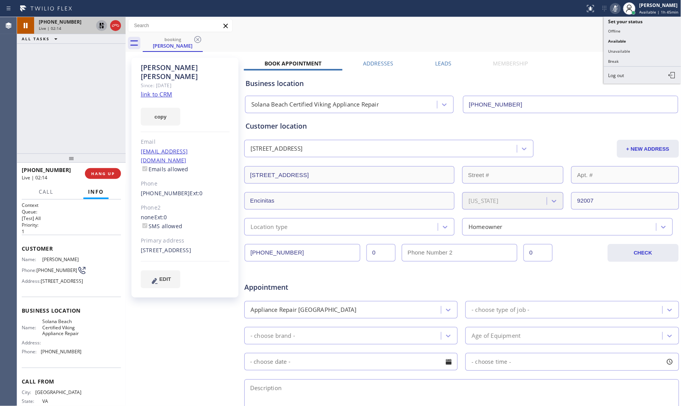
click at [618, 11] on icon at bounding box center [615, 8] width 9 height 9
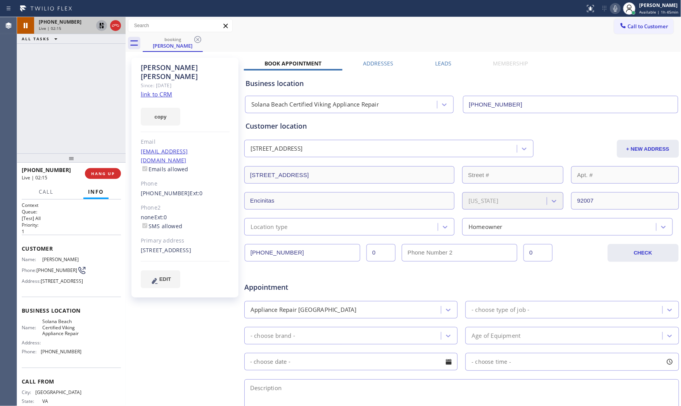
click at [101, 26] on icon at bounding box center [101, 25] width 5 height 5
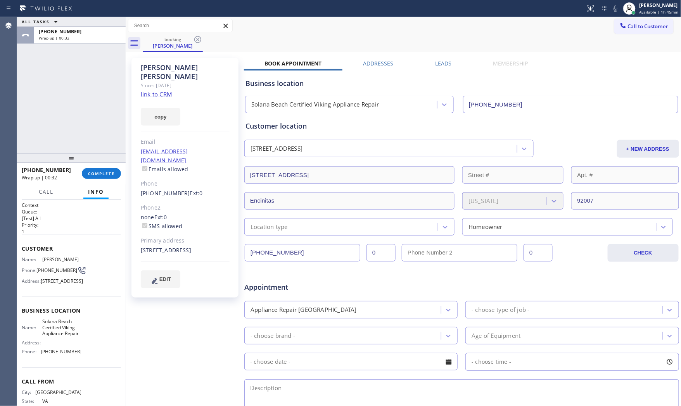
drag, startPoint x: 86, startPoint y: 188, endPoint x: 98, endPoint y: 168, distance: 23.1
click at [87, 187] on button "Info" at bounding box center [95, 192] width 25 height 15
click at [98, 168] on div "[PHONE_NUMBER] Wrap up | 00:33 COMPLETE" at bounding box center [71, 174] width 99 height 20
click at [102, 168] on div "[PHONE_NUMBER] Wrap up | 00:33 COMPLETE" at bounding box center [71, 174] width 99 height 20
click at [106, 169] on button "COMPLETE" at bounding box center [101, 173] width 39 height 11
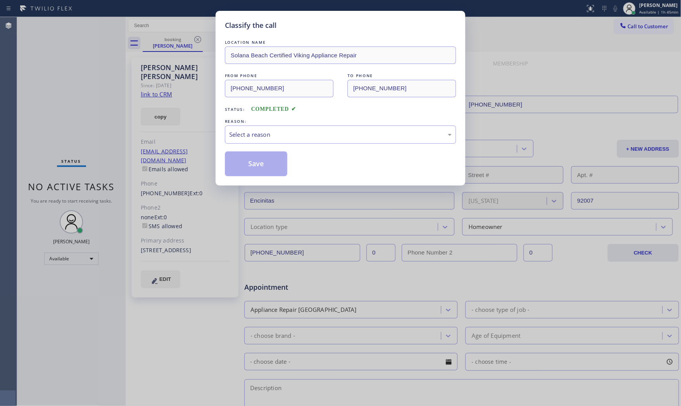
drag, startPoint x: 261, startPoint y: 124, endPoint x: 262, endPoint y: 132, distance: 7.4
click at [262, 124] on div "REASON:" at bounding box center [340, 122] width 231 height 8
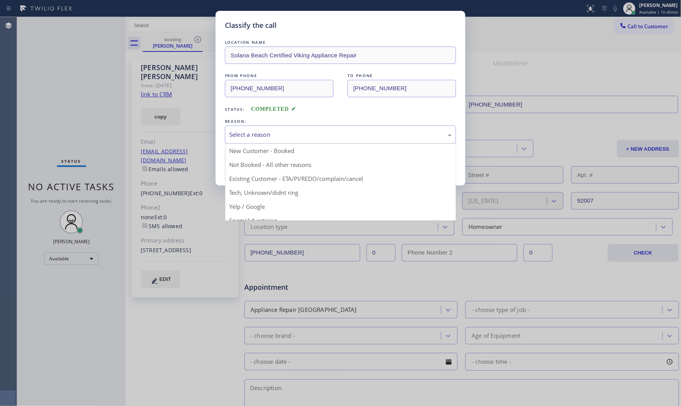
click at [262, 132] on div "Select a reason" at bounding box center [340, 134] width 223 height 9
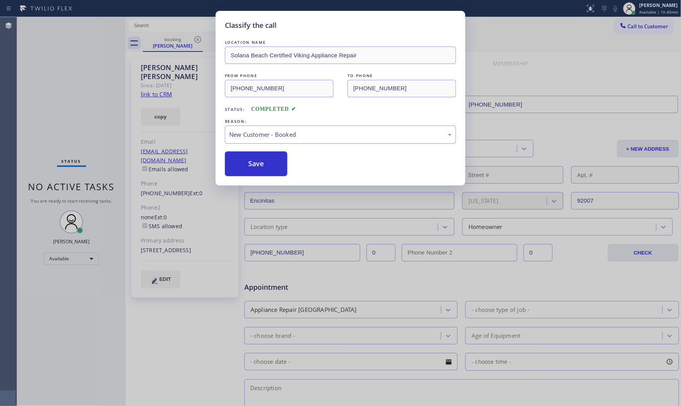
click at [260, 140] on div "New Customer - Booked" at bounding box center [340, 135] width 231 height 18
click at [262, 177] on div "Classify the call LOCATION NAME [GEOGRAPHIC_DATA] Certified Viking Appliance Re…" at bounding box center [341, 98] width 250 height 175
click at [263, 172] on button "Save" at bounding box center [256, 164] width 62 height 25
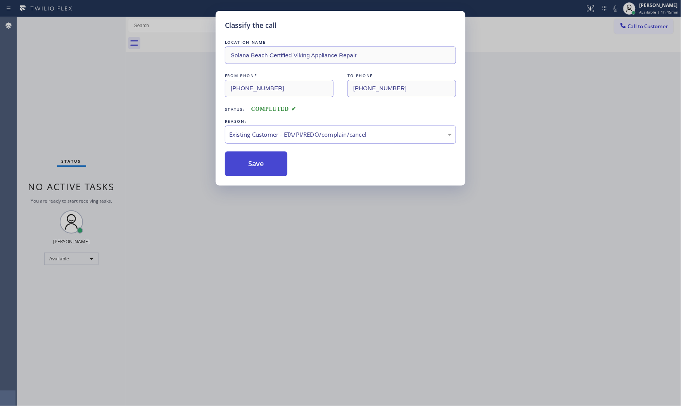
click at [263, 172] on button "Save" at bounding box center [256, 164] width 62 height 25
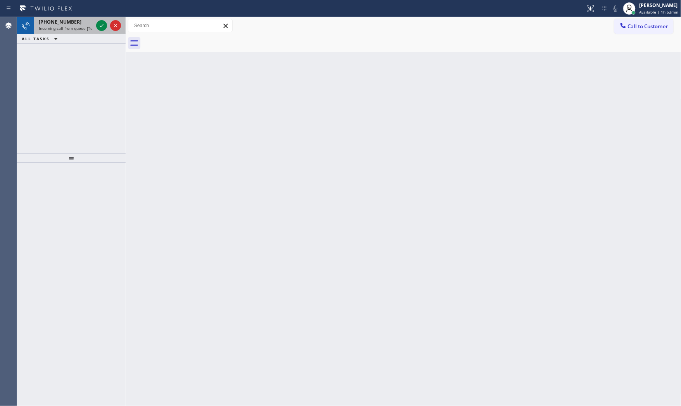
click at [84, 21] on div "[PHONE_NUMBER]" at bounding box center [66, 22] width 54 height 7
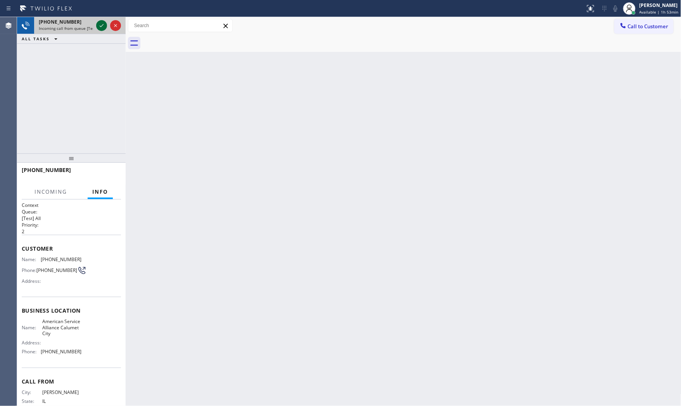
click at [100, 22] on icon at bounding box center [101, 25] width 9 height 9
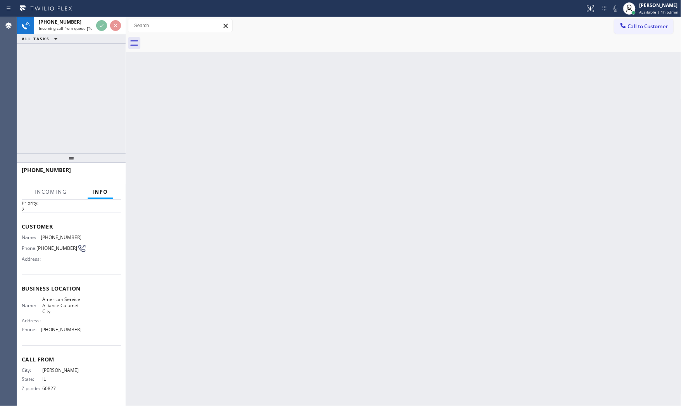
scroll to position [24, 0]
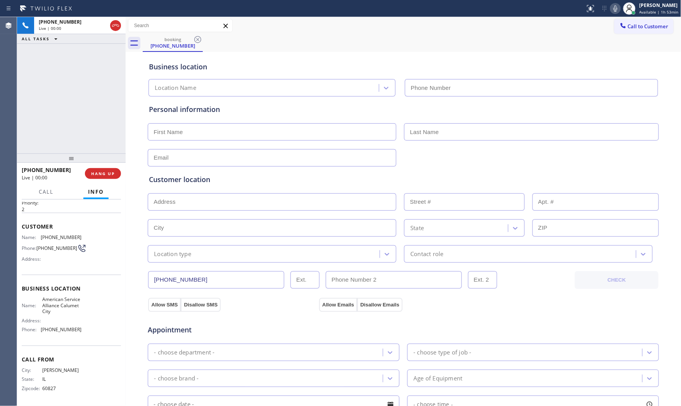
type input "[PHONE_NUMBER]"
click at [611, 12] on icon at bounding box center [615, 8] width 9 height 9
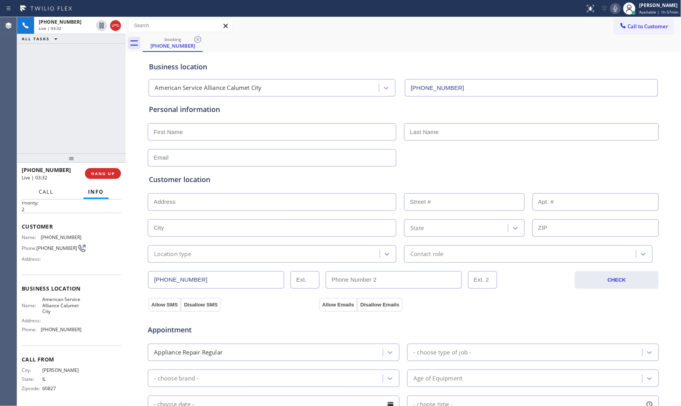
click at [47, 197] on button "Call" at bounding box center [46, 192] width 24 height 15
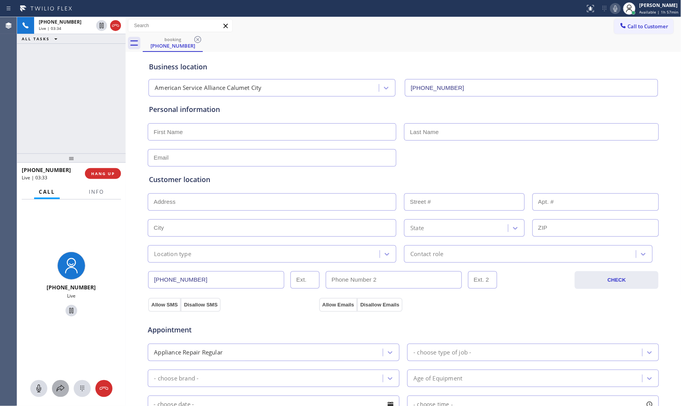
click at [57, 390] on icon at bounding box center [60, 388] width 9 height 9
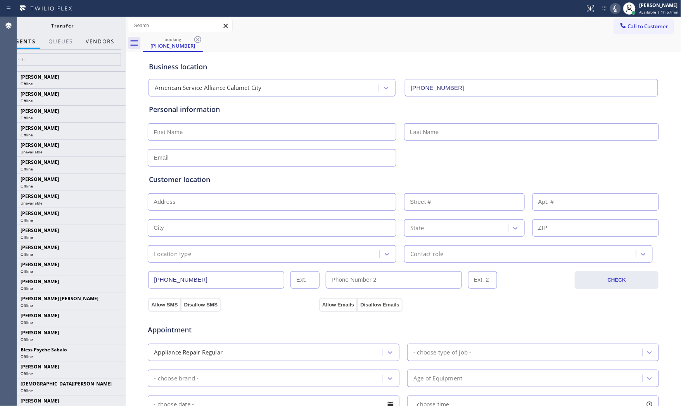
click at [103, 47] on button "Vendors" at bounding box center [100, 41] width 38 height 15
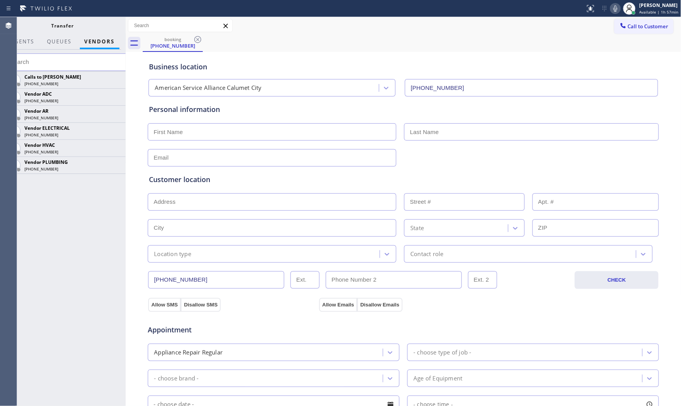
click at [0, 0] on icon at bounding box center [0, 0] width 0 height 0
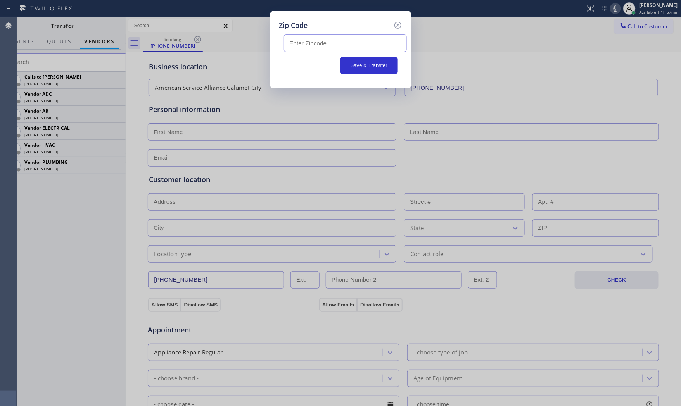
click at [316, 44] on input "text" at bounding box center [345, 43] width 123 height 17
paste input "60419"
click at [288, 45] on input "60419" at bounding box center [345, 43] width 123 height 17
click at [313, 49] on input "60419" at bounding box center [345, 43] width 123 height 17
type input "60419"
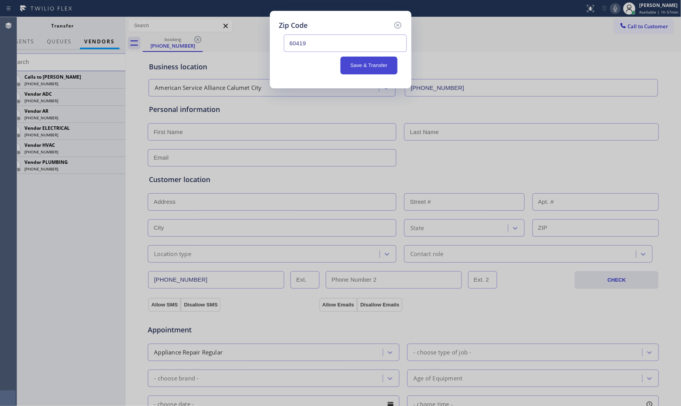
click at [377, 67] on button "Save & Transfer" at bounding box center [369, 66] width 57 height 18
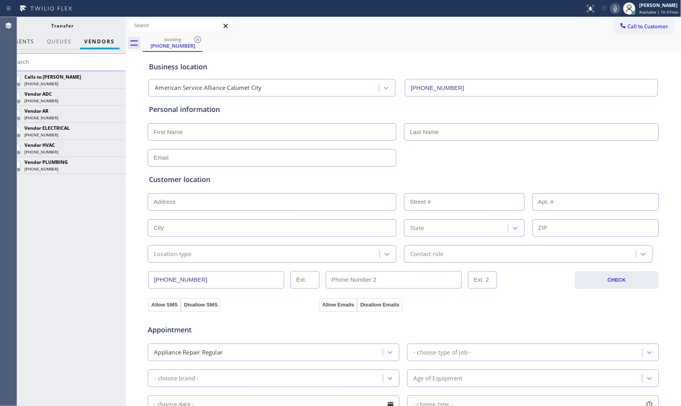
click at [22, 43] on span "AGENTS" at bounding box center [23, 41] width 24 height 7
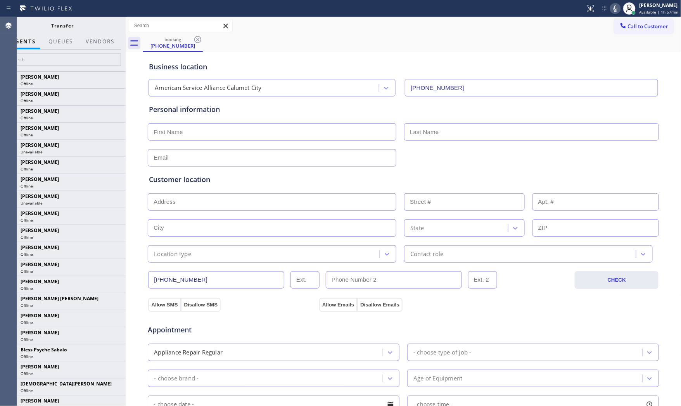
drag, startPoint x: 126, startPoint y: 95, endPoint x: 154, endPoint y: 94, distance: 27.5
click at [126, 95] on div at bounding box center [126, 211] width 0 height 389
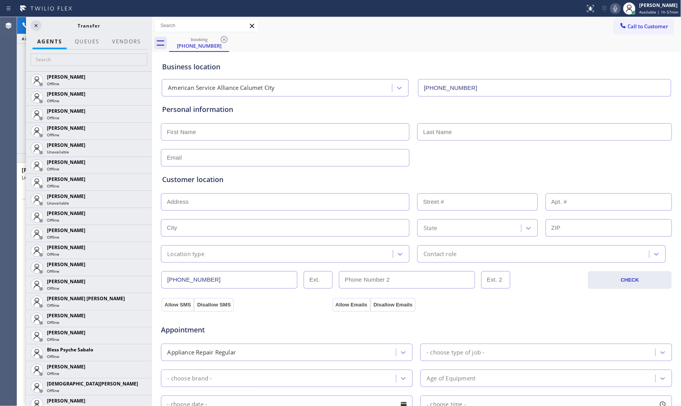
scroll to position [16, 0]
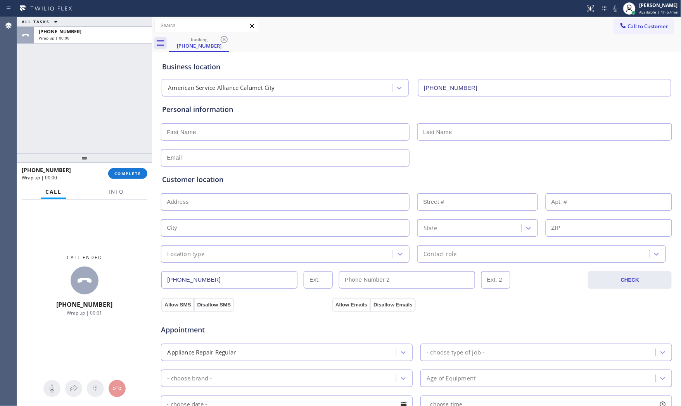
click at [130, 195] on div "Call Info" at bounding box center [85, 193] width 126 height 16
click at [123, 192] on span "Info" at bounding box center [116, 191] width 15 height 7
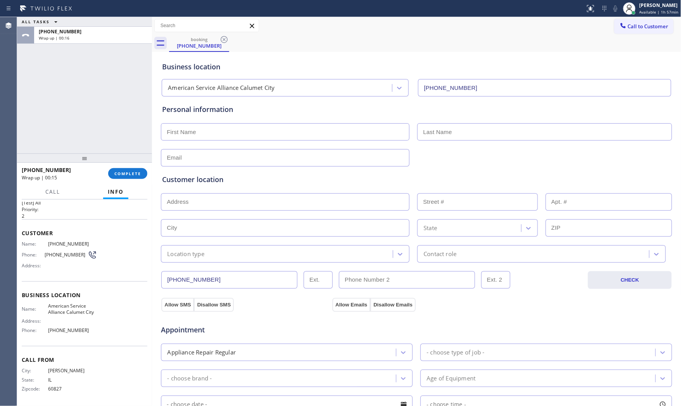
click at [220, 129] on input "text" at bounding box center [285, 131] width 249 height 17
type input "MS"
type input "[PERSON_NAME]"
type input "[EMAIL_ADDRESS][DOMAIN_NAME]"
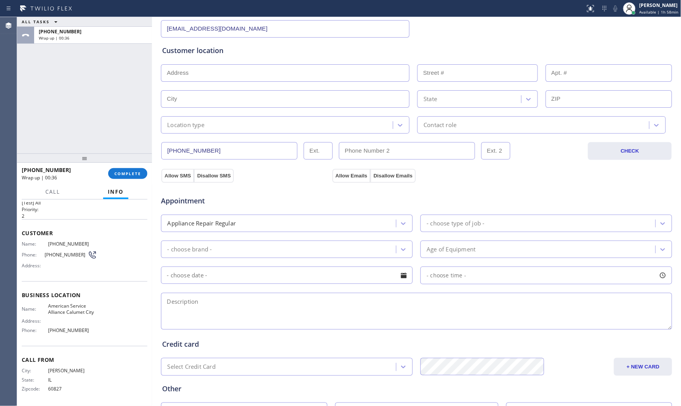
click at [221, 300] on textarea at bounding box center [416, 311] width 511 height 37
paste textarea "Kenmore | WasherSBS | it wasnt spinning and lot of water out | [GEOGRAPHIC_DATA…"
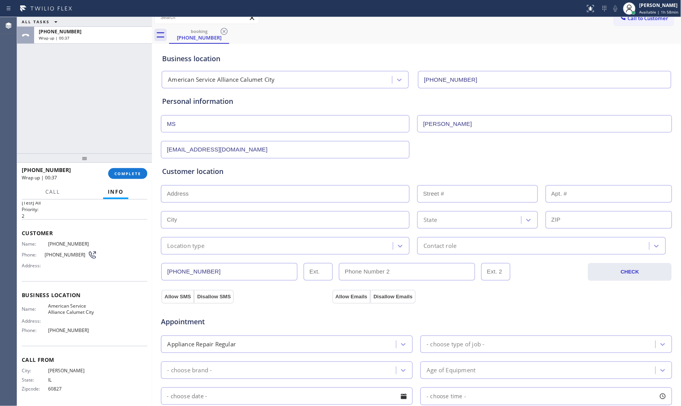
scroll to position [0, 0]
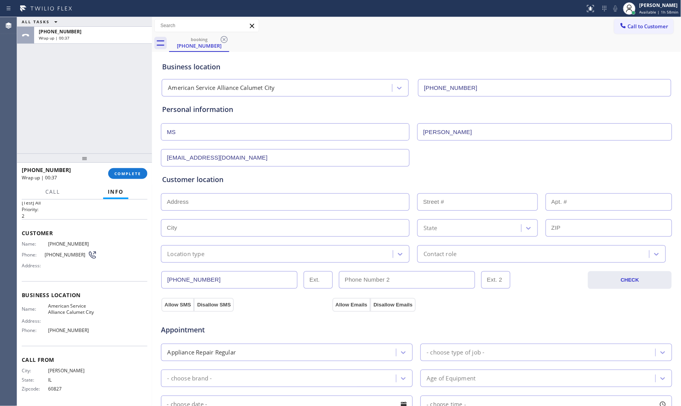
type textarea "Kenmore | WasherSBS | it wasnt spinning and lot of water out | [GEOGRAPHIC_DATA…"
click at [226, 197] on input "text" at bounding box center [285, 202] width 249 height 17
paste input "olton, [GEOGRAPHIC_DATA] 60419"
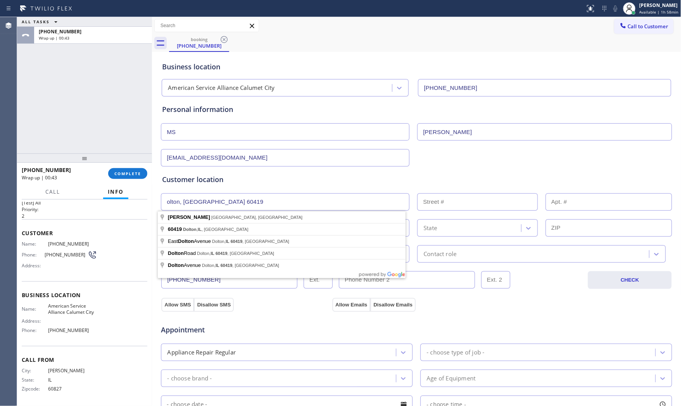
click at [163, 202] on input "olton, [GEOGRAPHIC_DATA] 60419" at bounding box center [285, 202] width 249 height 17
type input "Dolton, [GEOGRAPHIC_DATA] 60419, [GEOGRAPHIC_DATA]"
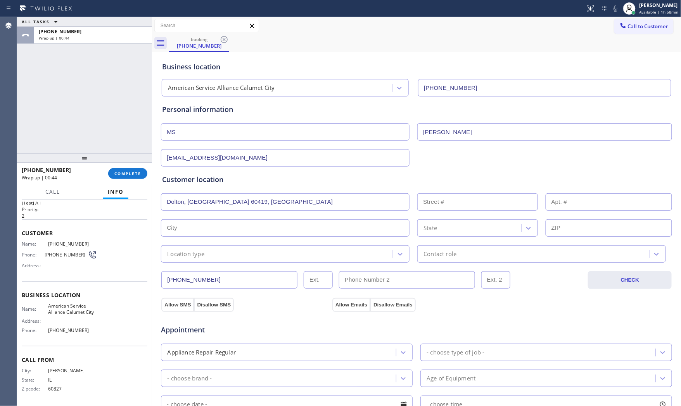
type input "Dolton"
type input "60419"
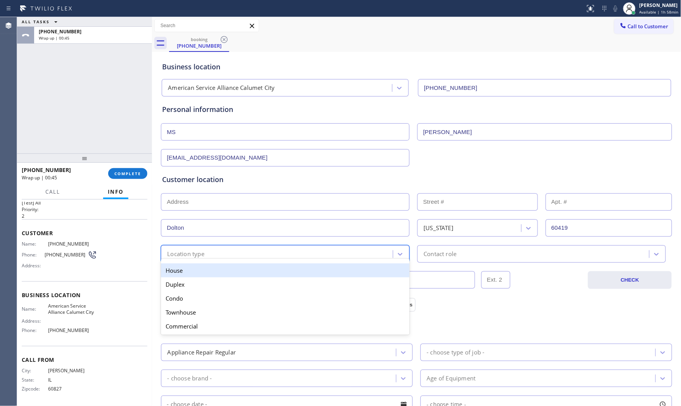
click at [210, 255] on div "Location type" at bounding box center [278, 254] width 230 height 14
click at [201, 270] on div "House" at bounding box center [285, 271] width 249 height 14
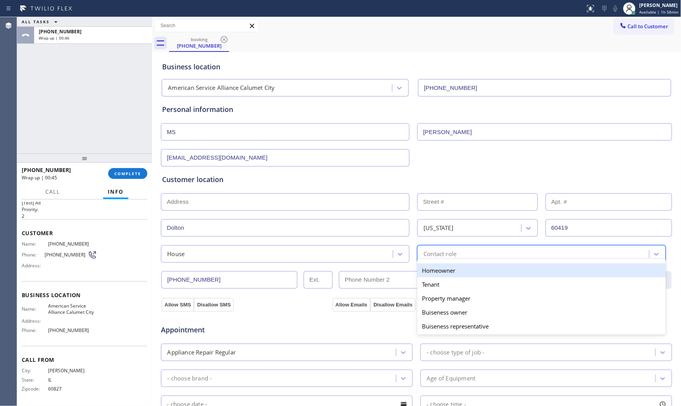
click at [463, 248] on div "Contact role" at bounding box center [535, 254] width 230 height 14
drag, startPoint x: 448, startPoint y: 270, endPoint x: 443, endPoint y: 271, distance: 5.1
click at [445, 270] on div "Homeowner" at bounding box center [541, 271] width 249 height 14
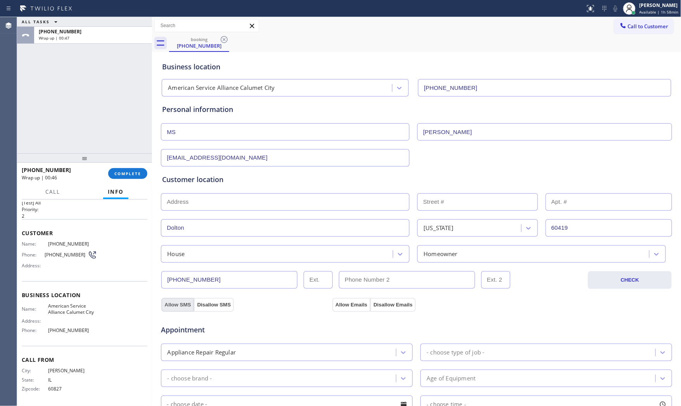
click at [164, 305] on button "Allow SMS" at bounding box center [177, 305] width 33 height 14
drag, startPoint x: 328, startPoint y: 304, endPoint x: 374, endPoint y: 317, distance: 47.7
click at [332, 304] on button "Allow Emails" at bounding box center [351, 305] width 38 height 14
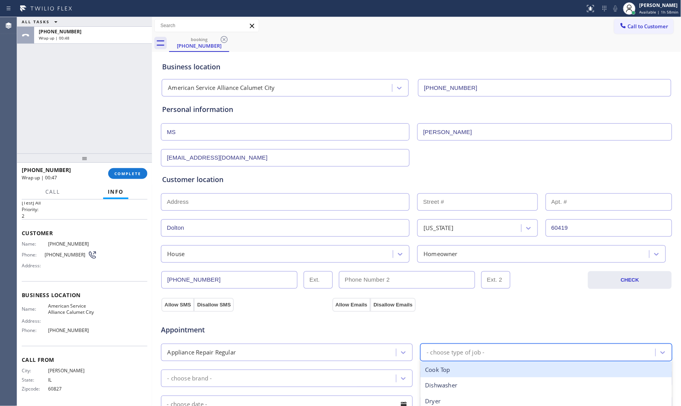
click at [431, 355] on div "- choose type of job -" at bounding box center [456, 352] width 58 height 9
type input "was"
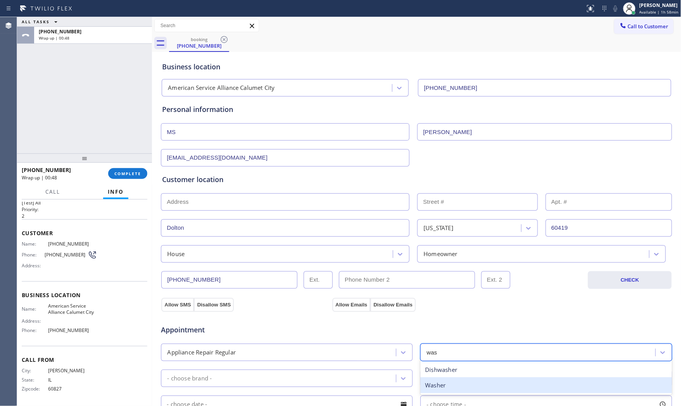
drag, startPoint x: 446, startPoint y: 385, endPoint x: 434, endPoint y: 383, distance: 13.0
click at [445, 385] on div "Washer" at bounding box center [546, 386] width 252 height 16
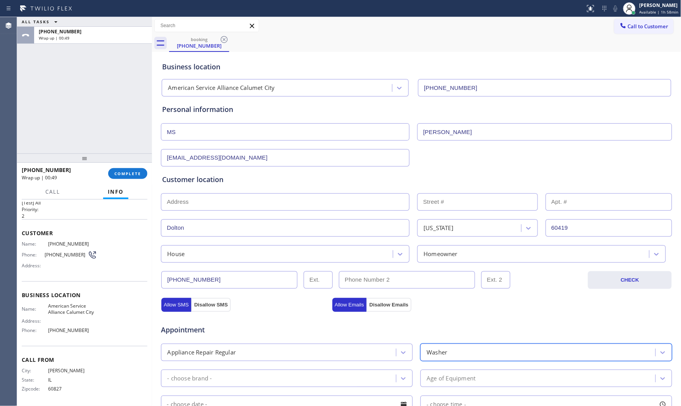
click at [299, 370] on div "- choose brand -" at bounding box center [287, 378] width 252 height 17
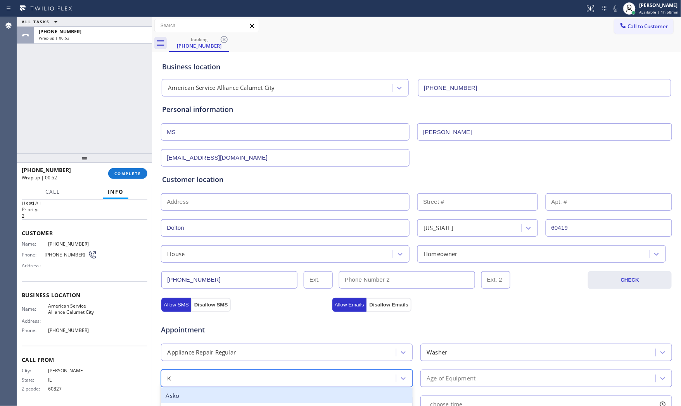
type input "Ke"
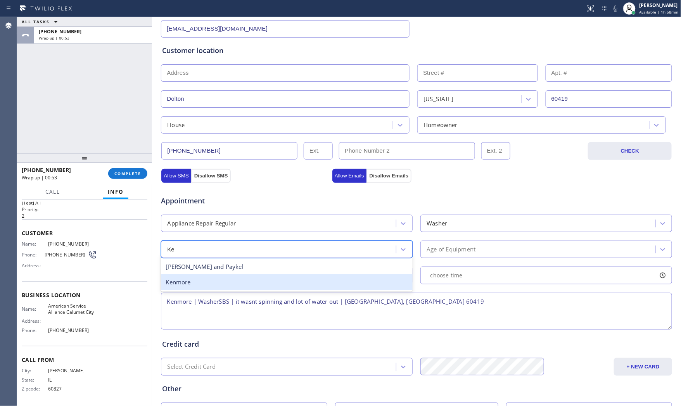
click at [228, 280] on div "Kenmore" at bounding box center [287, 283] width 252 height 16
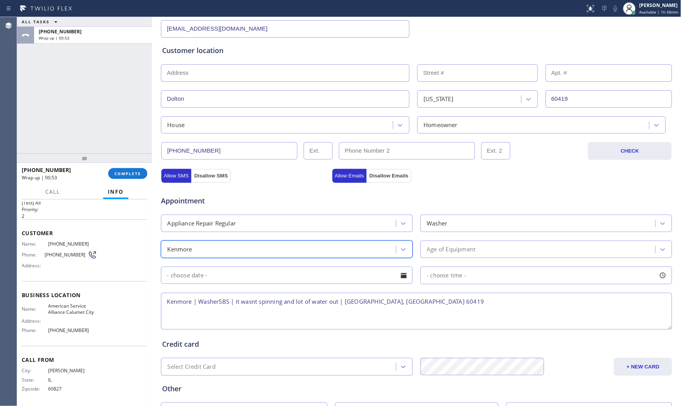
click at [478, 253] on div "Age of Equipment" at bounding box center [539, 250] width 233 height 14
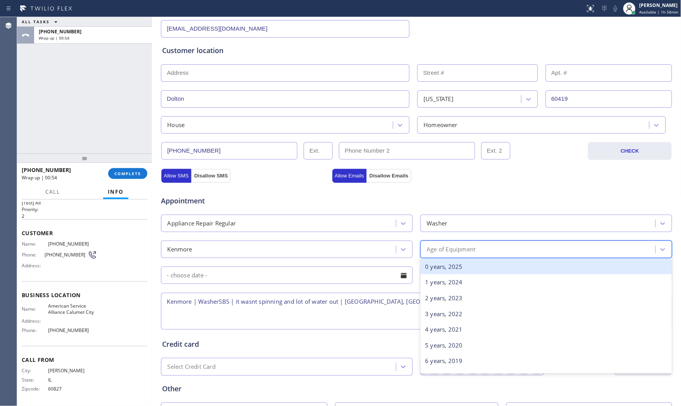
click at [446, 264] on div "0 years, 2025" at bounding box center [546, 267] width 252 height 16
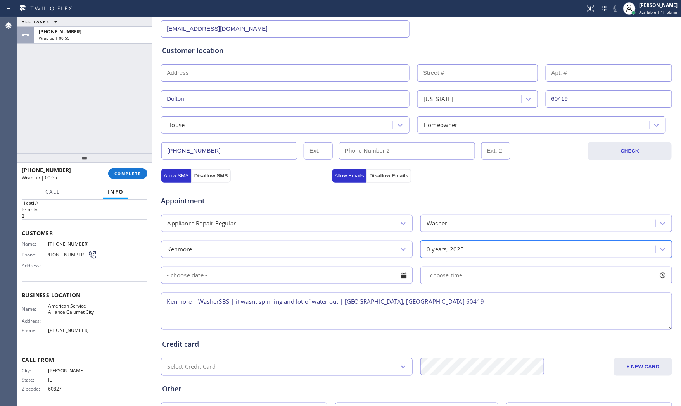
click at [410, 300] on textarea "Kenmore | WasherSBS | it wasnt spinning and lot of water out | [GEOGRAPHIC_DATA…" at bounding box center [416, 311] width 511 height 37
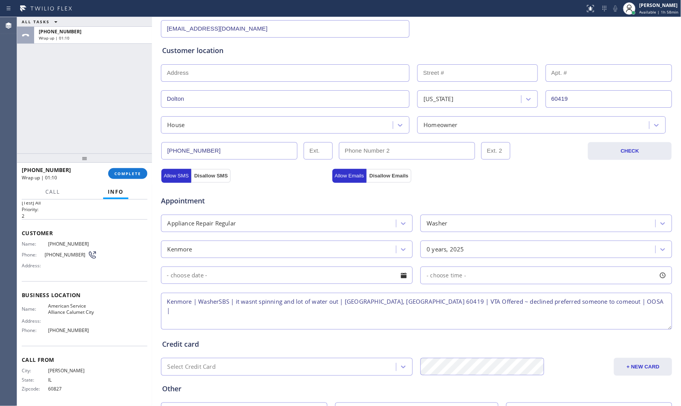
scroll to position [172, 0]
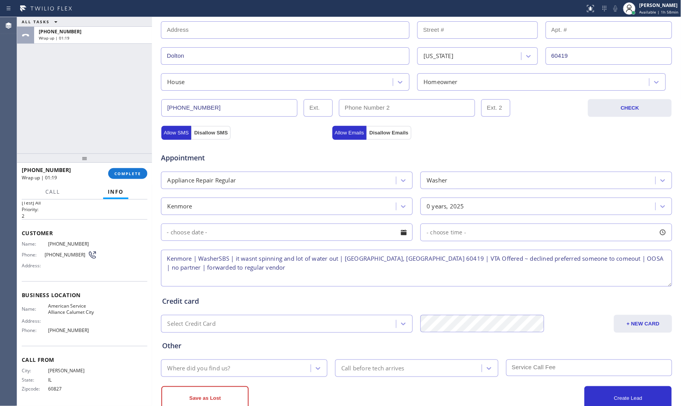
type textarea "Kenmore | WasherSBS | it wasnt spinning and lot of water out | [GEOGRAPHIC_DATA…"
click at [219, 366] on div "Where did you find us?" at bounding box center [198, 368] width 63 height 9
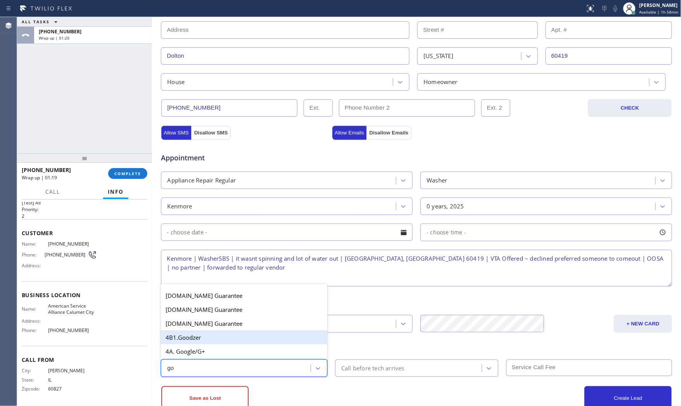
type input "goo"
click at [226, 351] on div "4A. Google/G+" at bounding box center [244, 352] width 166 height 14
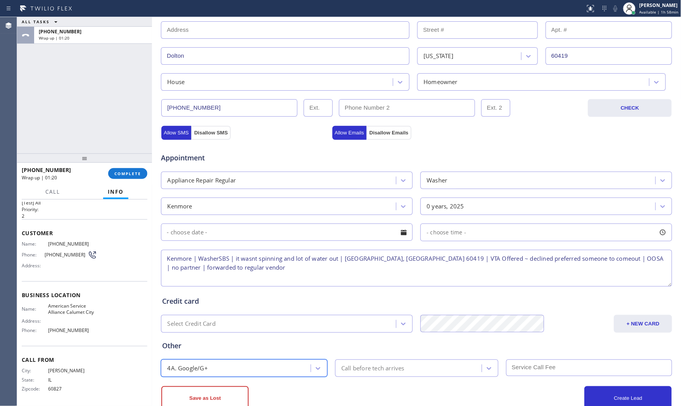
click at [346, 375] on div "Call before tech arrives" at bounding box center [416, 368] width 163 height 17
click at [346, 382] on div "Save as Lost Create Lead" at bounding box center [417, 394] width 512 height 34
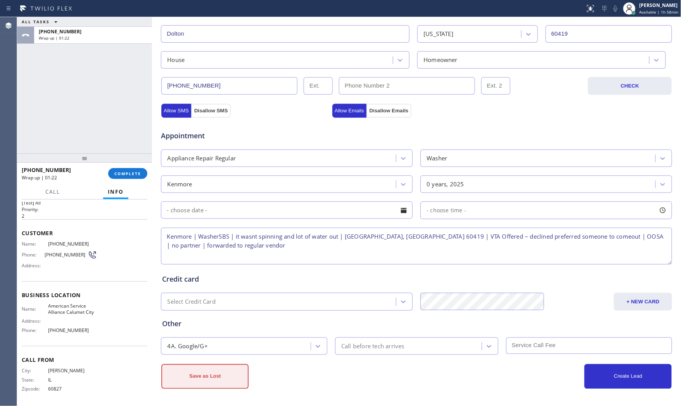
click at [223, 378] on button "Save as Lost" at bounding box center [204, 377] width 87 height 25
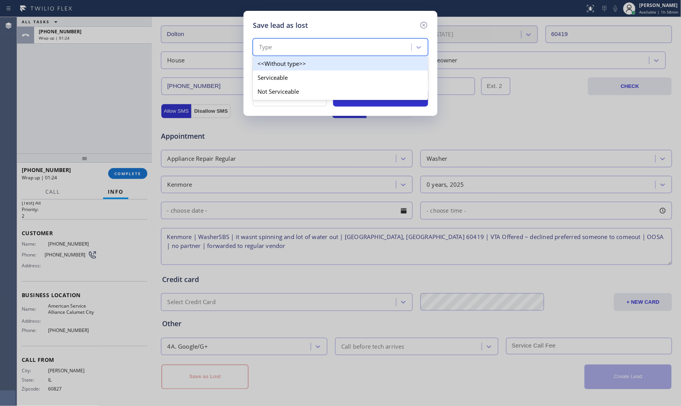
click at [273, 45] on div "Type" at bounding box center [333, 48] width 156 height 14
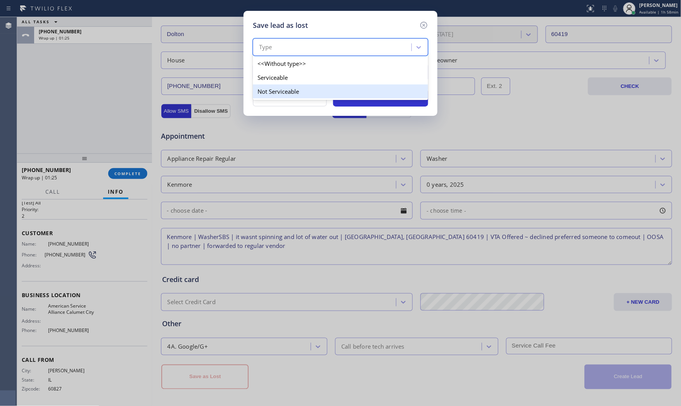
click at [285, 89] on div "Not Serviceable" at bounding box center [340, 92] width 175 height 14
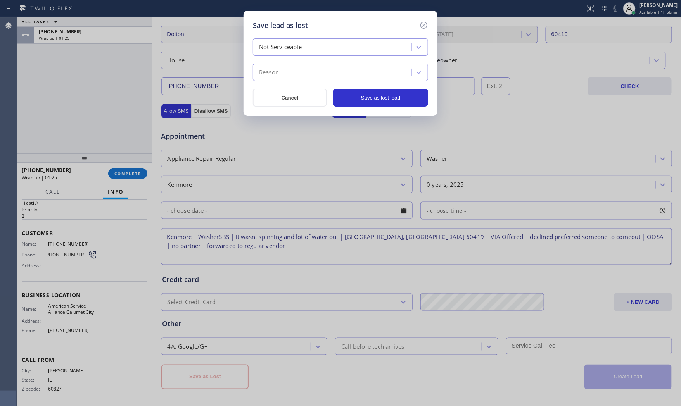
click at [286, 76] on div "Reason" at bounding box center [333, 73] width 156 height 14
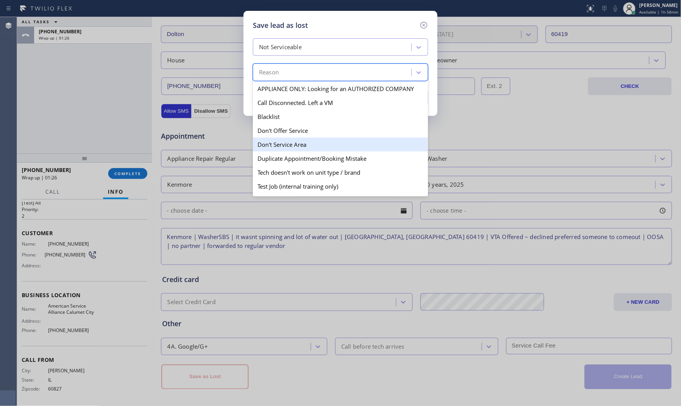
click at [282, 142] on div "Don't Service Area" at bounding box center [340, 145] width 175 height 14
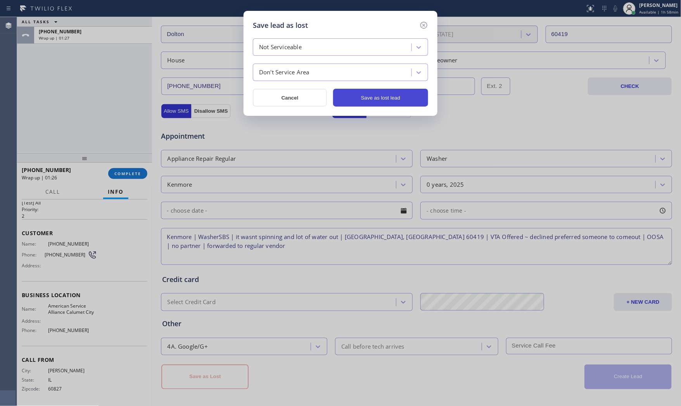
click at [403, 94] on button "Save as lost lead" at bounding box center [380, 98] width 95 height 18
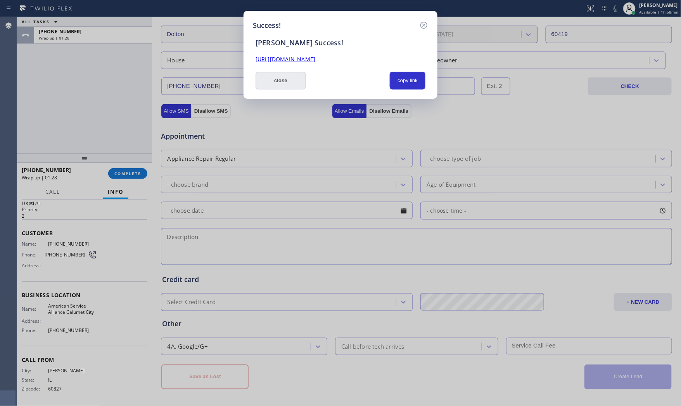
click at [273, 78] on button "close" at bounding box center [281, 81] width 50 height 18
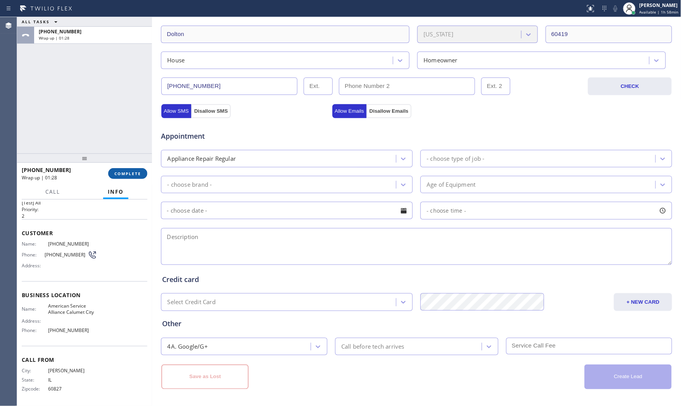
click at [127, 177] on button "COMPLETE" at bounding box center [127, 173] width 39 height 11
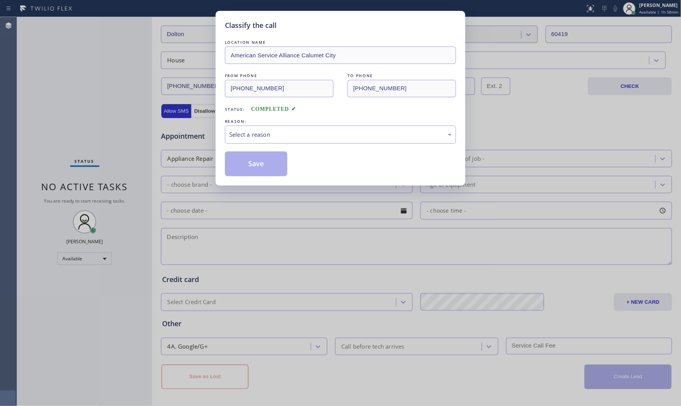
click at [287, 136] on div "Select a reason" at bounding box center [340, 134] width 223 height 9
click at [274, 158] on button "Save" at bounding box center [256, 164] width 62 height 25
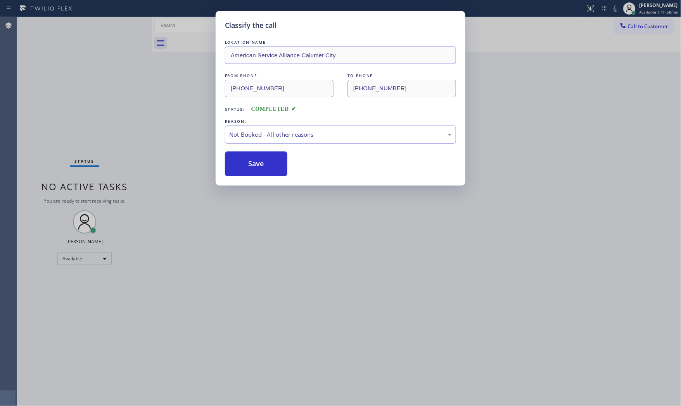
click at [274, 158] on button "Save" at bounding box center [256, 164] width 62 height 25
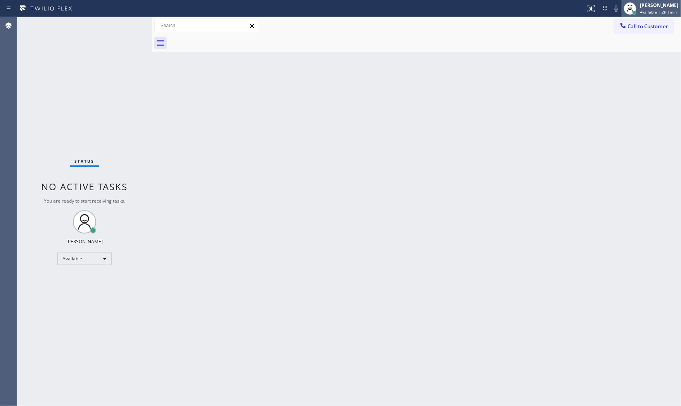
click at [641, 9] on span "Available | 2h 1min" at bounding box center [658, 11] width 37 height 5
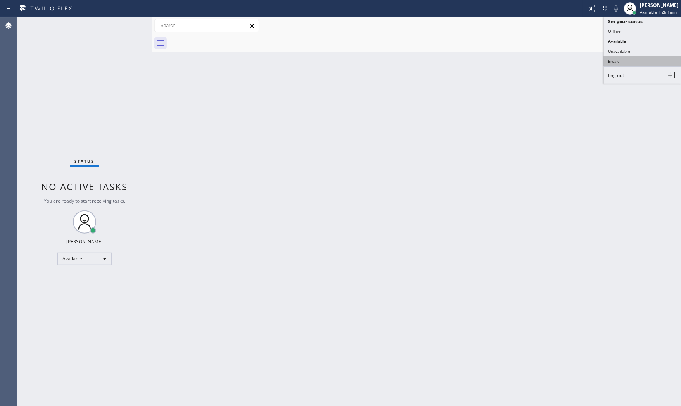
click at [632, 60] on button "Break" at bounding box center [643, 61] width 78 height 10
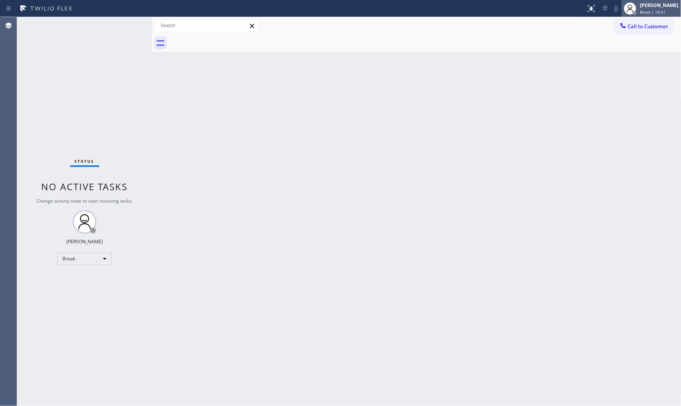
click at [652, 14] on span "Break | 14:51" at bounding box center [653, 11] width 26 height 5
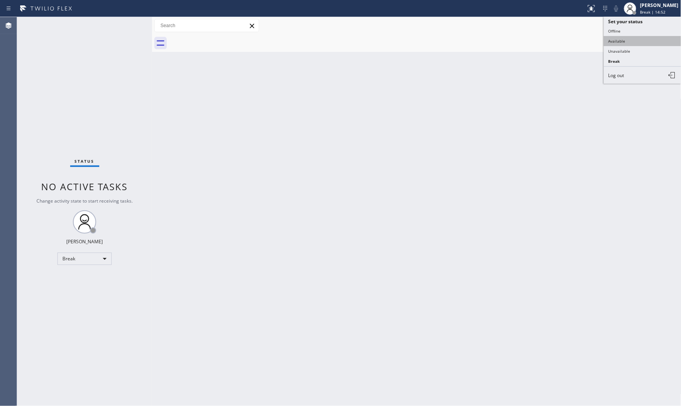
click at [639, 40] on button "Available" at bounding box center [643, 41] width 78 height 10
click at [126, 23] on div "Status No active tasks You are ready to start receiving tasks. [PERSON_NAME] Av…" at bounding box center [84, 211] width 135 height 389
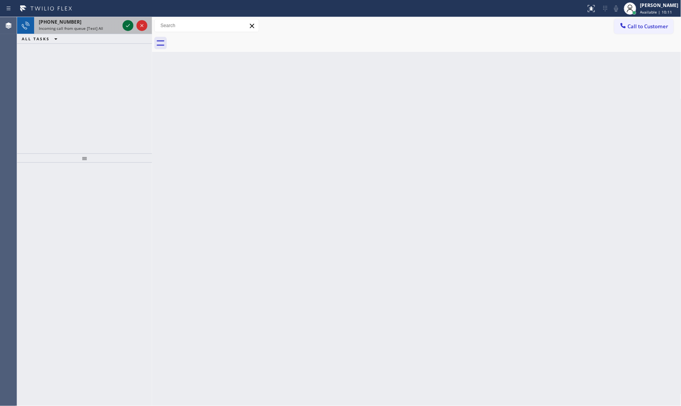
click at [123, 28] on icon at bounding box center [127, 25] width 9 height 9
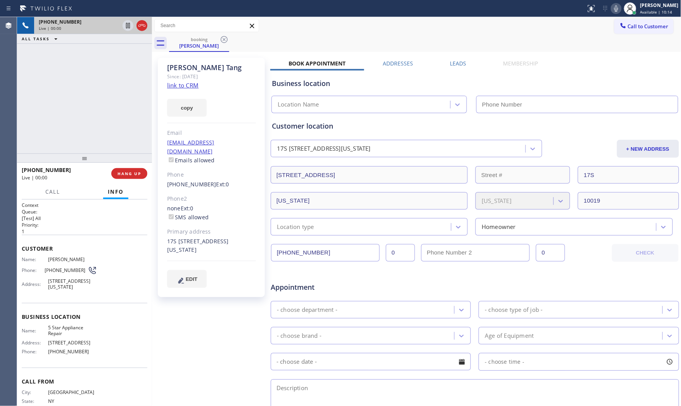
type input "[PHONE_NUMBER]"
click at [171, 87] on link "link to CRM" at bounding box center [182, 85] width 31 height 8
click at [133, 176] on span "HANG UP" at bounding box center [130, 173] width 24 height 5
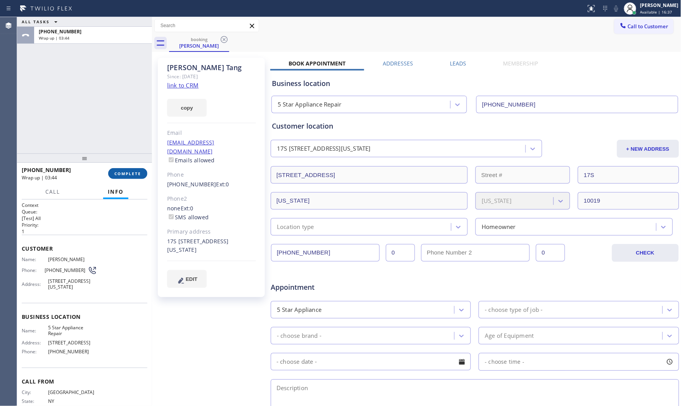
click at [132, 177] on button "COMPLETE" at bounding box center [127, 173] width 39 height 11
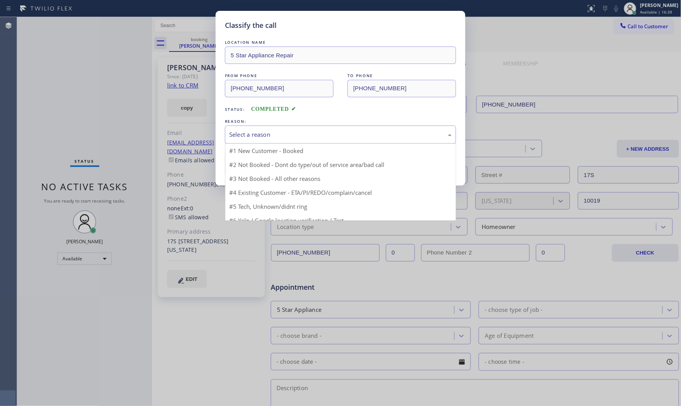
click at [281, 133] on div "Select a reason" at bounding box center [340, 134] width 223 height 9
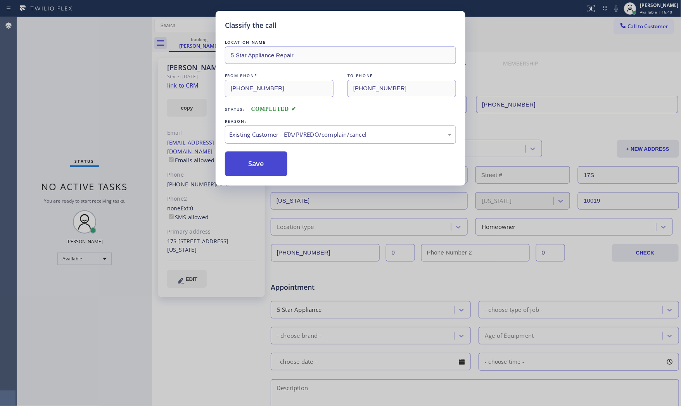
click at [259, 163] on button "Save" at bounding box center [256, 164] width 62 height 25
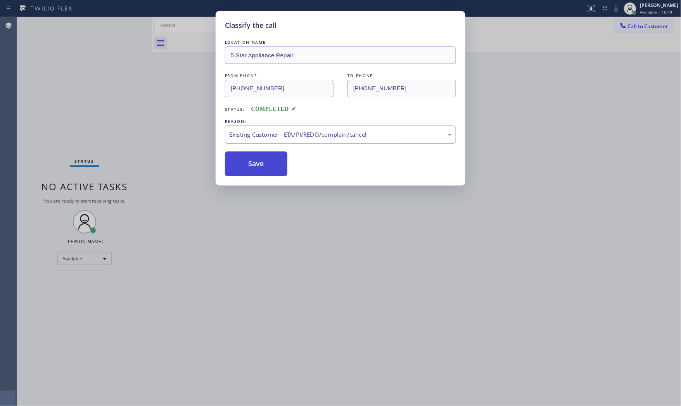
click at [259, 163] on button "Save" at bounding box center [256, 164] width 62 height 25
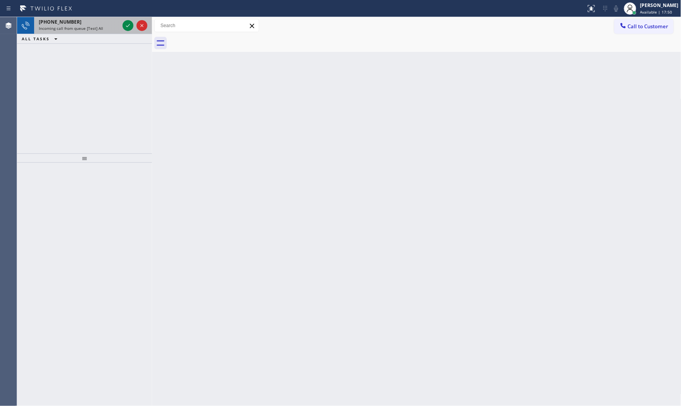
drag, startPoint x: 79, startPoint y: 25, endPoint x: 83, endPoint y: 26, distance: 4.0
click at [80, 25] on div "[PHONE_NUMBER]" at bounding box center [79, 22] width 81 height 7
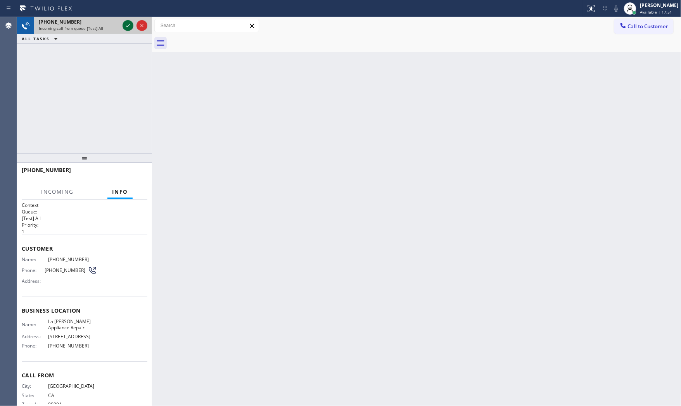
click at [123, 24] on div at bounding box center [128, 25] width 11 height 9
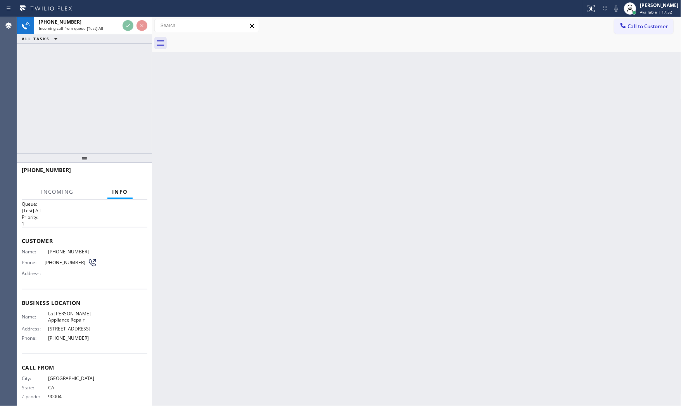
scroll to position [16, 0]
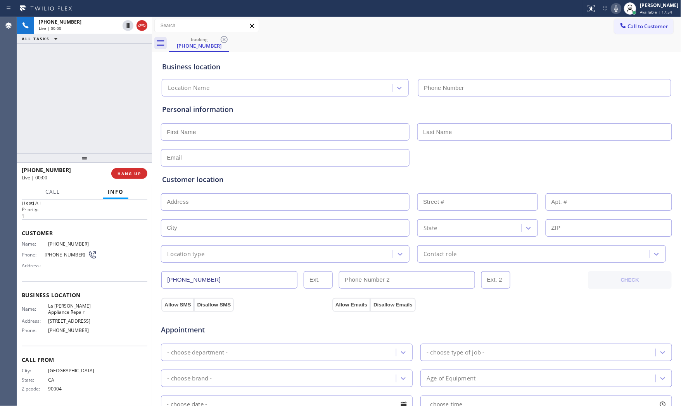
type input "[PHONE_NUMBER]"
click at [614, 11] on icon at bounding box center [616, 8] width 4 height 6
click at [123, 169] on button "HANG UP" at bounding box center [129, 173] width 36 height 11
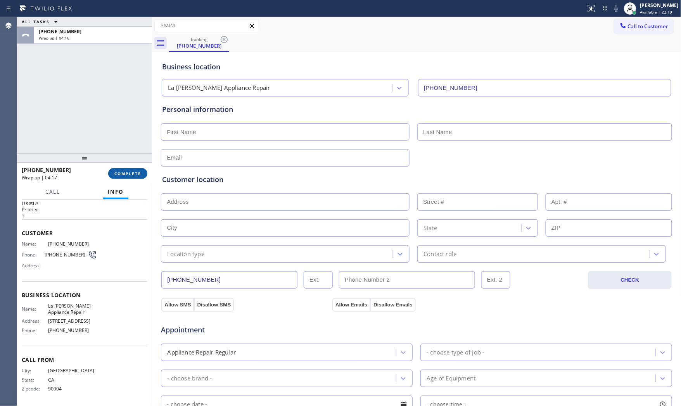
click at [122, 171] on span "COMPLETE" at bounding box center [127, 173] width 27 height 5
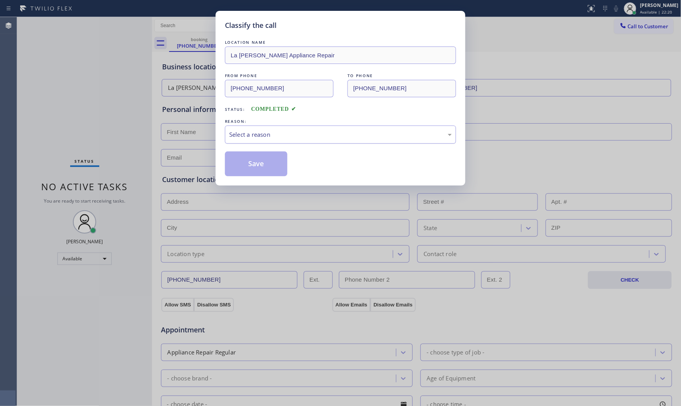
click at [288, 140] on div "Select a reason" at bounding box center [340, 135] width 231 height 18
click at [263, 159] on button "Save" at bounding box center [256, 164] width 62 height 25
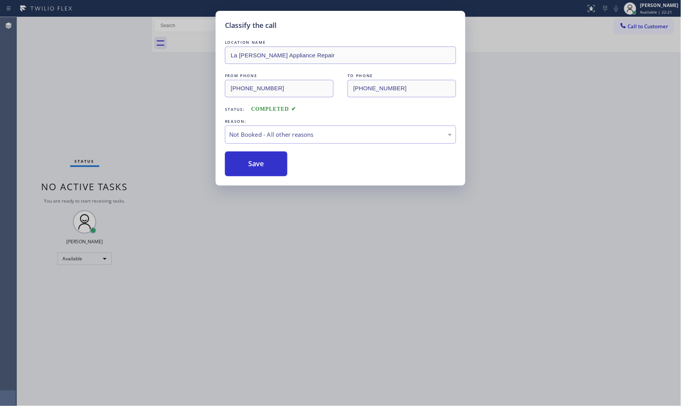
click at [263, 159] on button "Save" at bounding box center [256, 164] width 62 height 25
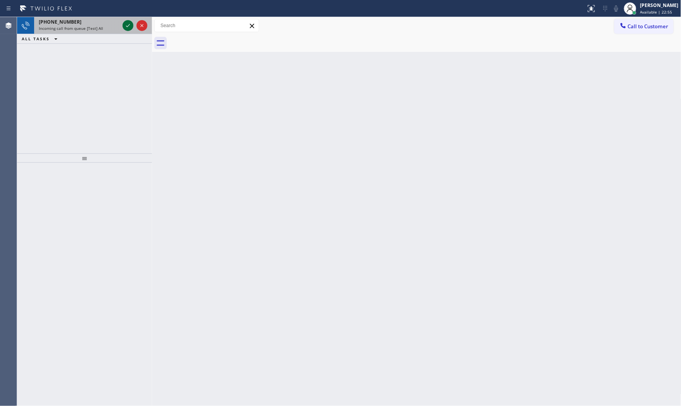
click at [128, 24] on icon at bounding box center [127, 25] width 9 height 9
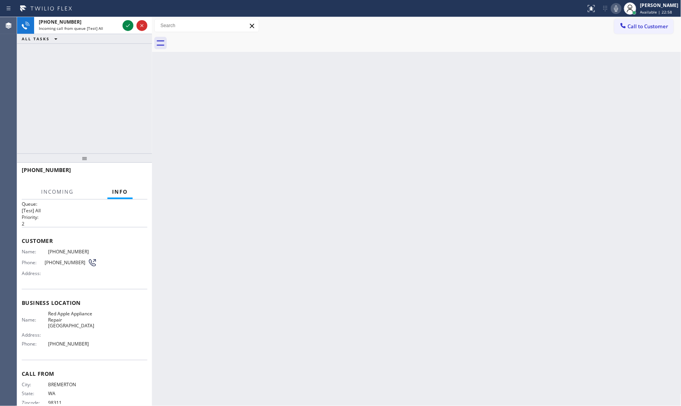
scroll to position [16, 0]
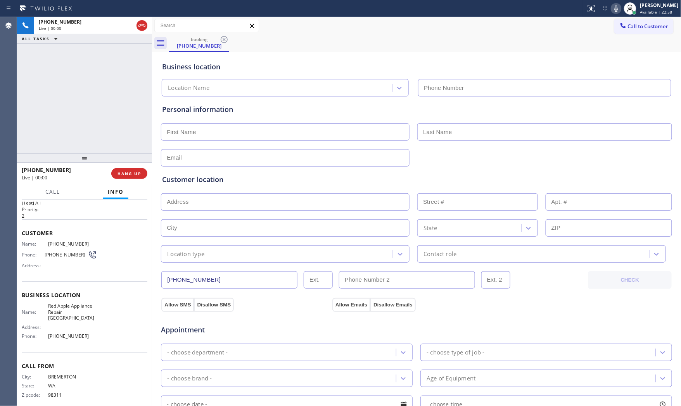
type input "[PHONE_NUMBER]"
drag, startPoint x: 62, startPoint y: 312, endPoint x: 96, endPoint y: 313, distance: 33.4
click at [96, 313] on div "Name: Red Apple Appliance Repair [GEOGRAPHIC_DATA] Address: Phone: [PHONE_NUMBE…" at bounding box center [85, 322] width 126 height 39
copy span "[GEOGRAPHIC_DATA]"
click at [612, 9] on icon at bounding box center [616, 8] width 9 height 9
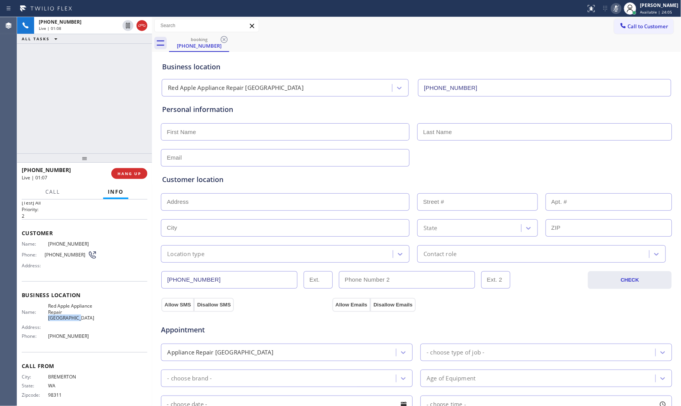
click at [612, 9] on icon at bounding box center [616, 8] width 9 height 9
click at [127, 172] on span "HANG UP" at bounding box center [130, 173] width 24 height 5
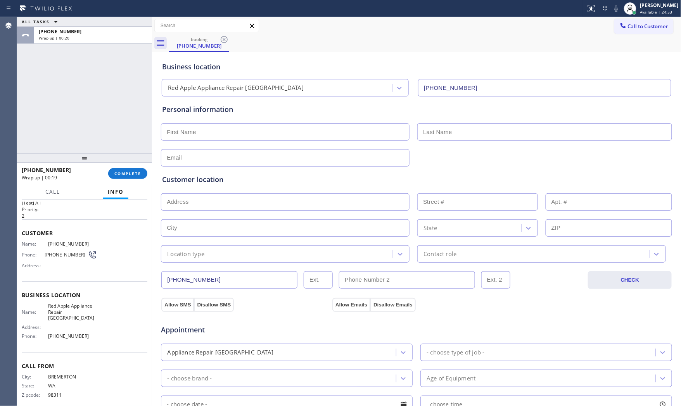
click at [129, 168] on div "[PHONE_NUMBER] Wrap up | 00:19 COMPLETE" at bounding box center [85, 174] width 126 height 20
click at [132, 169] on button "COMPLETE" at bounding box center [127, 173] width 39 height 11
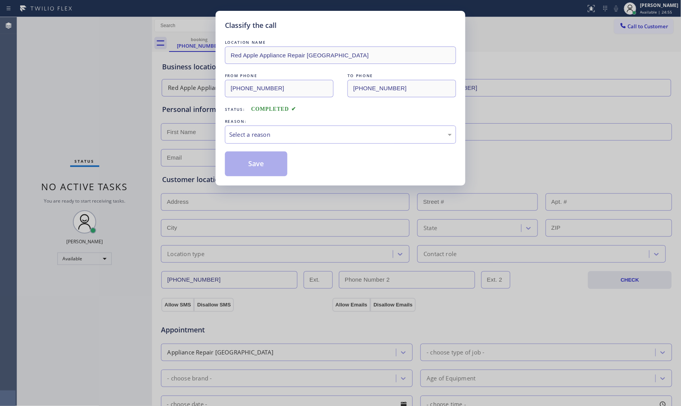
click at [292, 134] on div "Select a reason" at bounding box center [340, 134] width 223 height 9
click at [266, 168] on button "Save" at bounding box center [256, 164] width 62 height 25
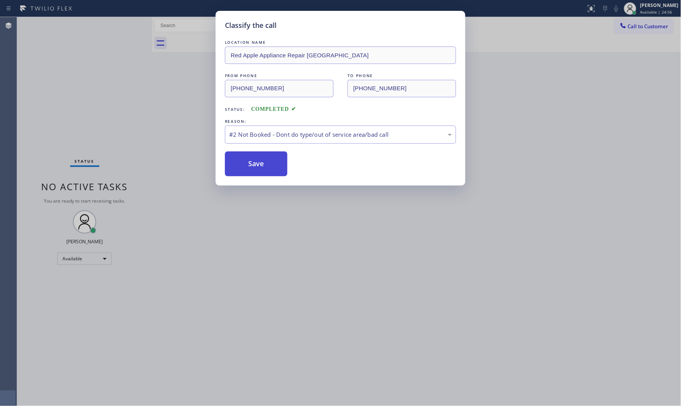
click at [266, 168] on button "Save" at bounding box center [256, 164] width 62 height 25
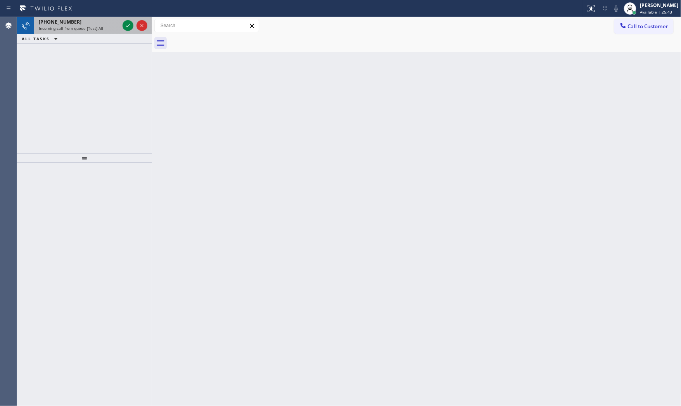
click at [111, 29] on div "Incoming call from queue [Test] All" at bounding box center [79, 28] width 81 height 5
click at [99, 29] on span "Incoming call from queue [Test] All" at bounding box center [71, 28] width 64 height 5
click at [126, 24] on icon at bounding box center [127, 25] width 9 height 9
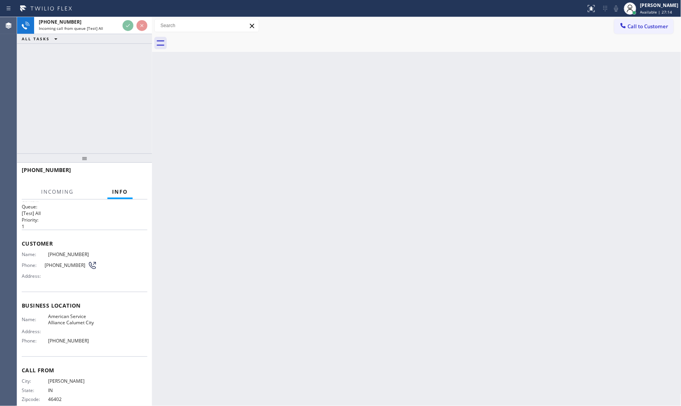
scroll to position [16, 0]
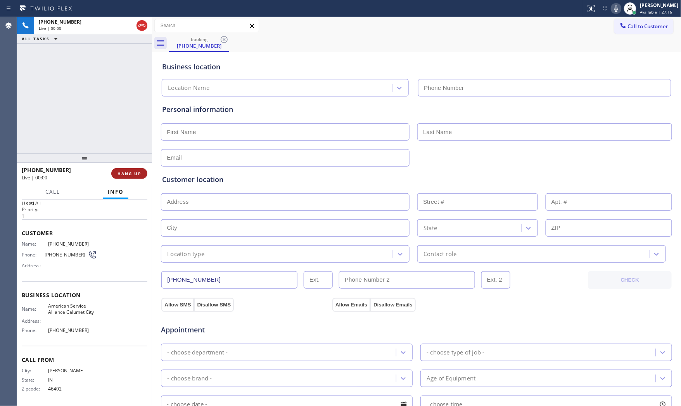
click at [137, 171] on span "HANG UP" at bounding box center [130, 173] width 24 height 5
type input "[PHONE_NUMBER]"
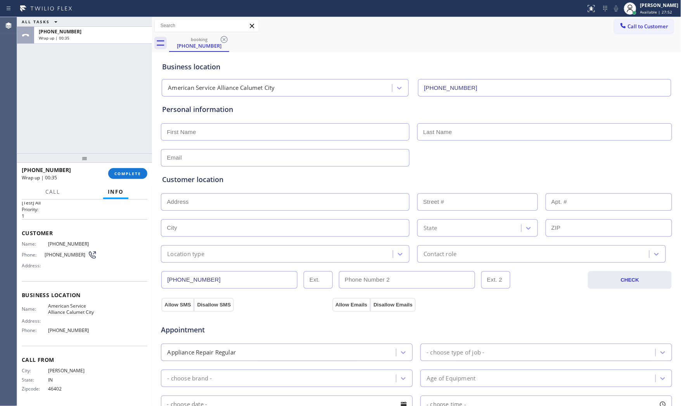
drag, startPoint x: 129, startPoint y: 188, endPoint x: 130, endPoint y: 181, distance: 7.1
click at [130, 185] on div "Call Info" at bounding box center [85, 193] width 126 height 16
click at [130, 181] on div "[PHONE_NUMBER] Wrap up | 00:36 COMPLETE" at bounding box center [85, 174] width 126 height 20
click at [133, 174] on span "COMPLETE" at bounding box center [127, 173] width 27 height 5
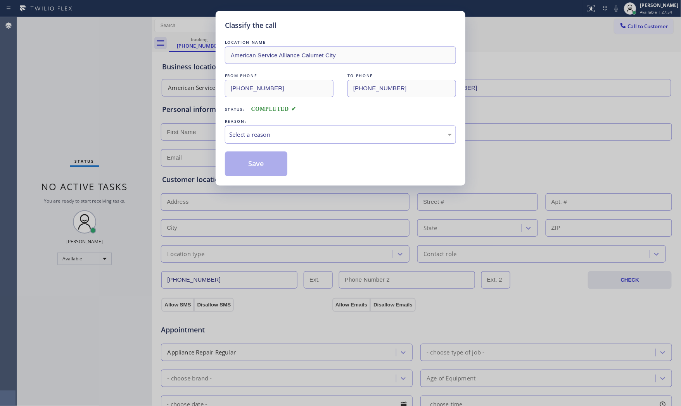
click at [270, 131] on div "Select a reason" at bounding box center [340, 134] width 223 height 9
click at [258, 161] on button "Save" at bounding box center [256, 164] width 62 height 25
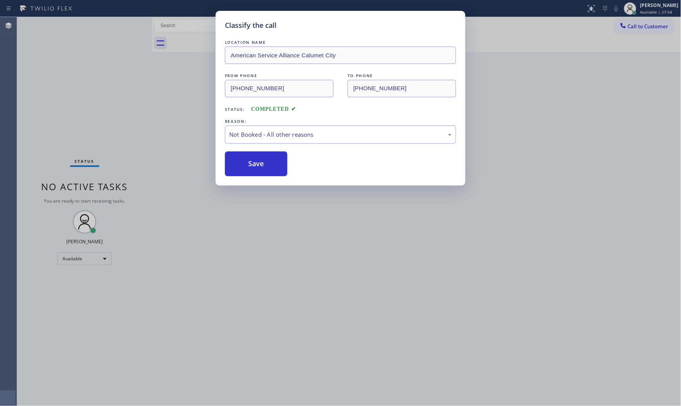
click at [258, 161] on button "Save" at bounding box center [256, 164] width 62 height 25
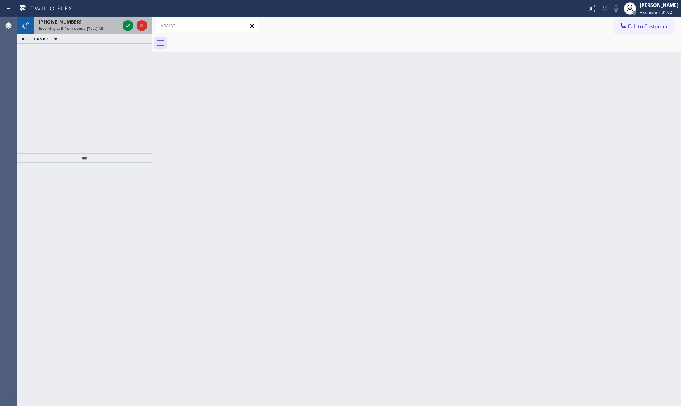
click at [107, 26] on div "Incoming call from queue [Test] All" at bounding box center [79, 28] width 81 height 5
click at [121, 24] on div at bounding box center [135, 25] width 28 height 17
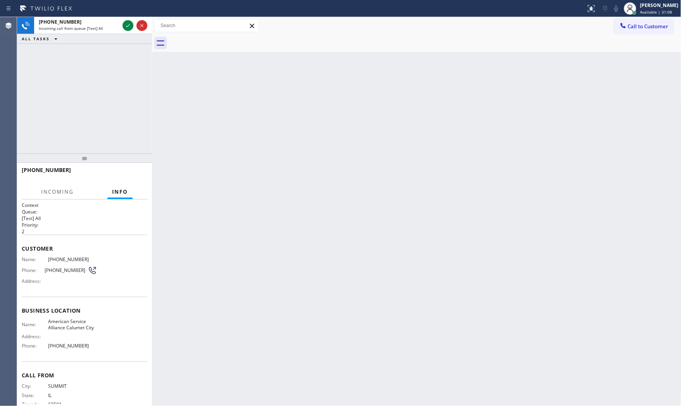
scroll to position [16, 0]
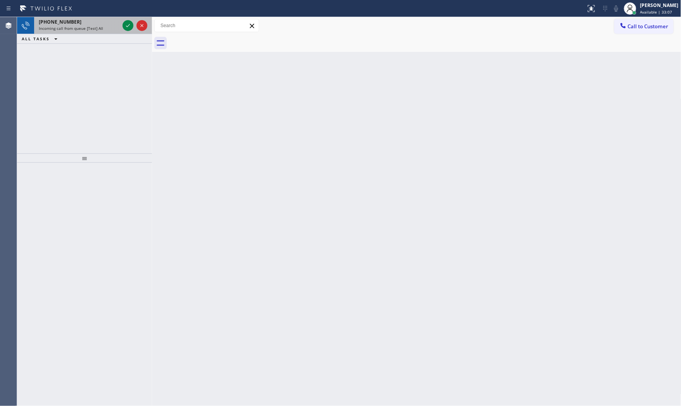
click at [114, 29] on div "Incoming call from queue [Test] All" at bounding box center [79, 28] width 81 height 5
click at [74, 28] on span "Incoming call from queue [Test] All" at bounding box center [71, 28] width 64 height 5
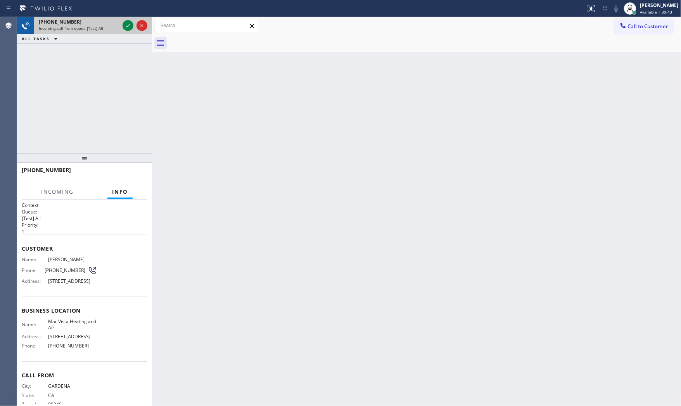
click at [115, 24] on div "[PHONE_NUMBER]" at bounding box center [79, 22] width 81 height 7
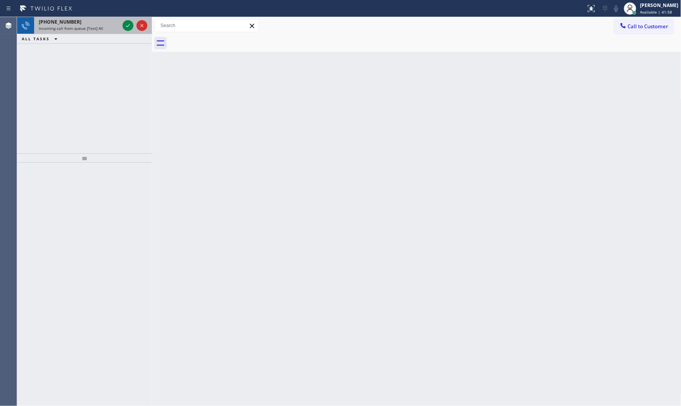
click at [109, 29] on div "Incoming call from queue [Test] All" at bounding box center [79, 28] width 81 height 5
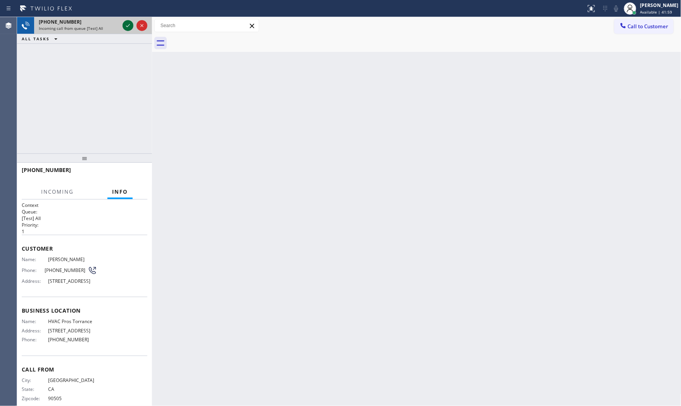
click at [125, 25] on icon at bounding box center [127, 25] width 9 height 9
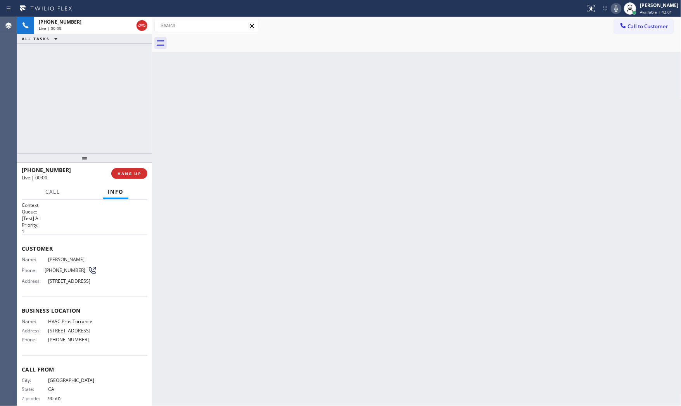
click at [129, 181] on div "[PHONE_NUMBER] Live | 00:00 HANG UP" at bounding box center [85, 174] width 126 height 20
click at [129, 178] on button "HANG UP" at bounding box center [129, 173] width 36 height 11
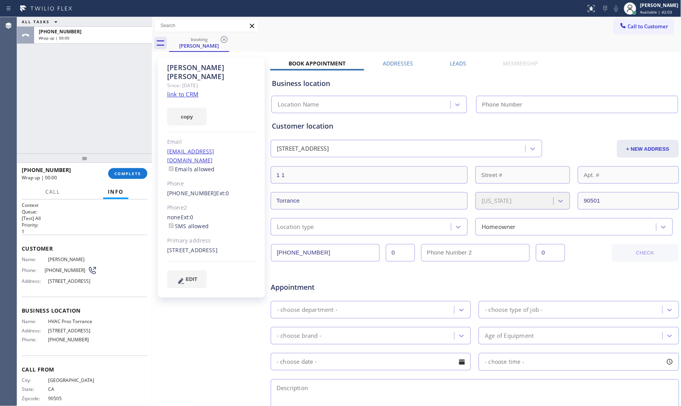
type input "[PHONE_NUMBER]"
click at [128, 167] on div "[PHONE_NUMBER] Wrap up | 00:09 COMPLETE" at bounding box center [85, 174] width 126 height 20
click at [128, 172] on span "COMPLETE" at bounding box center [127, 173] width 27 height 5
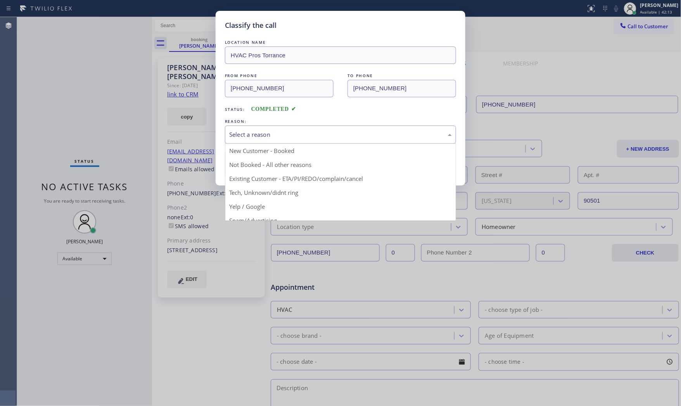
drag, startPoint x: 271, startPoint y: 139, endPoint x: 261, endPoint y: 159, distance: 22.2
click at [271, 140] on div "Select a reason" at bounding box center [340, 135] width 231 height 18
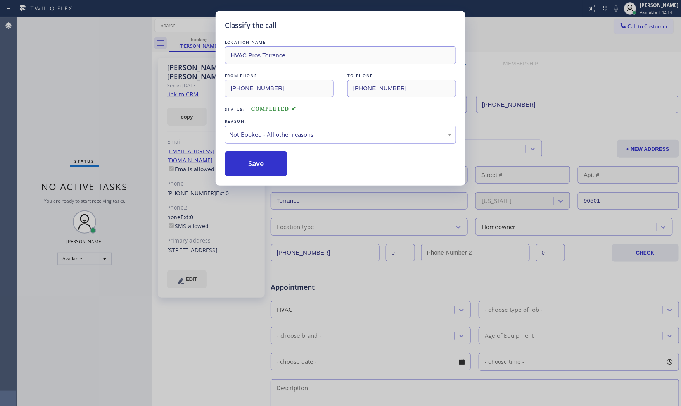
click at [261, 159] on button "Save" at bounding box center [256, 164] width 62 height 25
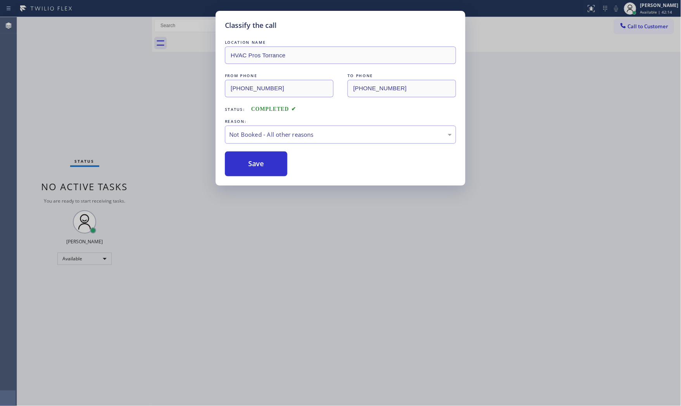
click at [261, 159] on button "Save" at bounding box center [256, 164] width 62 height 25
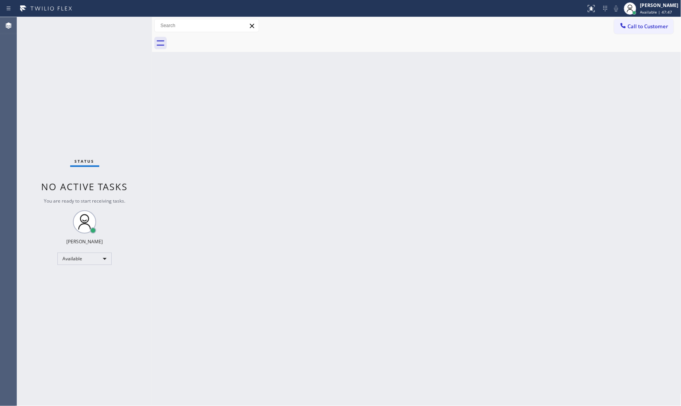
click at [112, 24] on div "Status No active tasks You are ready to start receiving tasks. [PERSON_NAME] Av…" at bounding box center [84, 211] width 135 height 389
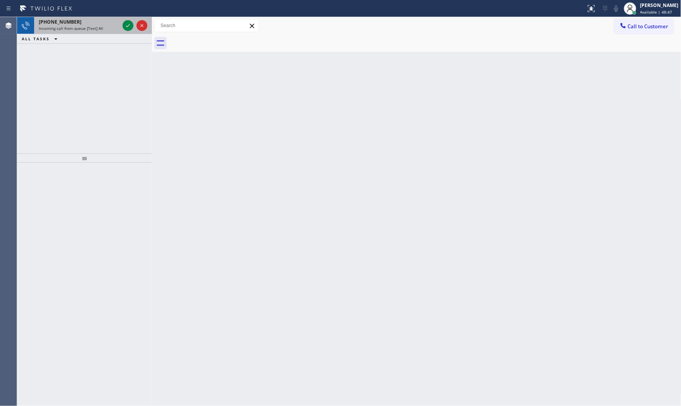
click at [67, 23] on span "[PHONE_NUMBER]" at bounding box center [60, 22] width 43 height 7
click at [113, 32] on div "[PHONE_NUMBER] Incoming call from queue [Test] All" at bounding box center [77, 25] width 87 height 17
click at [69, 21] on span "[PHONE_NUMBER]" at bounding box center [60, 22] width 43 height 7
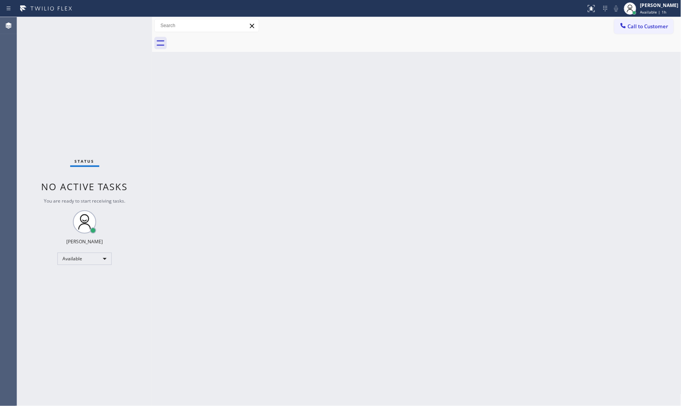
click at [117, 28] on div "Status No active tasks You are ready to start receiving tasks. [PERSON_NAME] Av…" at bounding box center [84, 211] width 135 height 389
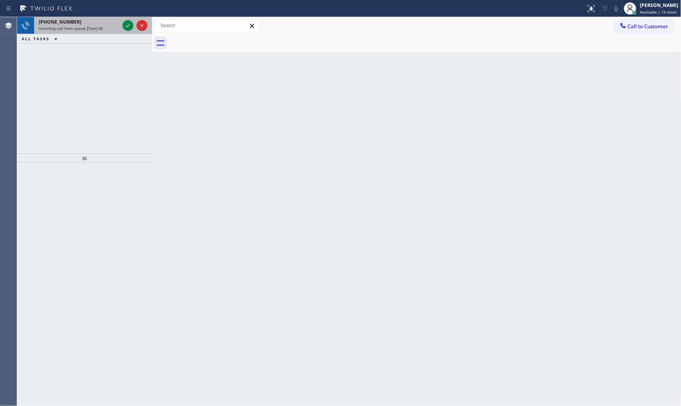
click at [91, 26] on span "Incoming call from queue [Test] All" at bounding box center [71, 28] width 64 height 5
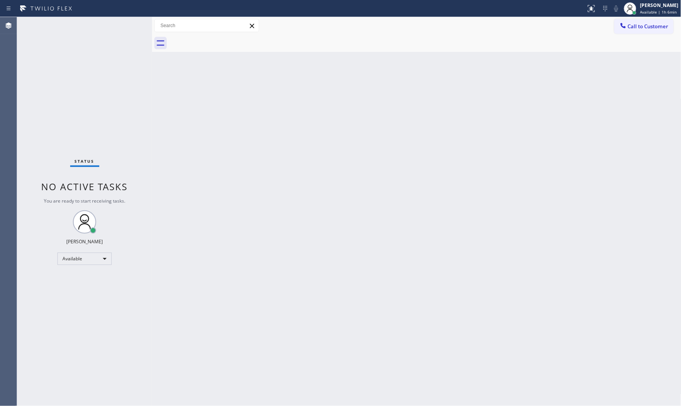
click at [118, 26] on div "Status No active tasks You are ready to start receiving tasks. [PERSON_NAME] Av…" at bounding box center [84, 211] width 135 height 389
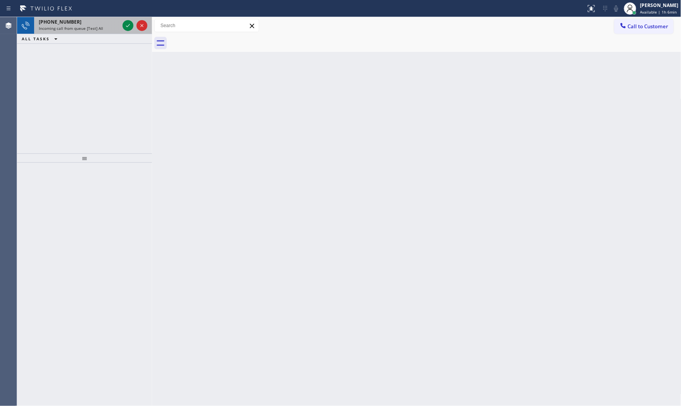
click at [109, 26] on div "Incoming call from queue [Test] All" at bounding box center [79, 28] width 81 height 5
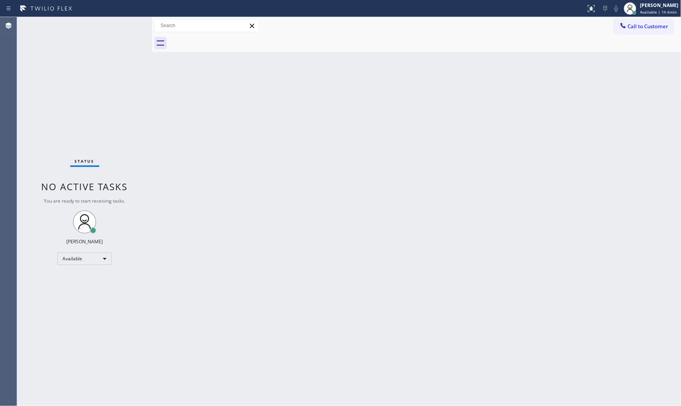
click at [123, 25] on div "Status No active tasks You are ready to start receiving tasks. [PERSON_NAME] Av…" at bounding box center [84, 211] width 135 height 389
drag, startPoint x: 69, startPoint y: 14, endPoint x: 78, endPoint y: 29, distance: 17.2
click at [78, 29] on div "Status No active tasks You are ready to start receiving tasks. [PERSON_NAME] Av…" at bounding box center [84, 211] width 135 height 389
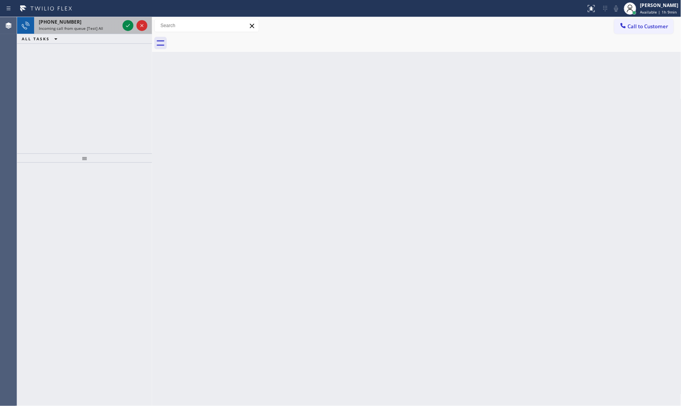
click at [107, 28] on div "Incoming call from queue [Test] All" at bounding box center [79, 28] width 81 height 5
drag, startPoint x: 87, startPoint y: 32, endPoint x: 88, endPoint y: 27, distance: 5.3
click at [87, 32] on div "[PHONE_NUMBER] Incoming call from queue [Test] All" at bounding box center [77, 25] width 87 height 17
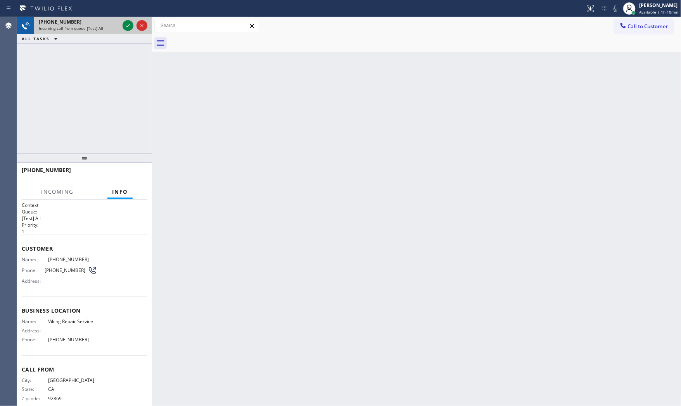
click at [133, 24] on div at bounding box center [135, 25] width 28 height 17
click at [132, 24] on icon at bounding box center [127, 25] width 9 height 9
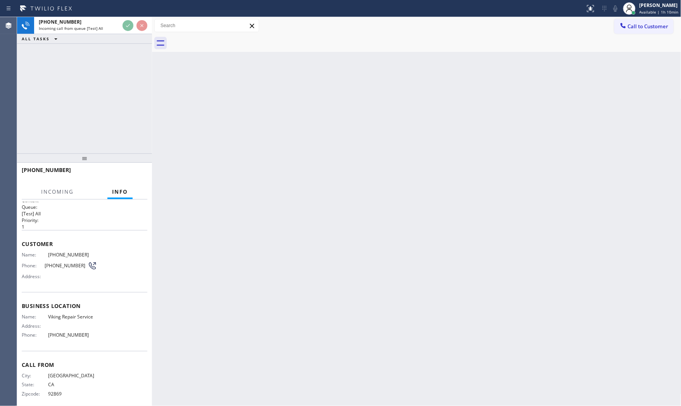
scroll to position [9, 0]
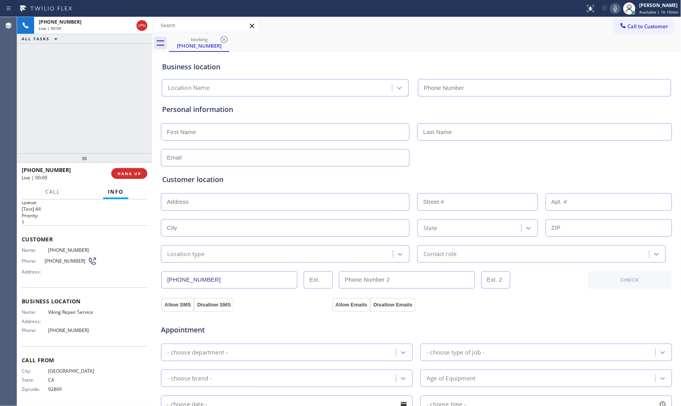
type input "[PHONE_NUMBER]"
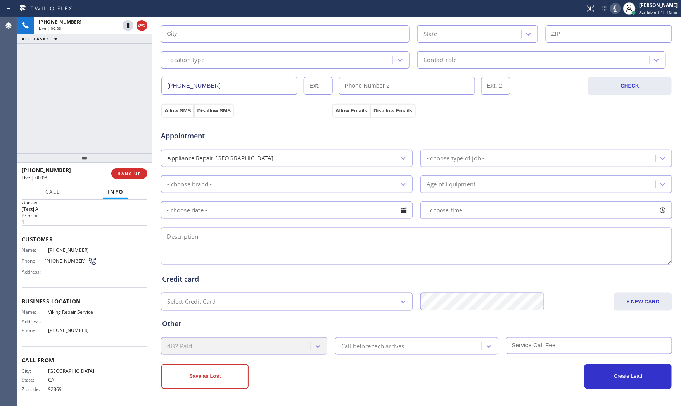
click at [619, 14] on div "Status report No issues detected If you experience an issue, please download th…" at bounding box center [631, 8] width 99 height 17
click at [615, 12] on icon at bounding box center [615, 8] width 9 height 9
click at [614, 4] on icon at bounding box center [615, 8] width 9 height 9
click at [611, 9] on icon at bounding box center [615, 8] width 9 height 9
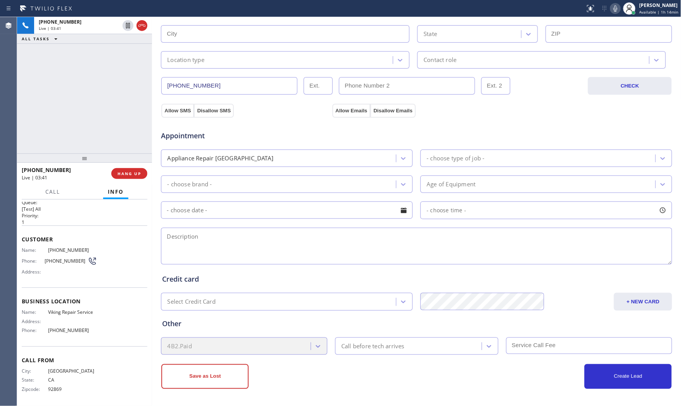
click at [614, 20] on div "Customer location >> ADD NEW ADDRESS << + NEW ADDRESS State Location type Conta…" at bounding box center [416, 24] width 509 height 88
click at [614, 14] on div "Status report No issues detected If you experience an issue, please download th…" at bounding box center [631, 8] width 99 height 17
click at [613, 14] on div "Status report No issues detected If you experience an issue, please download th…" at bounding box center [631, 8] width 99 height 17
click at [613, 12] on icon at bounding box center [615, 8] width 9 height 9
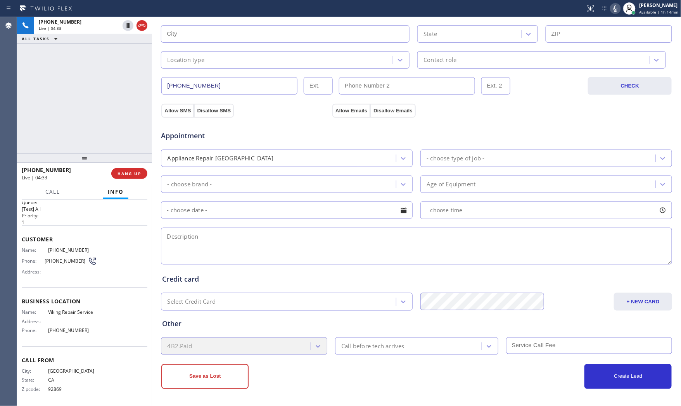
click at [611, 8] on icon at bounding box center [615, 8] width 9 height 9
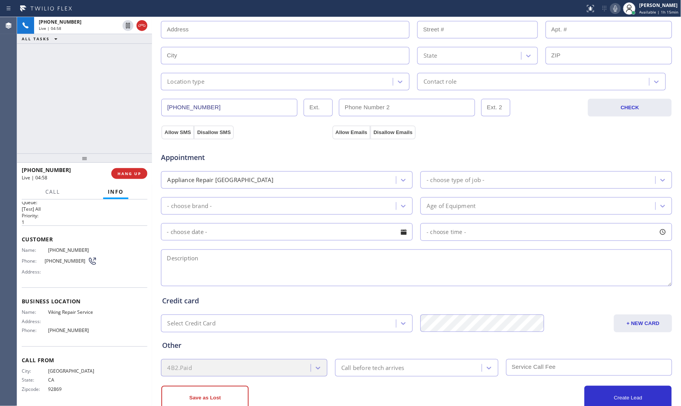
scroll to position [22, 0]
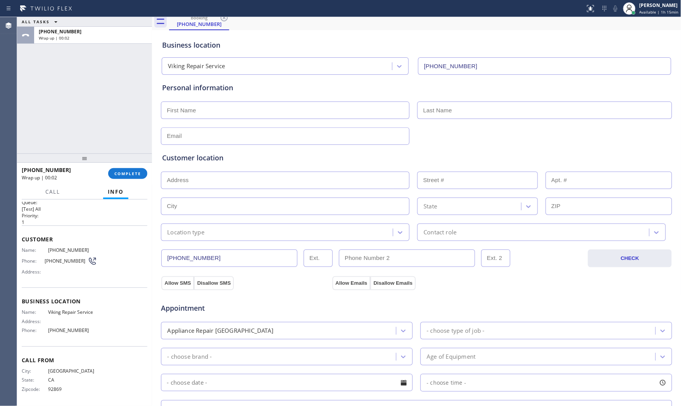
click at [331, 117] on input "text" at bounding box center [285, 110] width 249 height 17
type input "Mr"
type input "[PERSON_NAME]"
click at [291, 133] on input "[EMAIL_ADDRESS][DOMAIN_NAME],m" at bounding box center [285, 136] width 249 height 17
type input "[EMAIL_ADDRESS][DOMAIN_NAME]"
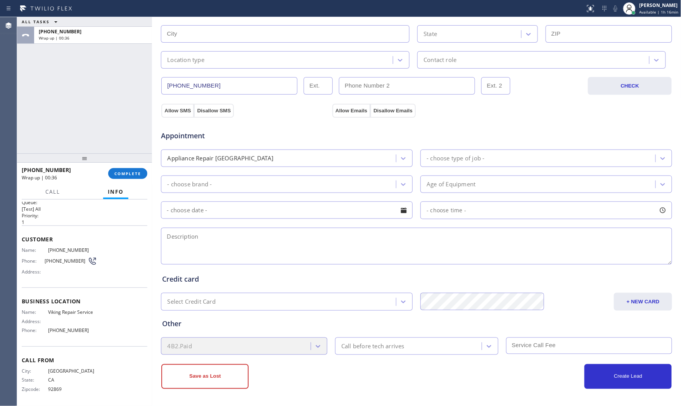
click at [219, 245] on textarea at bounding box center [416, 246] width 511 height 37
paste textarea "Viking | range | the fan system on the viking range is not working | house - ho…"
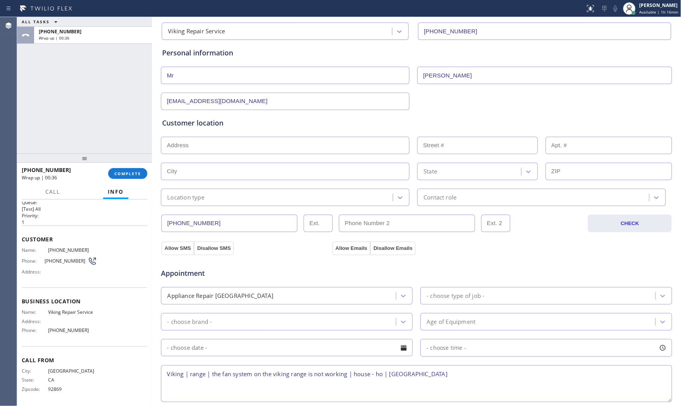
scroll to position [0, 0]
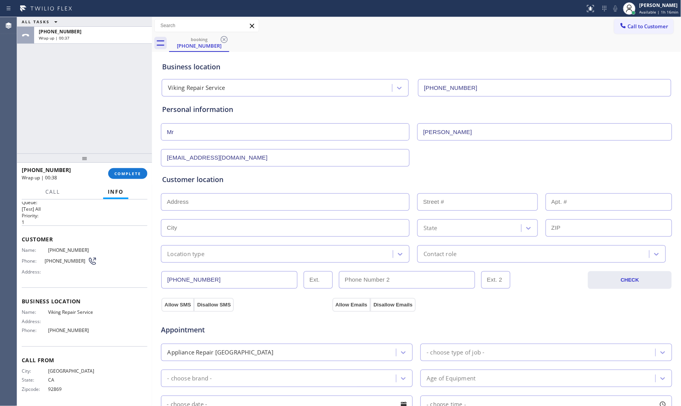
type textarea "Viking | range | the fan system on the viking range is not working | house - ho…"
click at [208, 203] on input "text" at bounding box center [285, 202] width 249 height 17
click at [256, 208] on input "text" at bounding box center [285, 202] width 249 height 17
paste input "[GEOGRAPHIC_DATA]"
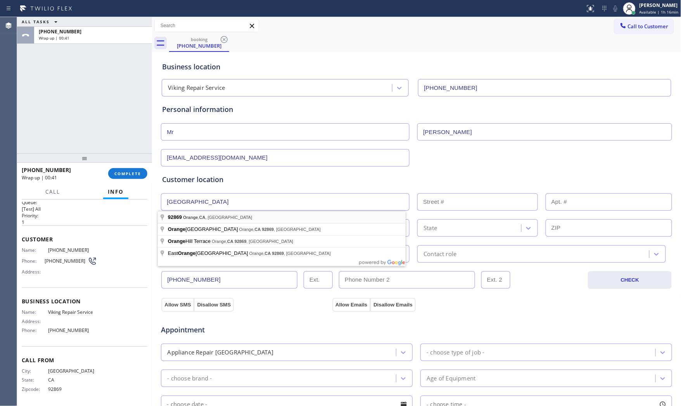
type input "[GEOGRAPHIC_DATA], [GEOGRAPHIC_DATA]"
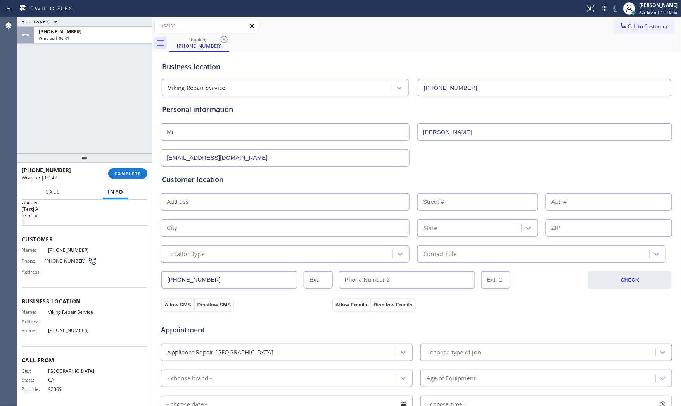
type input "Orange"
type input "92869"
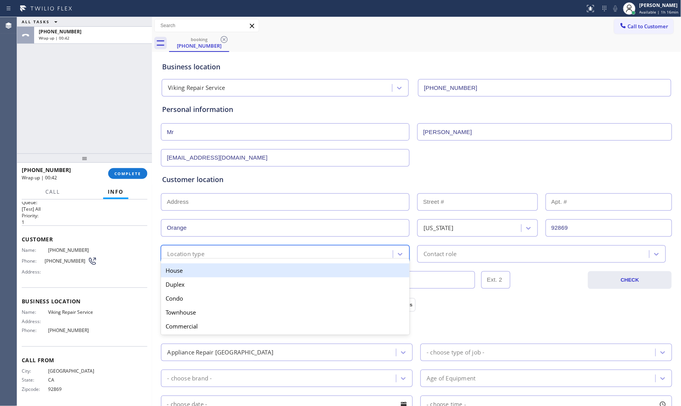
click at [197, 254] on div "Location type" at bounding box center [185, 254] width 37 height 9
click at [194, 270] on div "House" at bounding box center [285, 271] width 249 height 14
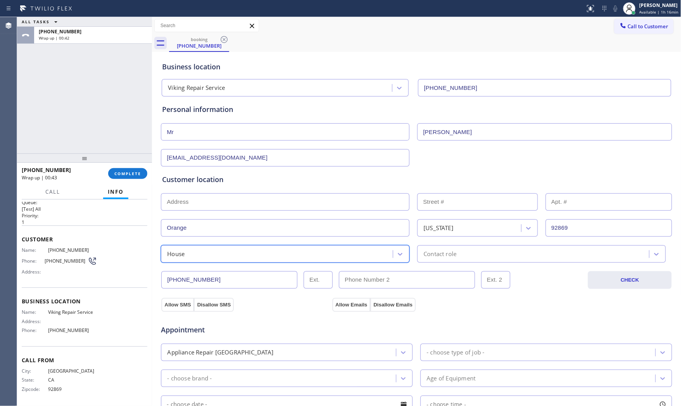
click at [436, 264] on div "[PHONE_NUMBER] CHECK" at bounding box center [417, 276] width 512 height 26
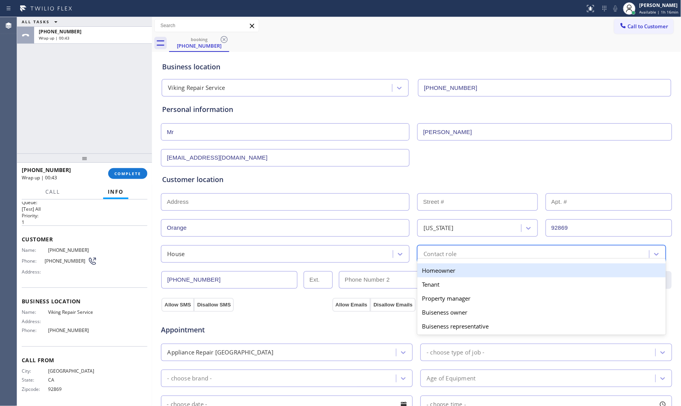
click at [437, 254] on div "Contact role" at bounding box center [440, 254] width 33 height 9
click at [425, 271] on div "Homeowner" at bounding box center [541, 271] width 249 height 14
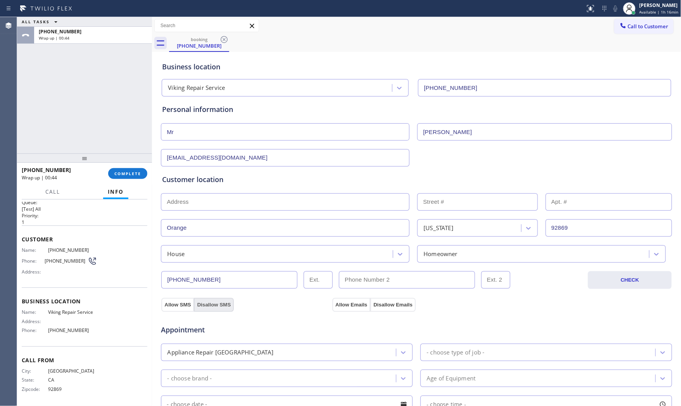
drag, startPoint x: 171, startPoint y: 306, endPoint x: 214, endPoint y: 306, distance: 42.7
click at [172, 306] on button "Allow SMS" at bounding box center [177, 305] width 33 height 14
click at [334, 306] on button "Allow Emails" at bounding box center [351, 305] width 38 height 14
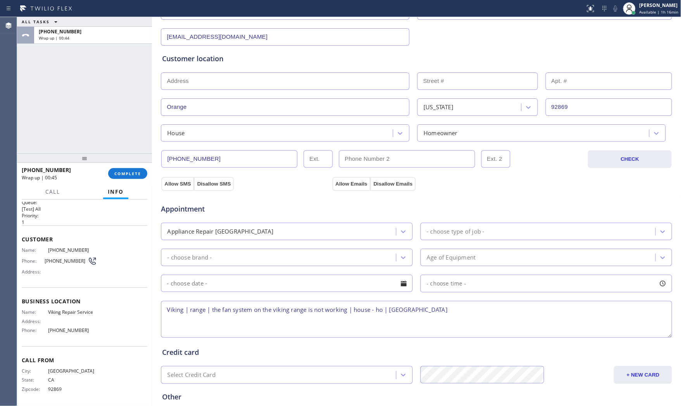
scroll to position [129, 0]
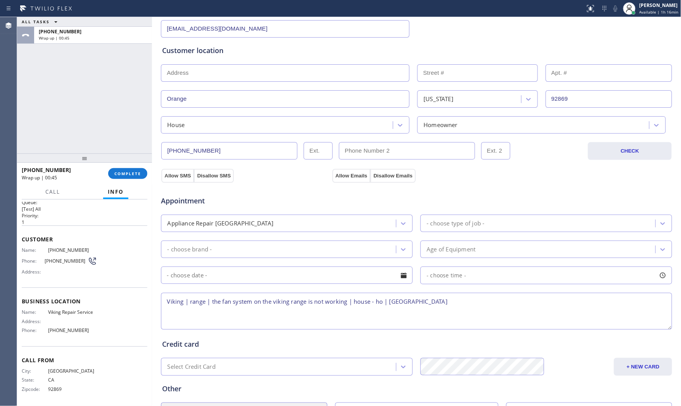
click at [467, 237] on div "Appointment Appliance Repair High End - choose type of job - - choose brand - A…" at bounding box center [416, 259] width 509 height 145
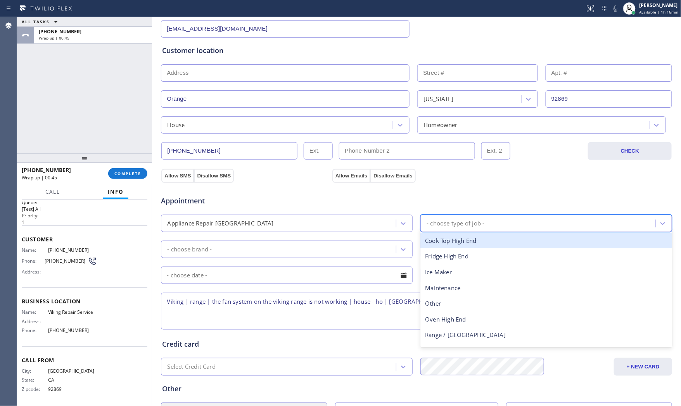
click at [467, 227] on div "- choose type of job -" at bounding box center [456, 223] width 58 height 9
type input "ra"
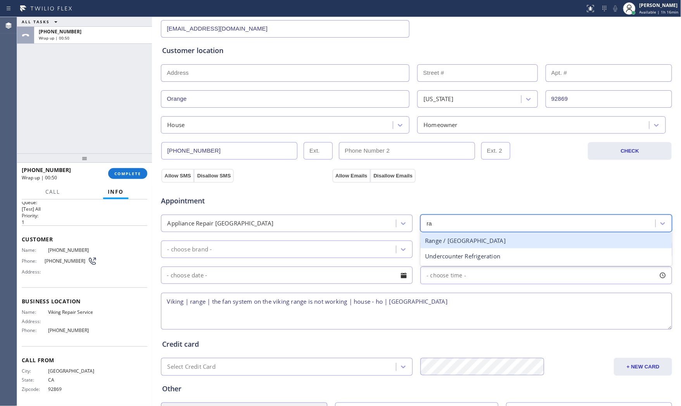
drag, startPoint x: 463, startPoint y: 242, endPoint x: 451, endPoint y: 244, distance: 12.5
click at [462, 242] on div "Range / [GEOGRAPHIC_DATA]" at bounding box center [546, 241] width 252 height 16
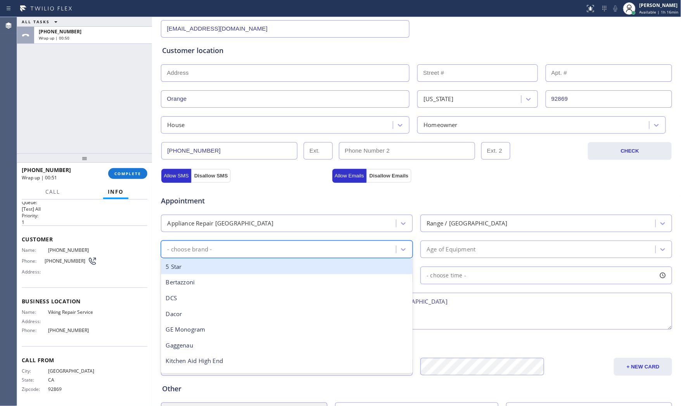
click at [278, 248] on div "- choose brand -" at bounding box center [279, 250] width 233 height 14
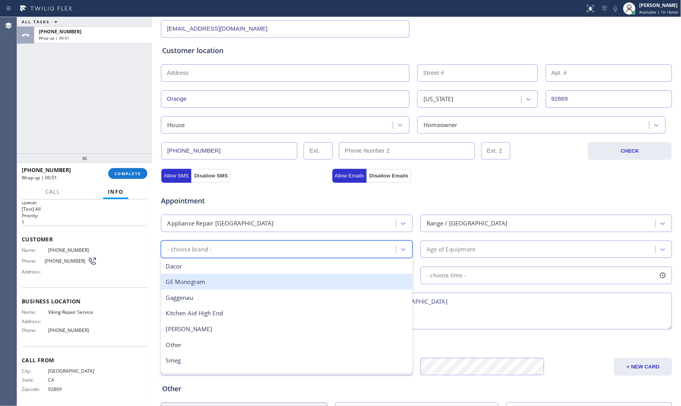
scroll to position [86, 0]
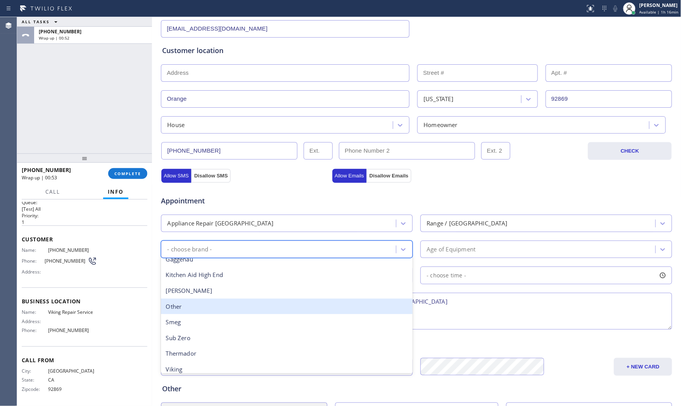
type input "v"
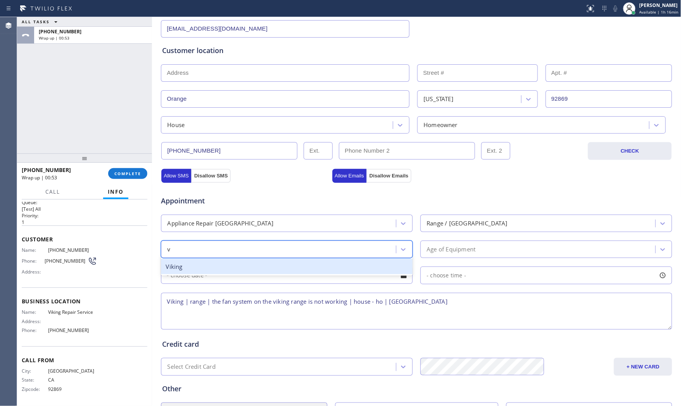
click at [223, 263] on div "Viking" at bounding box center [287, 267] width 252 height 16
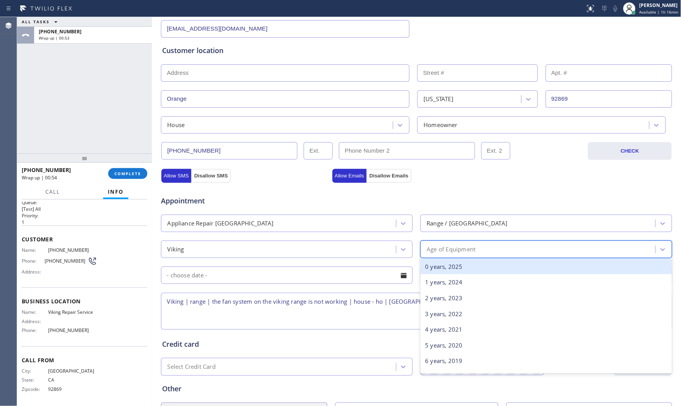
click at [450, 251] on div "Age of Equipment" at bounding box center [451, 249] width 49 height 9
click at [444, 263] on div "0 years, 2025" at bounding box center [546, 267] width 252 height 16
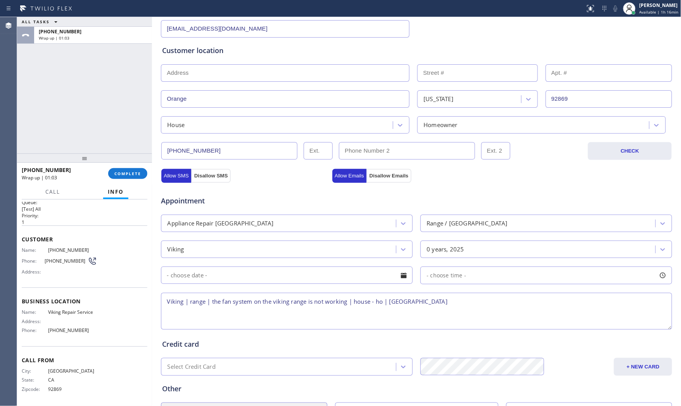
click at [459, 304] on textarea "Viking | range | the fan system on the viking range is not working | house - ho…" at bounding box center [416, 311] width 511 height 37
paste textarea "| no idea how old"
click at [208, 301] on textarea "Viking | range | the fan system on the viking range is not working| no idea how…" at bounding box center [416, 311] width 511 height 37
click at [633, 303] on textarea "Viking | range | they bought new home and theres a viking range the fan system …" at bounding box center [416, 311] width 511 height 37
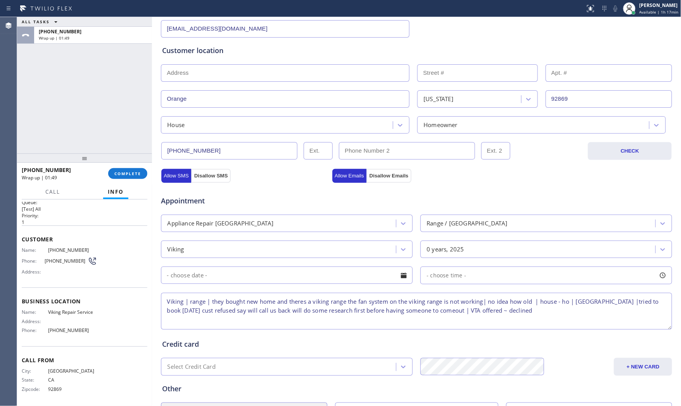
type textarea "Viking | range | they bought new home and theres a viking range the fan system …"
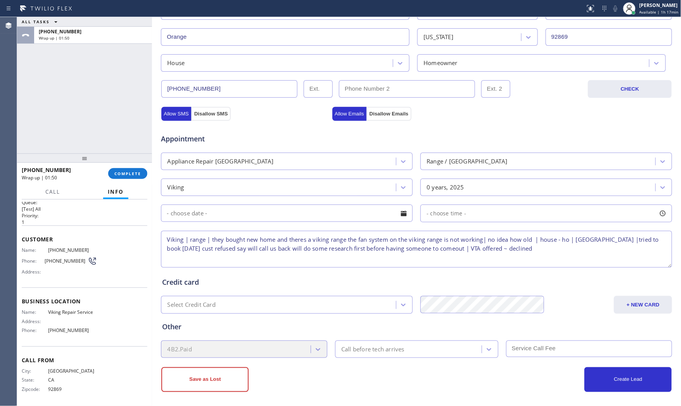
scroll to position [194, 0]
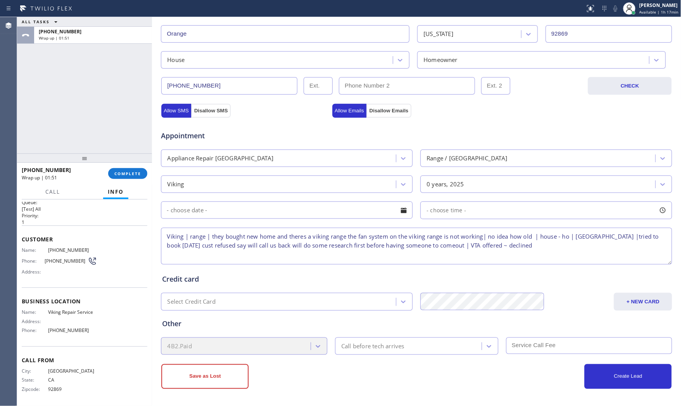
click at [379, 368] on div "Save as Lost" at bounding box center [288, 377] width 255 height 25
click at [241, 375] on button "Save as Lost" at bounding box center [204, 377] width 87 height 25
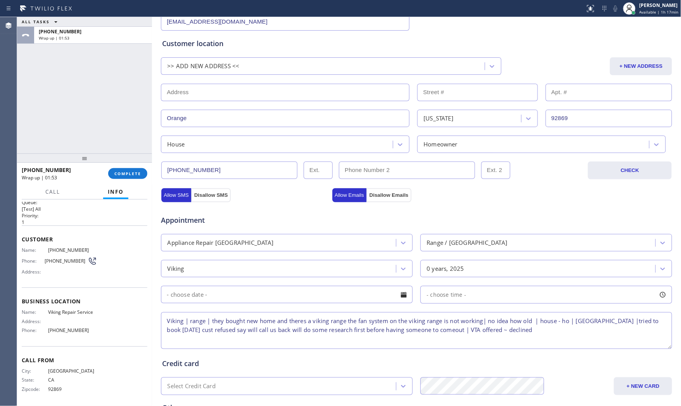
scroll to position [134, 0]
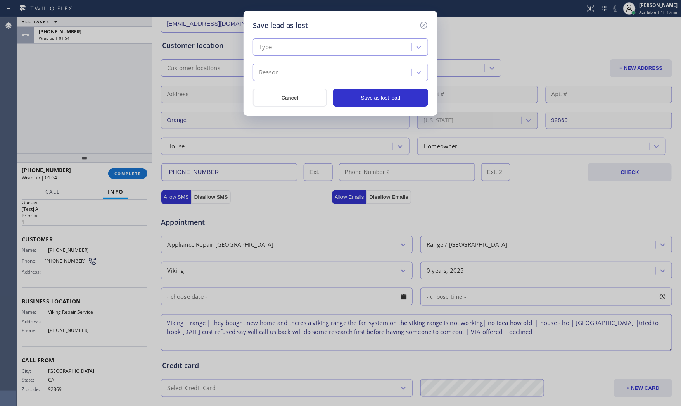
click at [315, 44] on div "Type" at bounding box center [333, 48] width 156 height 14
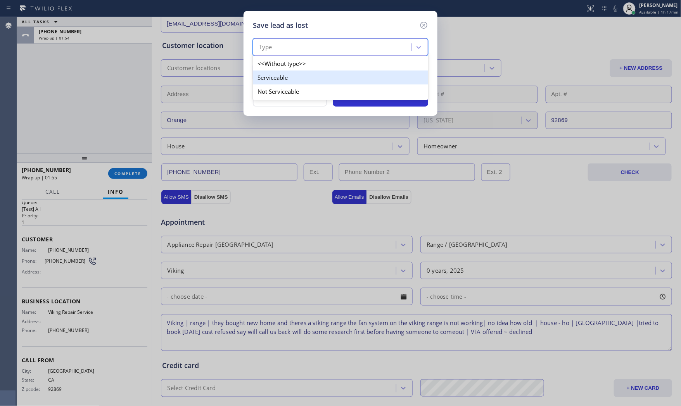
click at [287, 81] on div "Serviceable" at bounding box center [340, 78] width 175 height 14
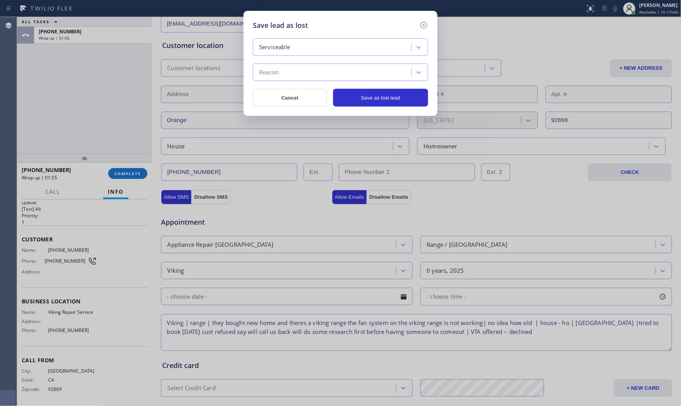
click at [287, 79] on div "Reason" at bounding box center [333, 73] width 156 height 14
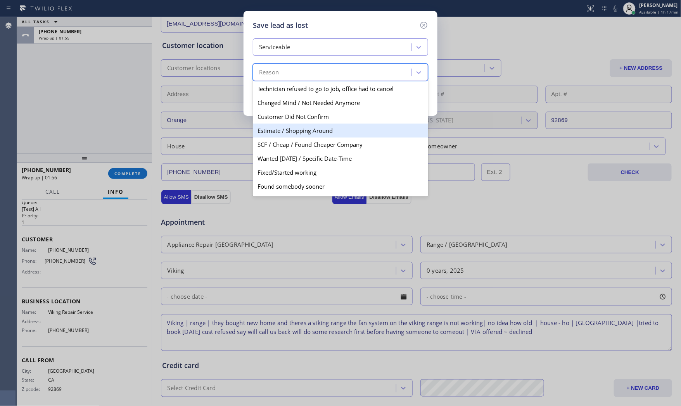
click at [288, 126] on div "Estimate / Shopping Around" at bounding box center [340, 131] width 175 height 14
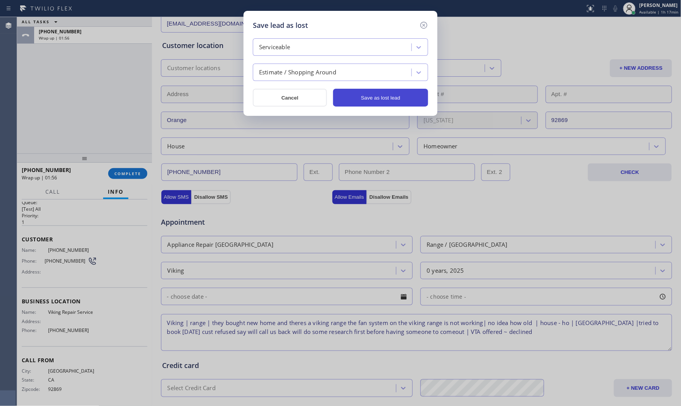
click at [366, 101] on button "Save as lost lead" at bounding box center [380, 98] width 95 height 18
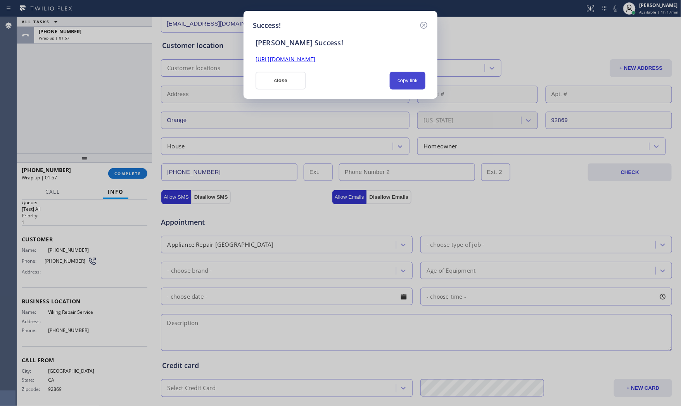
click at [420, 81] on button "copy link" at bounding box center [408, 81] width 36 height 18
drag, startPoint x: 72, startPoint y: 16, endPoint x: 108, endPoint y: 28, distance: 37.9
click at [72, 16] on div "Success! [PERSON_NAME] Success! [URL][DOMAIN_NAME] close copy link" at bounding box center [340, 203] width 681 height 406
click at [281, 85] on button "close" at bounding box center [281, 81] width 50 height 18
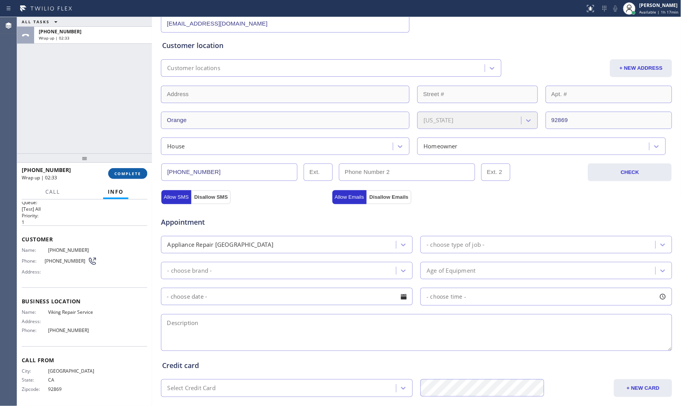
click at [116, 176] on span "COMPLETE" at bounding box center [127, 173] width 27 height 5
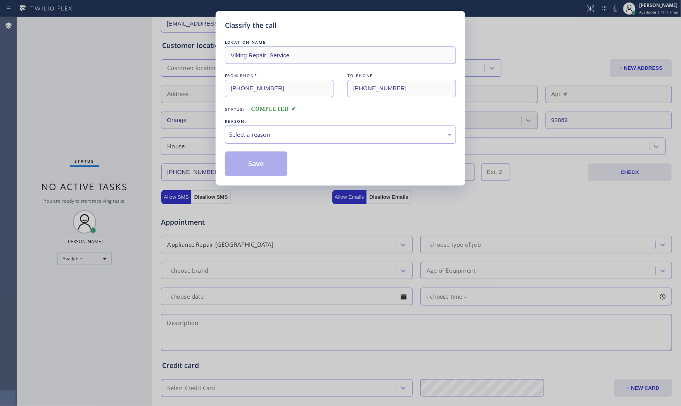
click at [286, 132] on div "Select a reason" at bounding box center [340, 134] width 223 height 9
click at [255, 162] on button "Save" at bounding box center [256, 164] width 62 height 25
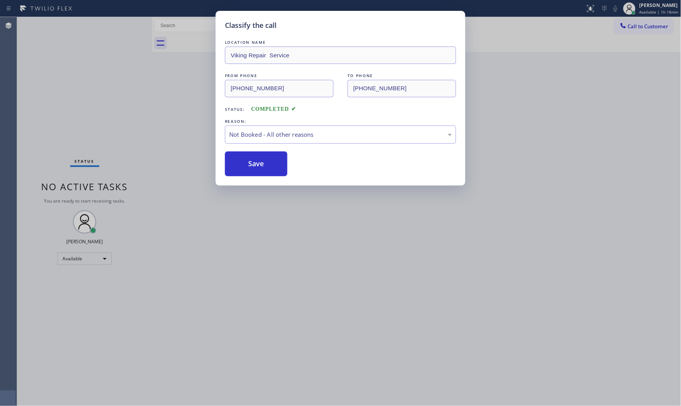
click at [255, 162] on button "Save" at bounding box center [256, 164] width 62 height 25
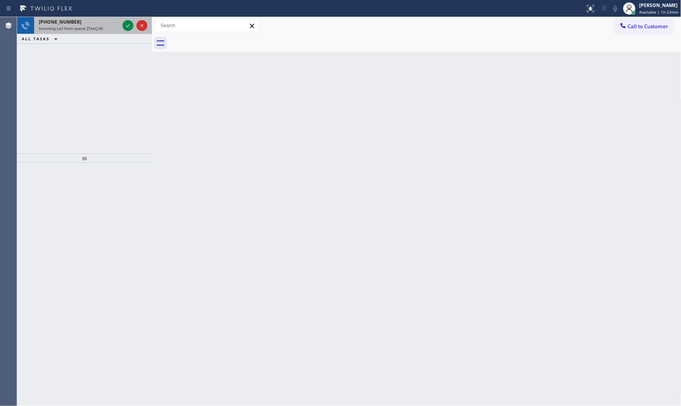
click at [102, 20] on div "[PHONE_NUMBER]" at bounding box center [79, 22] width 81 height 7
click at [116, 26] on div "Incoming call from queue [Test] All" at bounding box center [79, 28] width 81 height 5
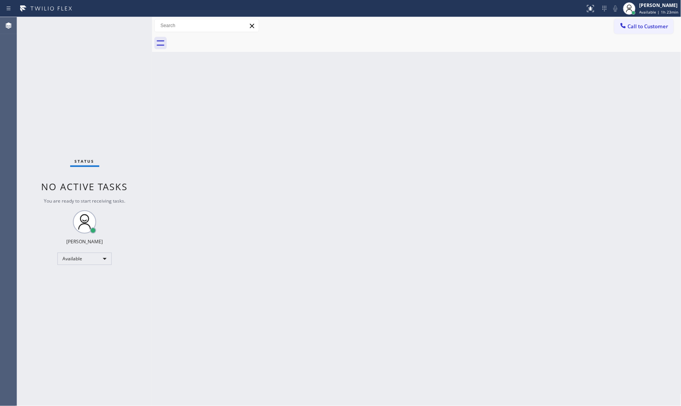
click at [118, 27] on div "Status No active tasks You are ready to start receiving tasks. [PERSON_NAME] Av…" at bounding box center [84, 211] width 135 height 389
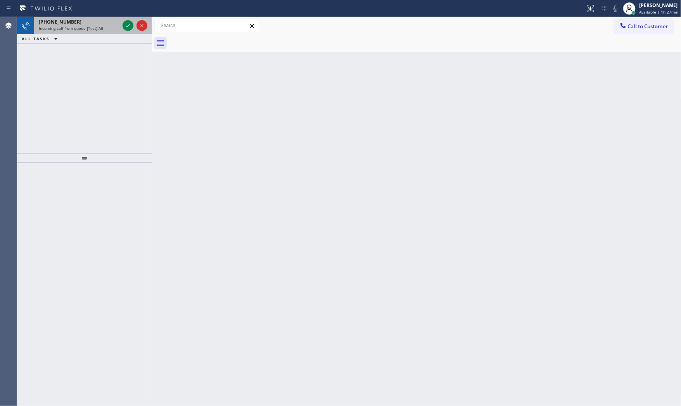
click at [107, 29] on div "Incoming call from queue [Test] All" at bounding box center [79, 28] width 81 height 5
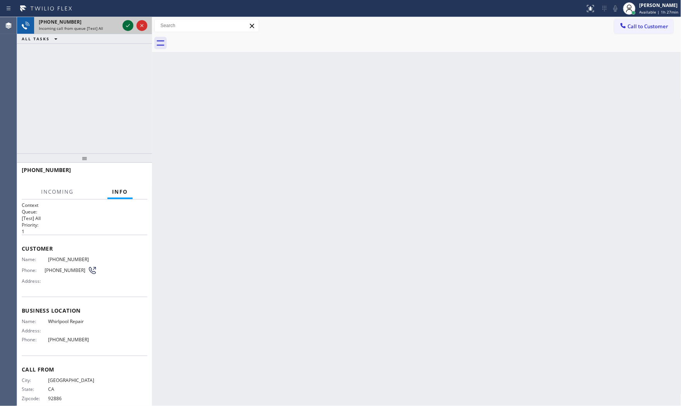
click at [125, 26] on icon at bounding box center [127, 25] width 9 height 9
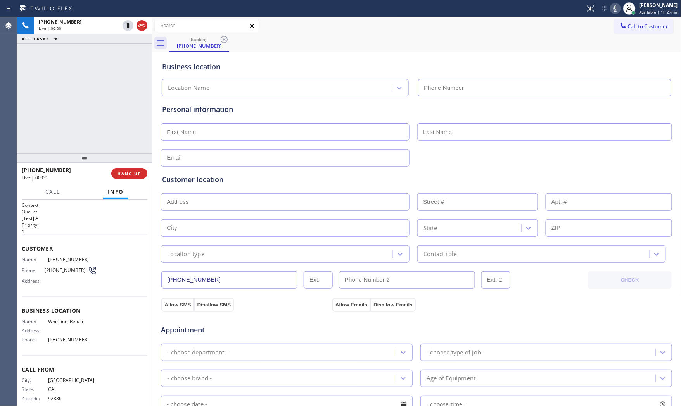
click at [136, 182] on div "[PHONE_NUMBER] Live | 00:00 HANG UP" at bounding box center [85, 174] width 126 height 20
drag, startPoint x: 134, startPoint y: 181, endPoint x: 132, endPoint y: 175, distance: 6.9
click at [134, 181] on div "[PHONE_NUMBER] Live | 00:00 HANG UP" at bounding box center [85, 174] width 126 height 20
type input "[PHONE_NUMBER]"
click at [132, 175] on span "HANG UP" at bounding box center [130, 173] width 24 height 5
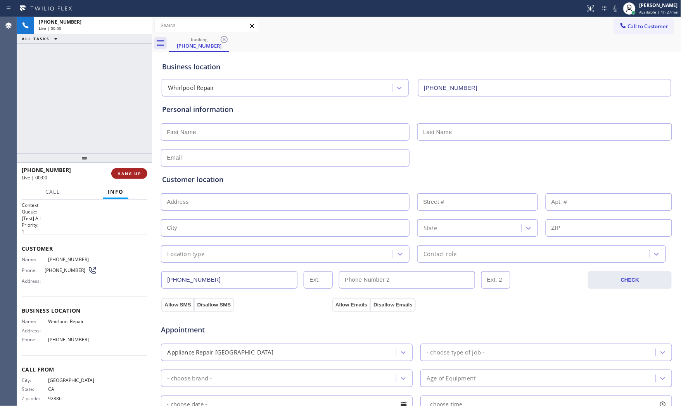
click at [132, 175] on span "HANG UP" at bounding box center [130, 173] width 24 height 5
click at [132, 175] on span "COMPLETE" at bounding box center [127, 173] width 27 height 5
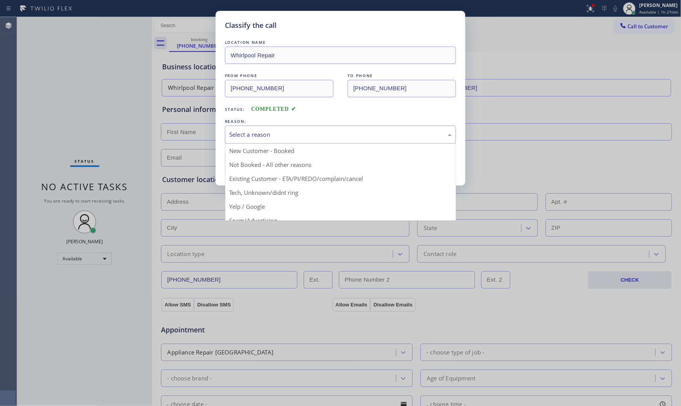
drag, startPoint x: 278, startPoint y: 131, endPoint x: 270, endPoint y: 140, distance: 11.8
click at [277, 132] on div "Select a reason" at bounding box center [340, 134] width 223 height 9
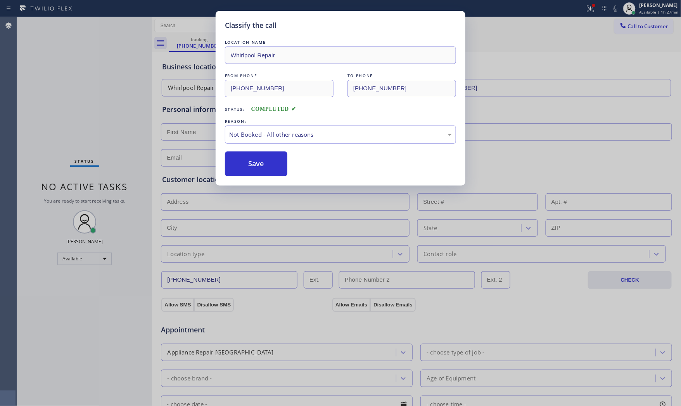
click at [247, 162] on button "Save" at bounding box center [256, 164] width 62 height 25
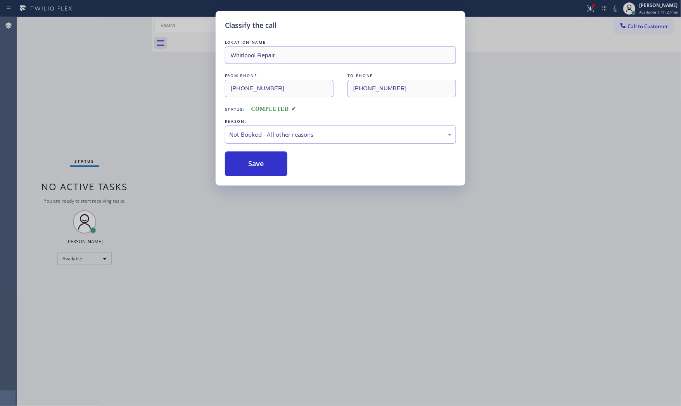
click at [247, 162] on button "Save" at bounding box center [256, 164] width 62 height 25
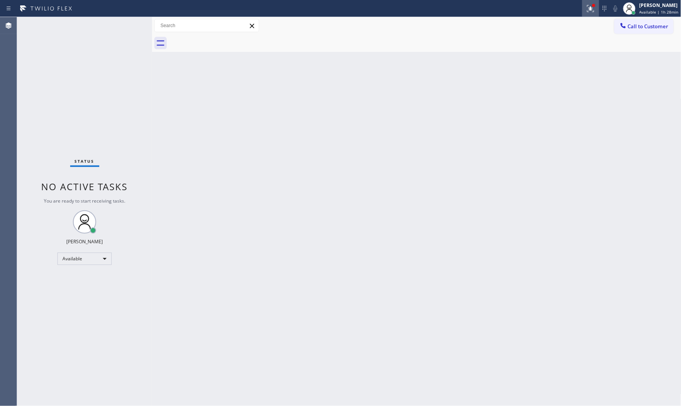
click at [586, 10] on icon at bounding box center [590, 8] width 9 height 9
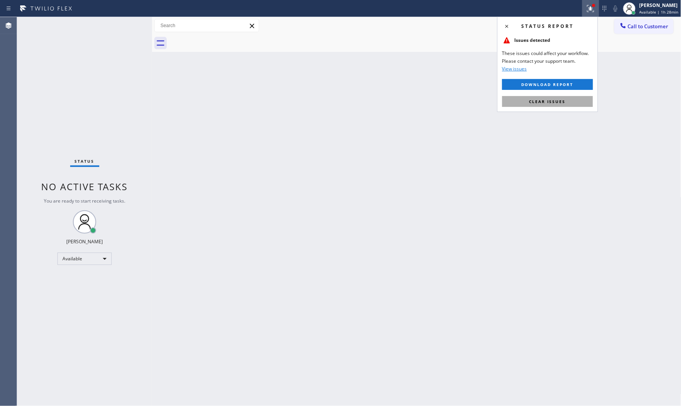
click at [562, 103] on span "Clear issues" at bounding box center [547, 101] width 36 height 5
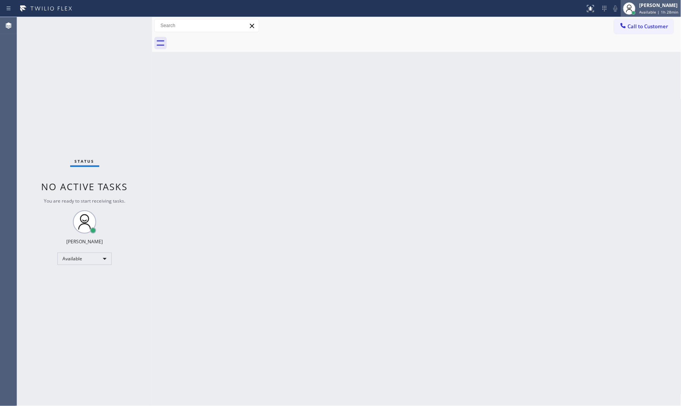
click at [662, 5] on div "[PERSON_NAME]" at bounding box center [659, 5] width 39 height 7
click at [650, 32] on button "Offline" at bounding box center [643, 31] width 78 height 10
click at [650, 10] on span "Offline | 2s" at bounding box center [650, 11] width 21 height 5
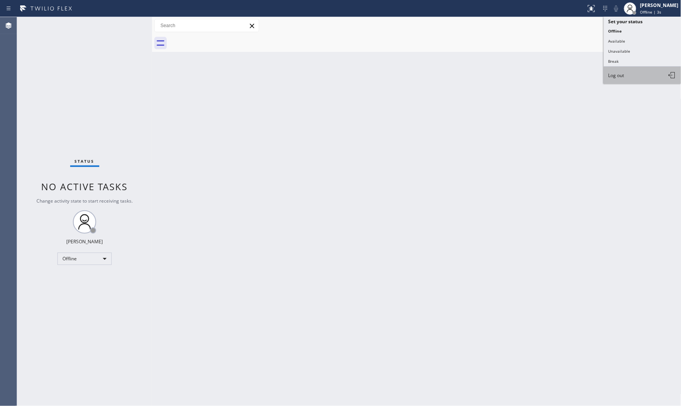
click at [634, 76] on button "Log out" at bounding box center [643, 75] width 78 height 17
